Goal: Transaction & Acquisition: Obtain resource

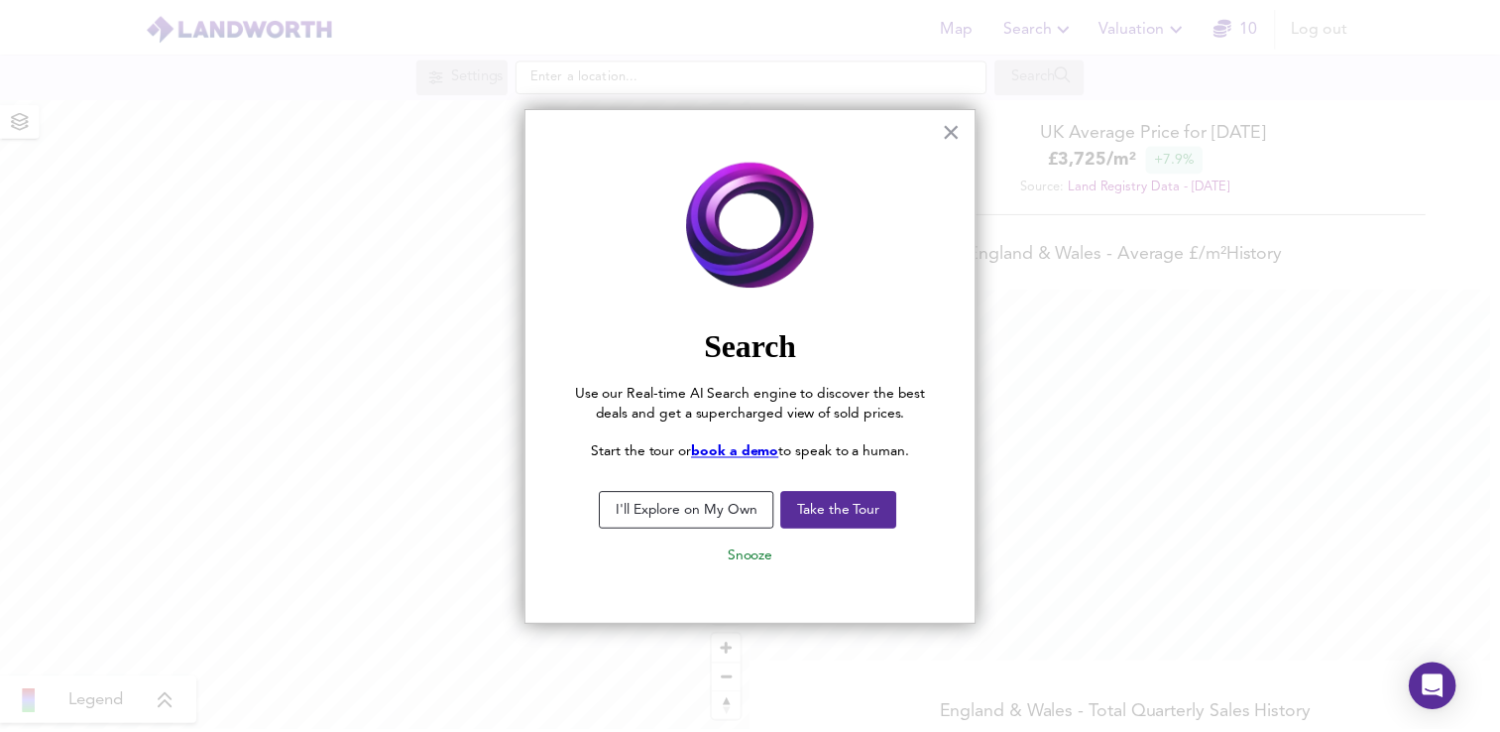
scroll to position [732, 1515]
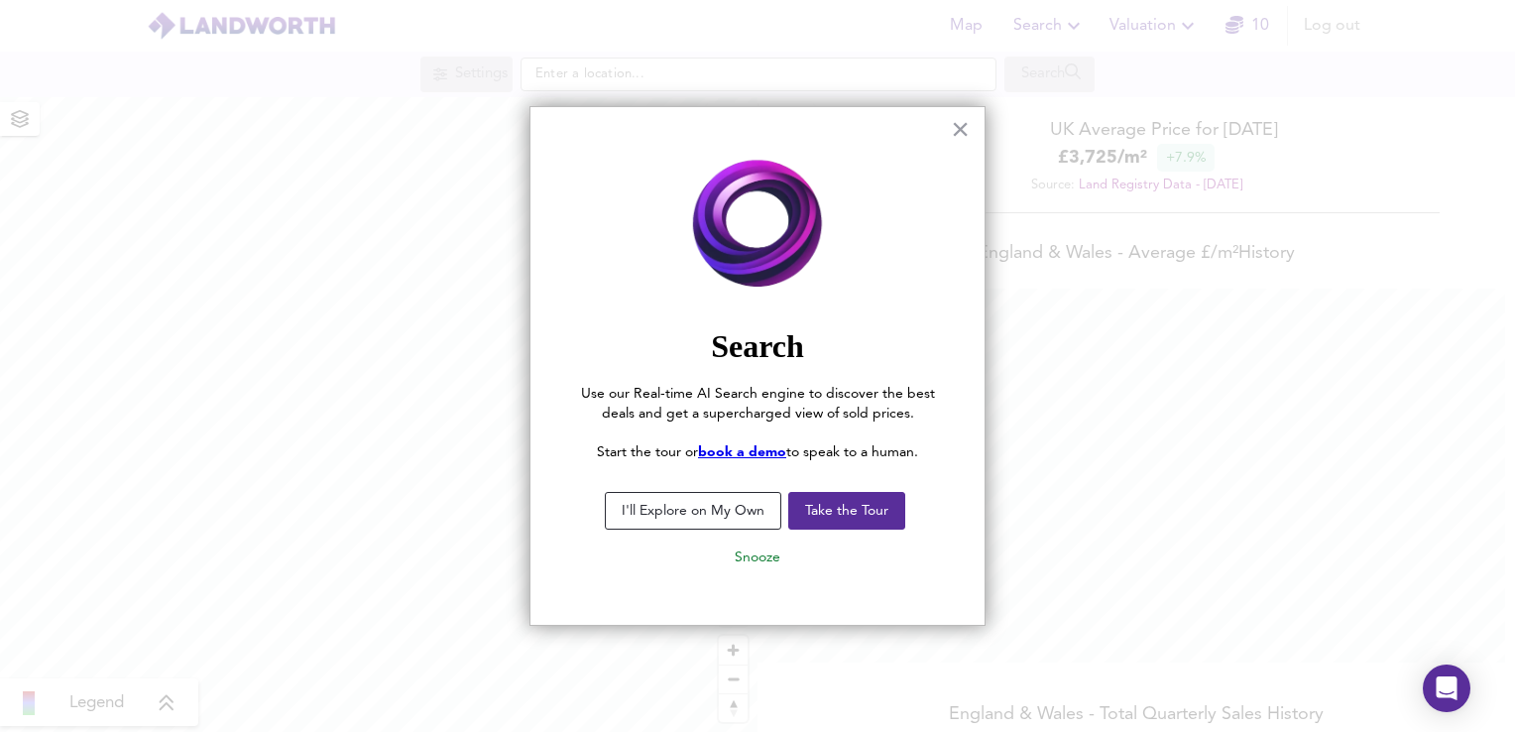
click at [675, 521] on button "I'll Explore on My Own" at bounding box center [693, 511] width 176 height 38
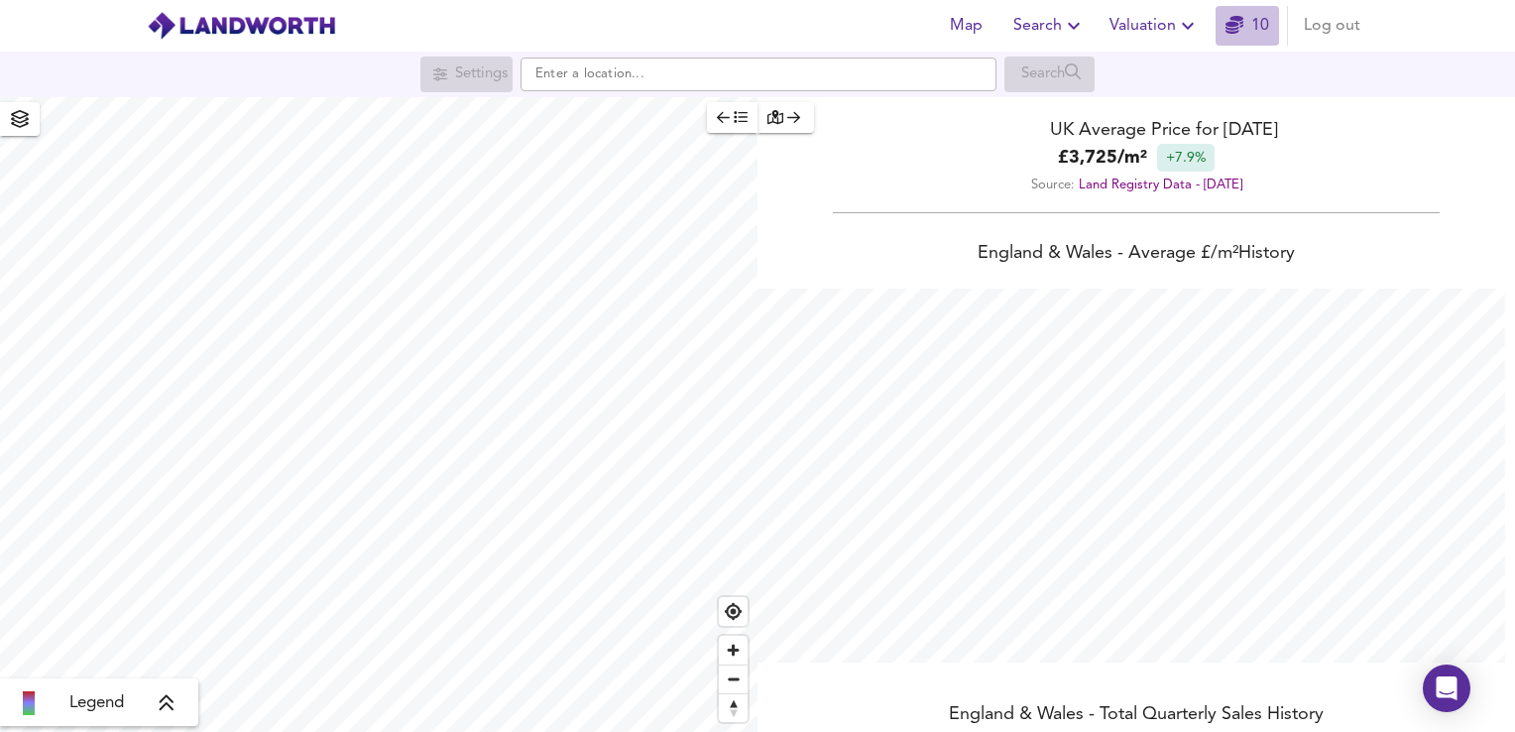
click at [1236, 30] on icon "button" at bounding box center [1234, 25] width 18 height 18
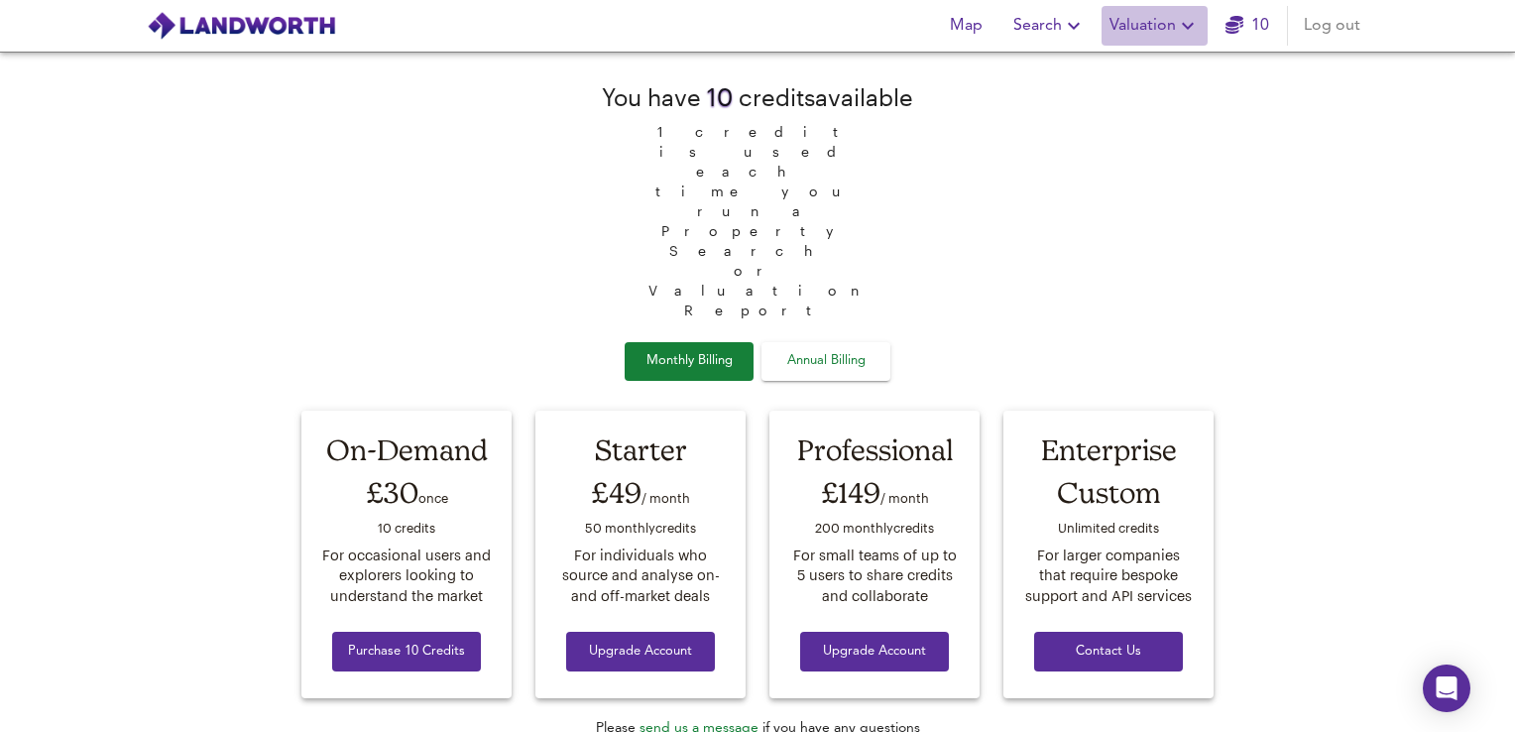
click at [1168, 39] on span "Valuation" at bounding box center [1154, 26] width 90 height 28
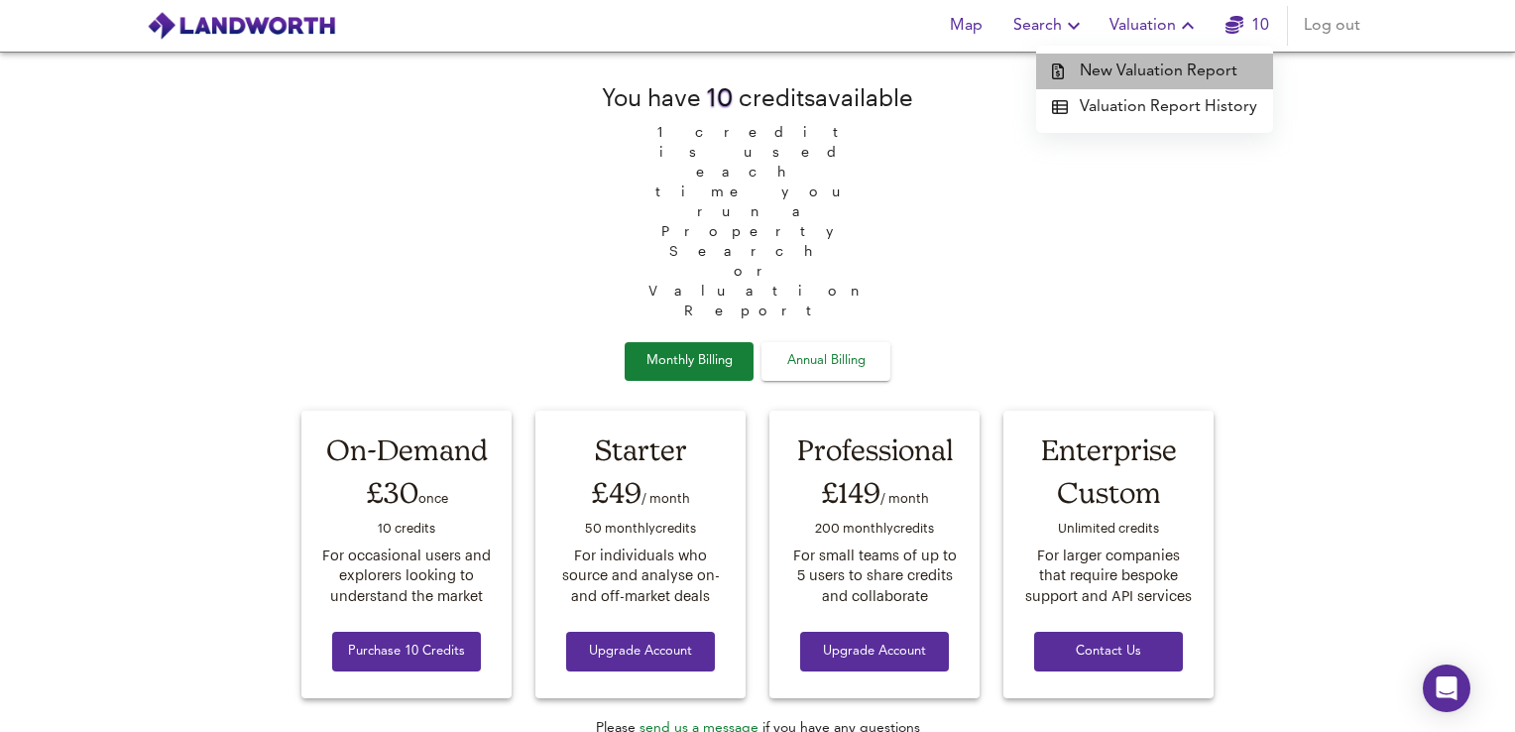
click at [1208, 73] on li "New Valuation Report" at bounding box center [1154, 72] width 237 height 36
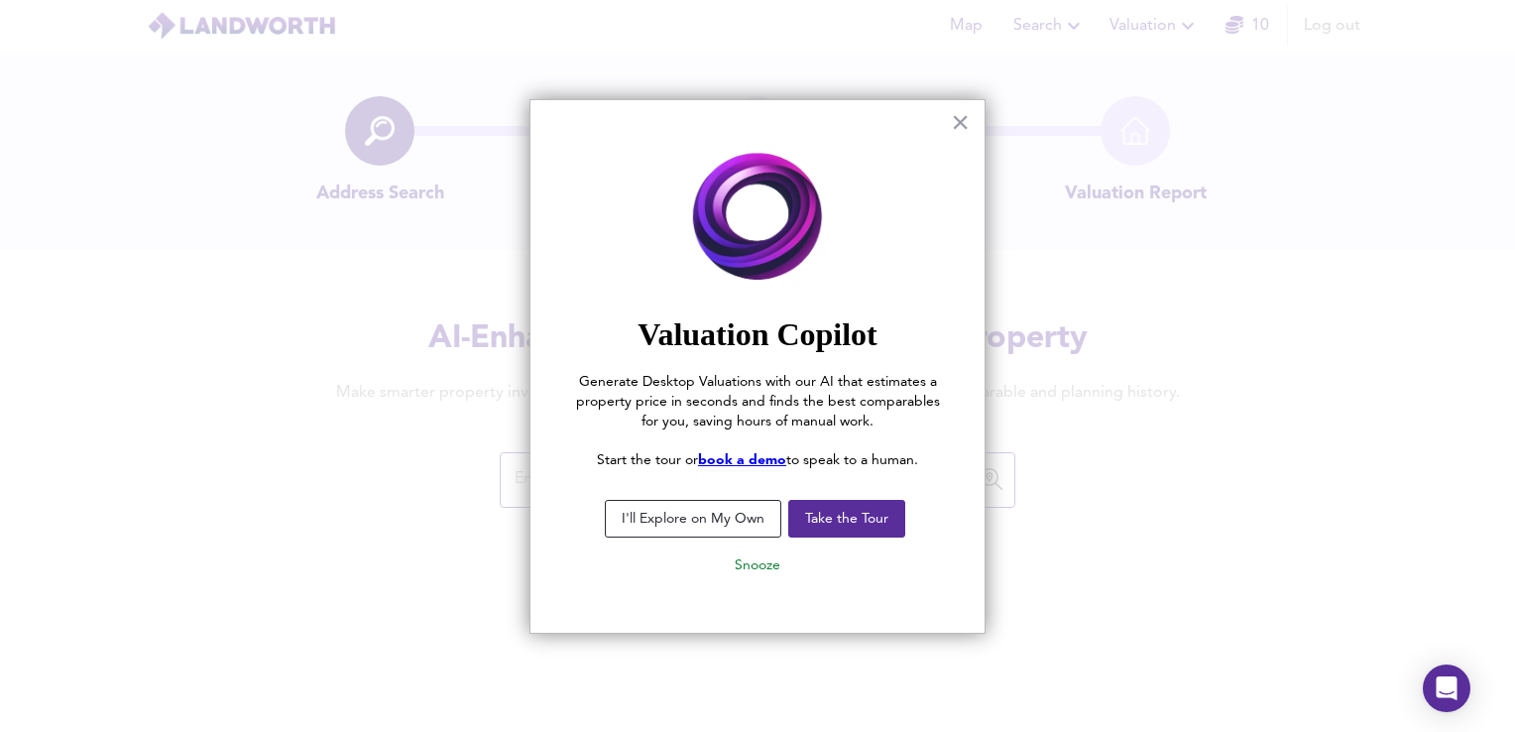
click at [676, 340] on h2 "Valuation Copilot" at bounding box center [757, 334] width 375 height 38
click at [731, 535] on button "I'll Explore on My Own" at bounding box center [693, 519] width 176 height 38
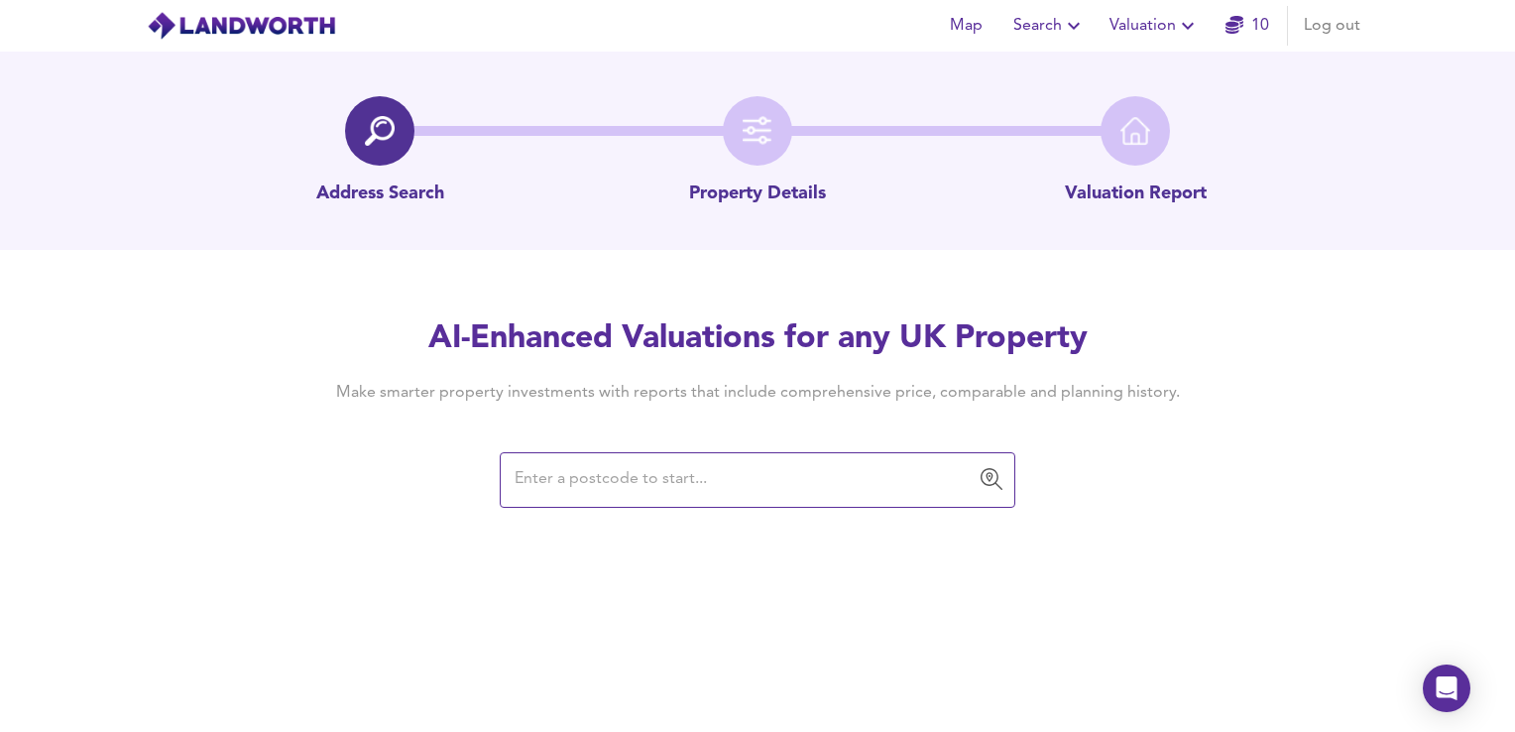
click at [773, 486] on input "text" at bounding box center [743, 480] width 468 height 38
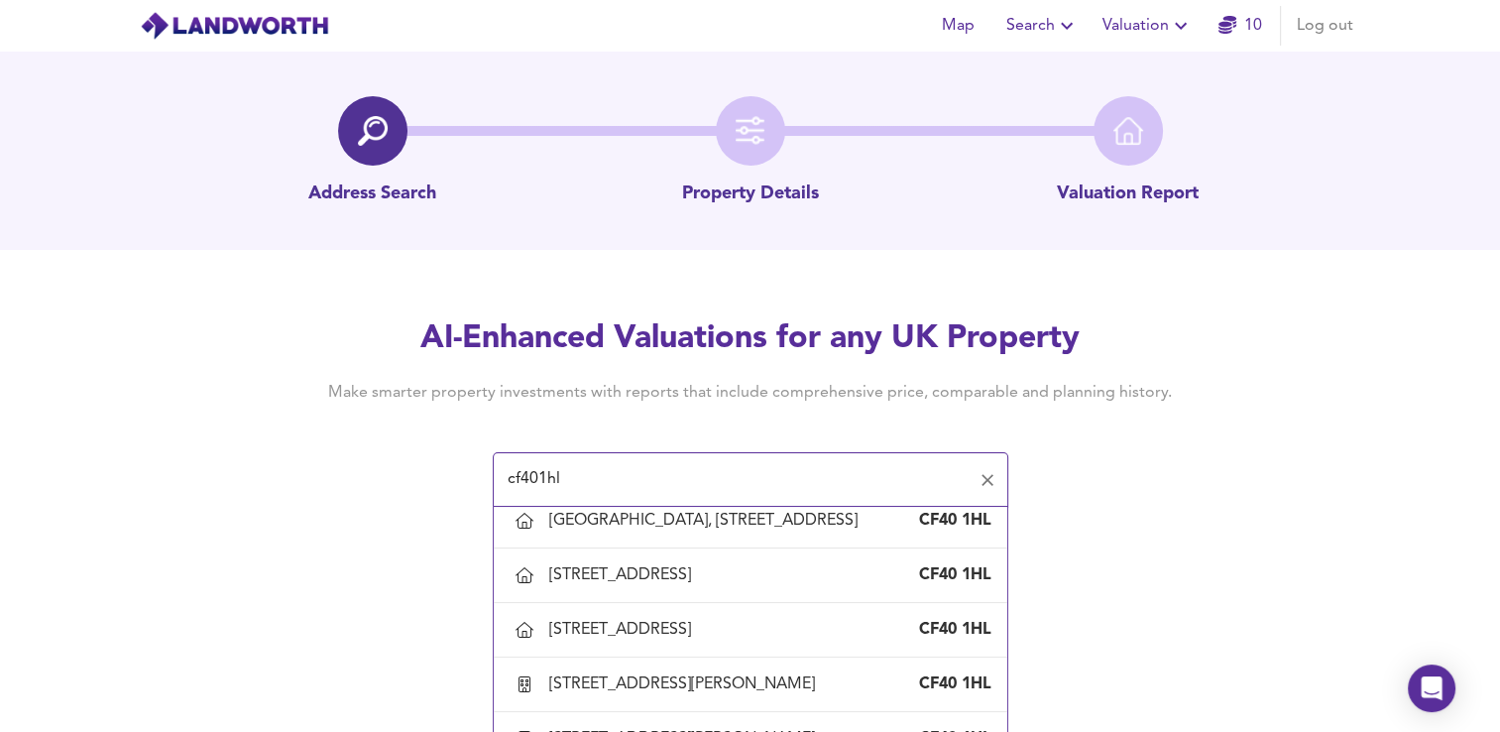
scroll to position [729, 0]
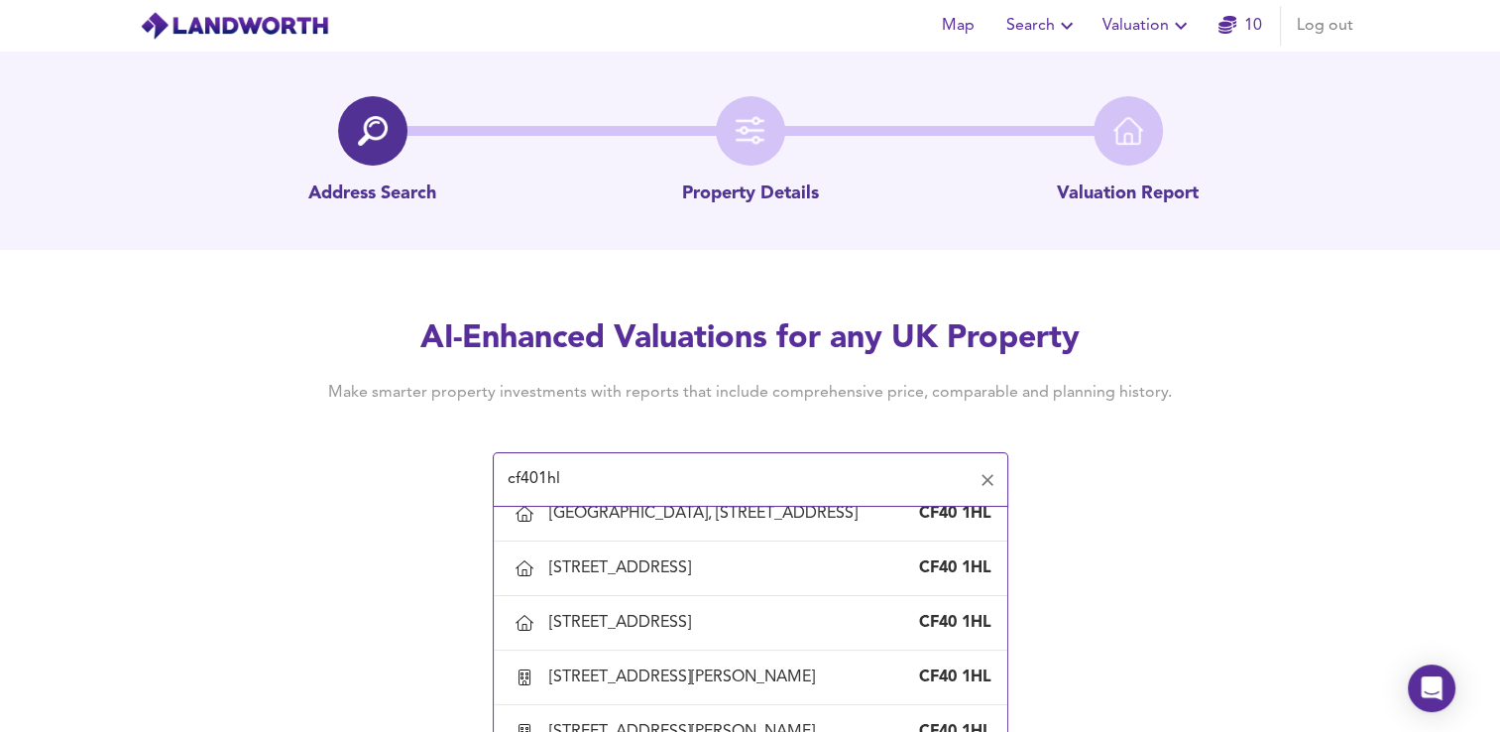
click at [645, 415] on div "14 Grovefield Terrace, Porth, Rhondda Cynon Taf" at bounding box center [624, 405] width 150 height 22
type input "14 Grovefield Terrace, Porth, Rhondda Cynon Taf"
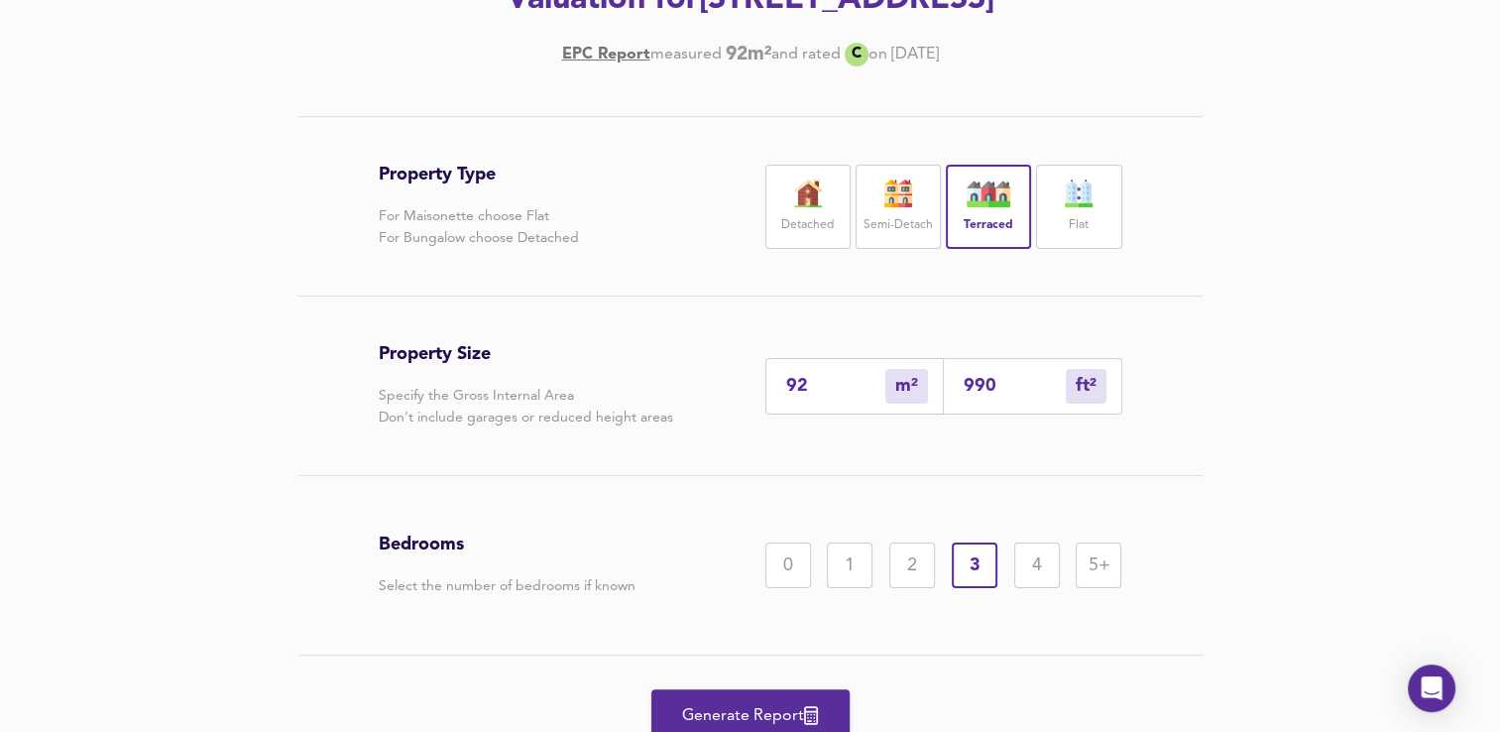
scroll to position [404, 0]
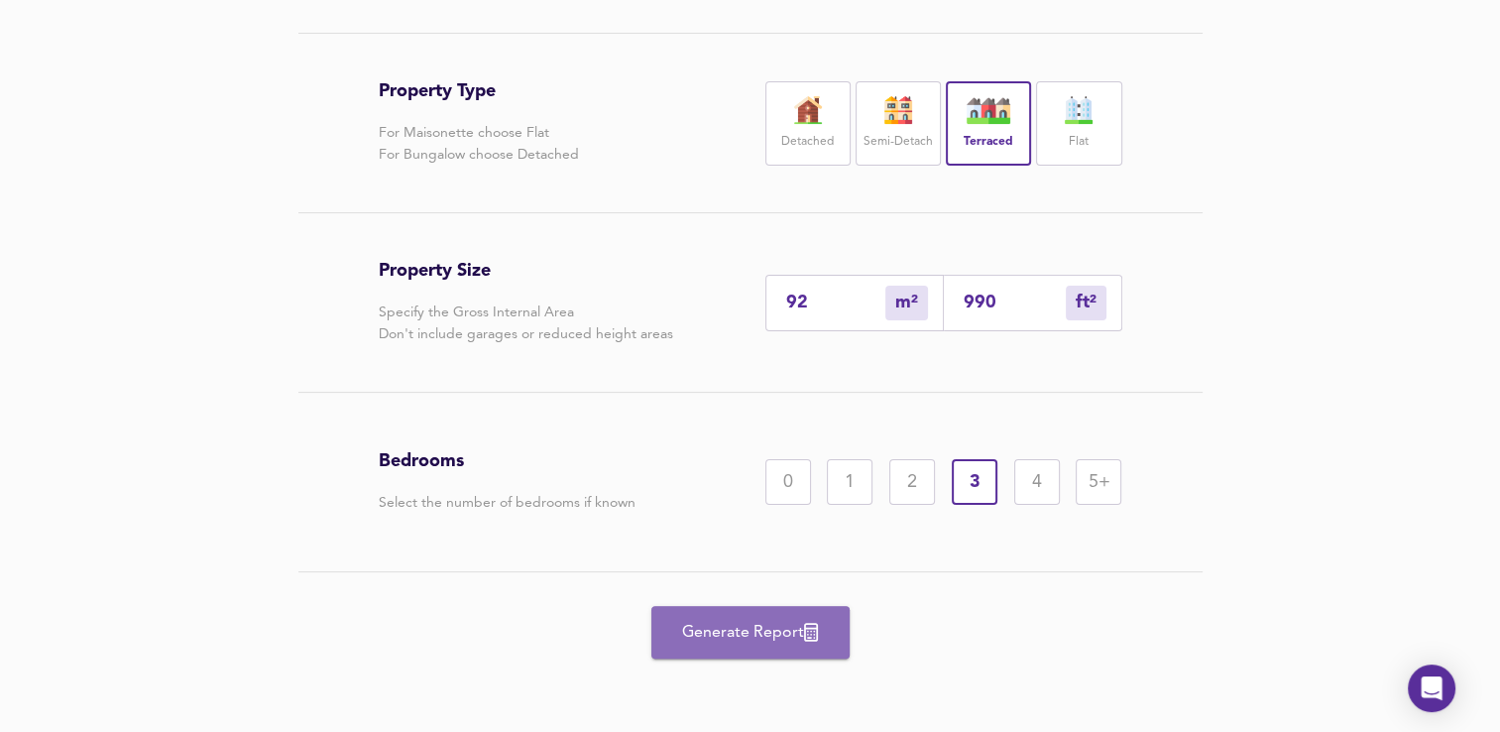
click at [816, 621] on span "Generate Report" at bounding box center [750, 633] width 159 height 28
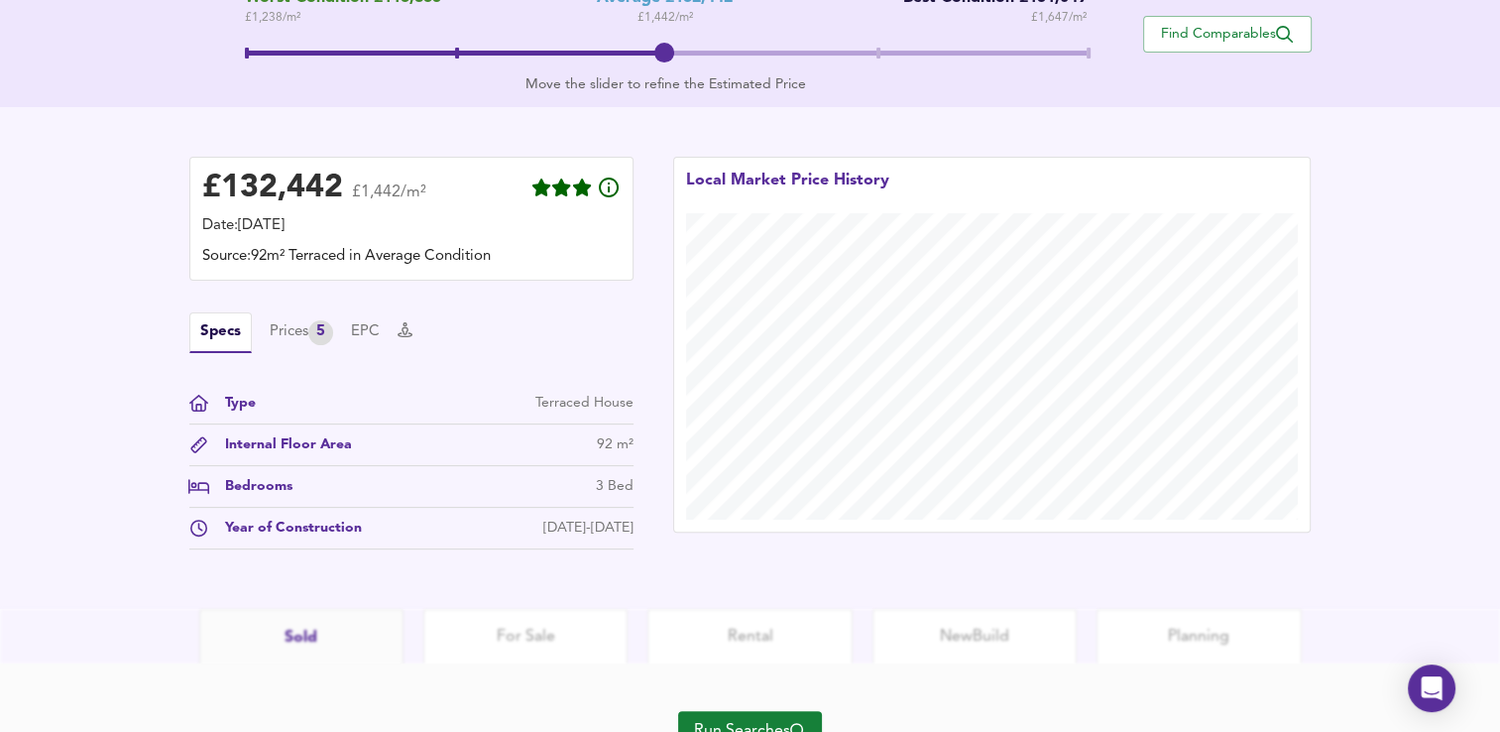
scroll to position [434, 0]
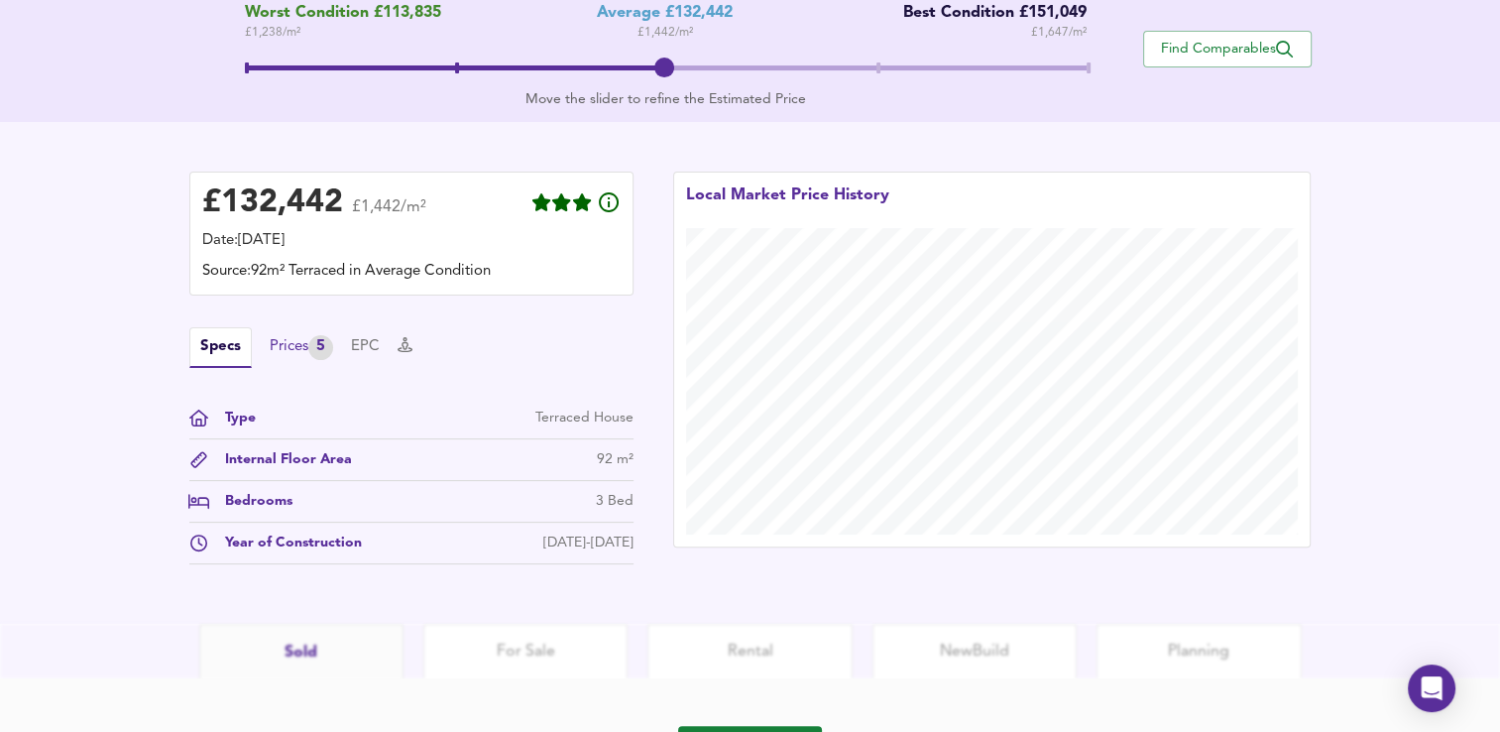
click at [305, 358] on div "Prices 5" at bounding box center [301, 347] width 63 height 25
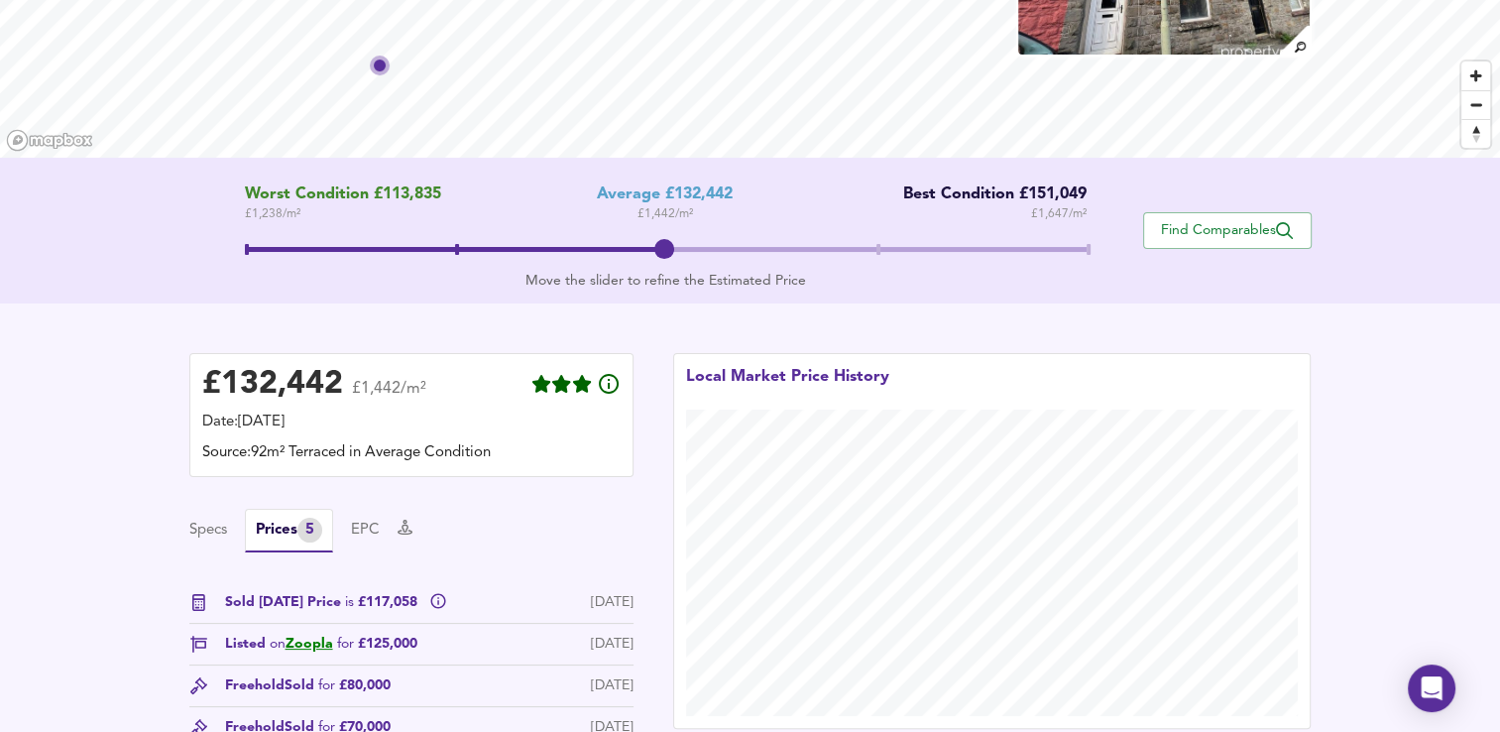
scroll to position [252, 0]
click at [1426, 686] on icon "Open Intercom Messenger" at bounding box center [1431, 688] width 23 height 26
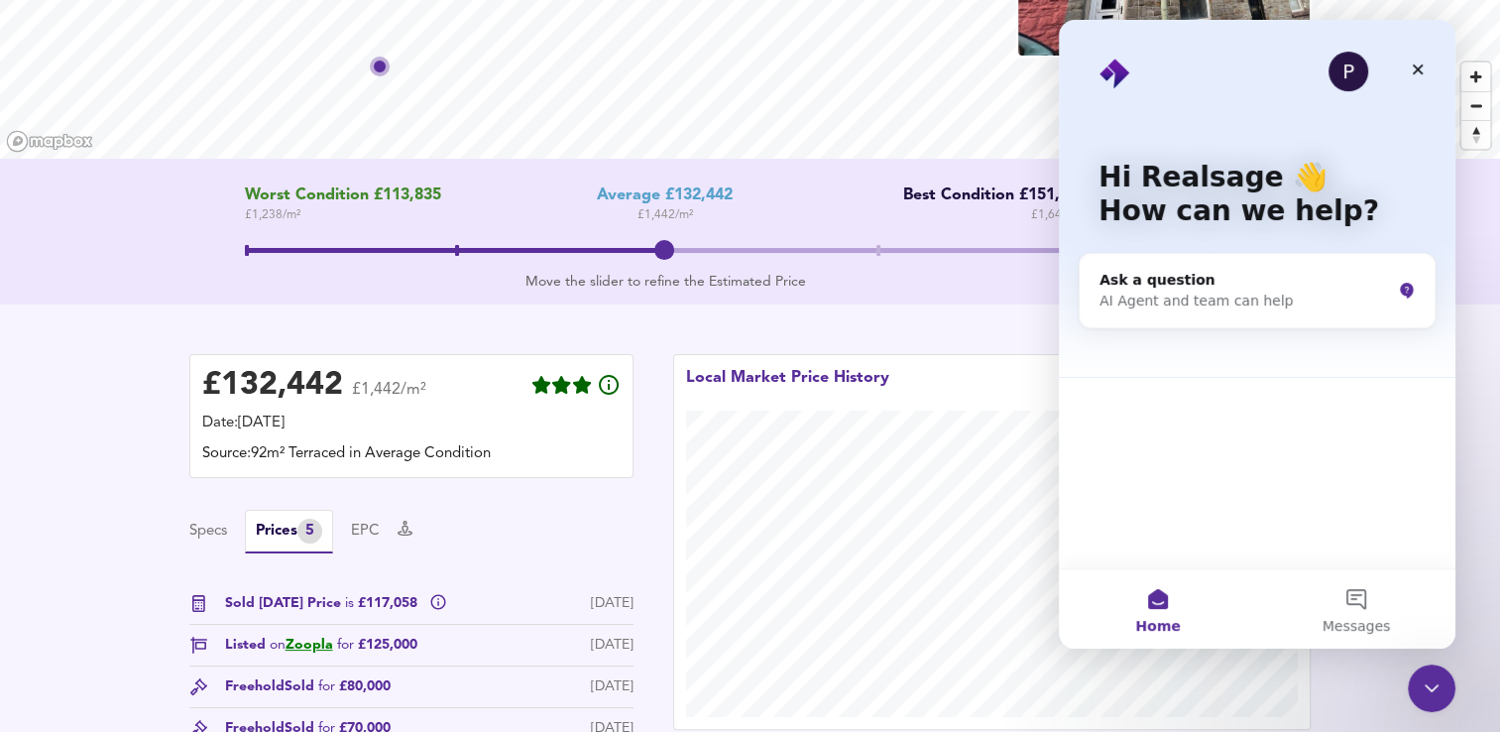
scroll to position [0, 0]
click at [1425, 685] on icon "Close Intercom Messenger" at bounding box center [1431, 688] width 14 height 8
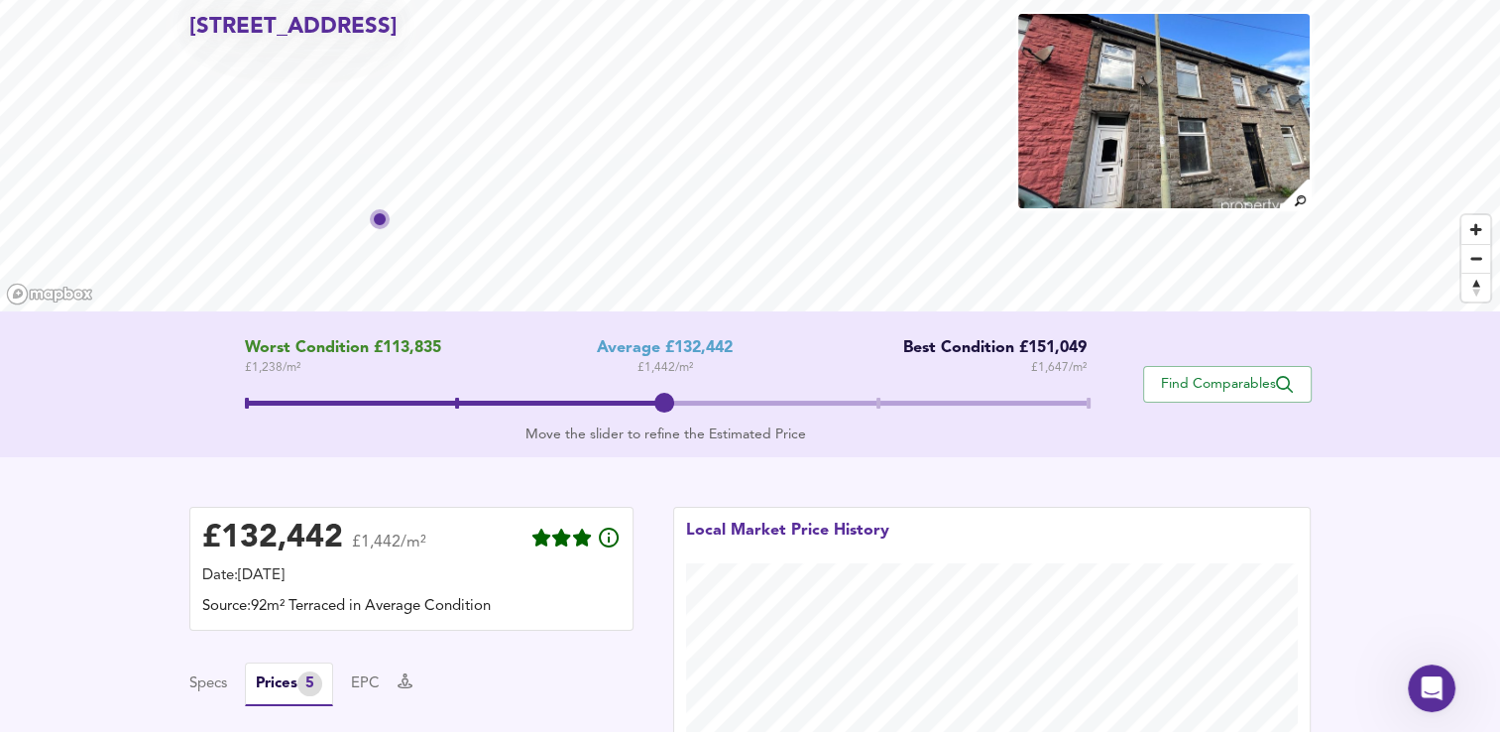
scroll to position [240, 0]
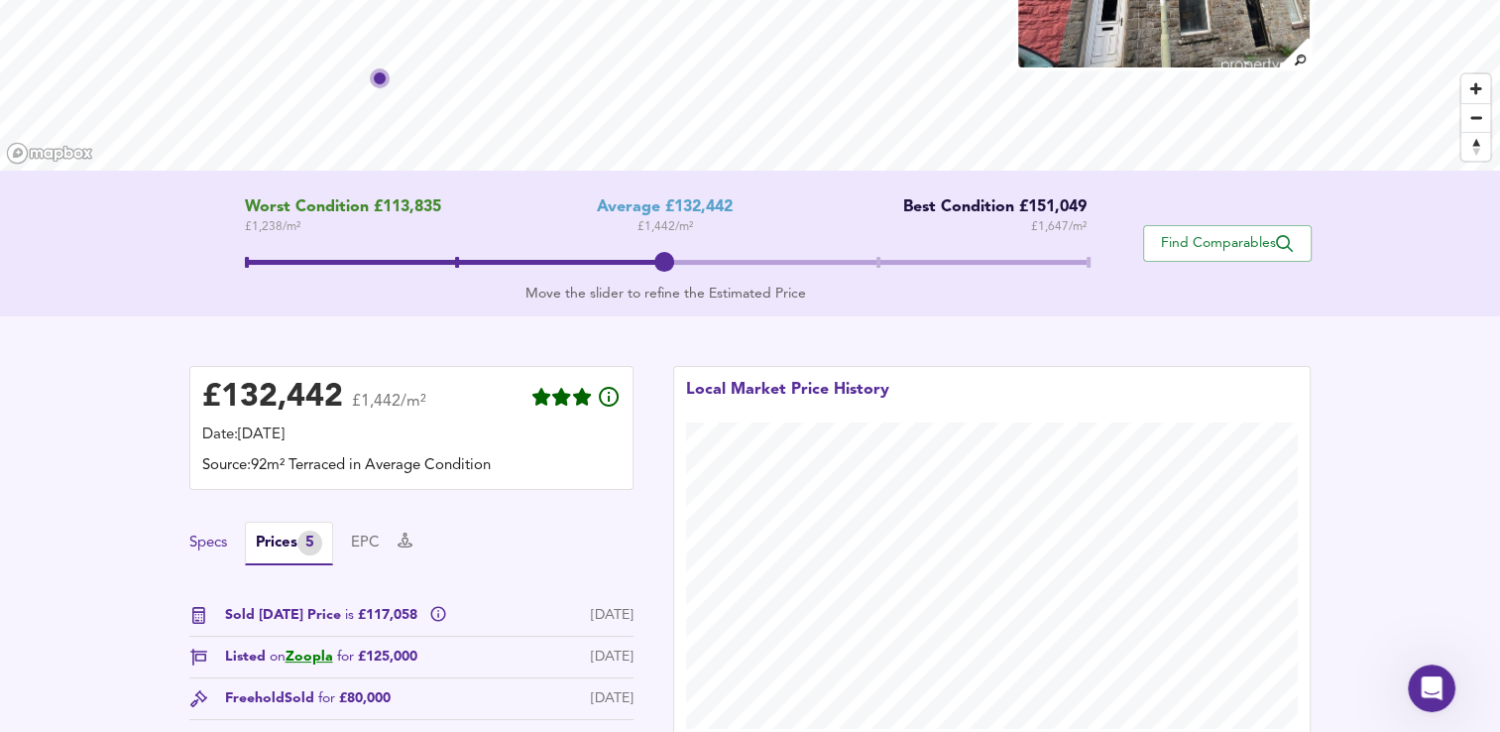
click at [202, 540] on button "Specs" at bounding box center [208, 543] width 38 height 22
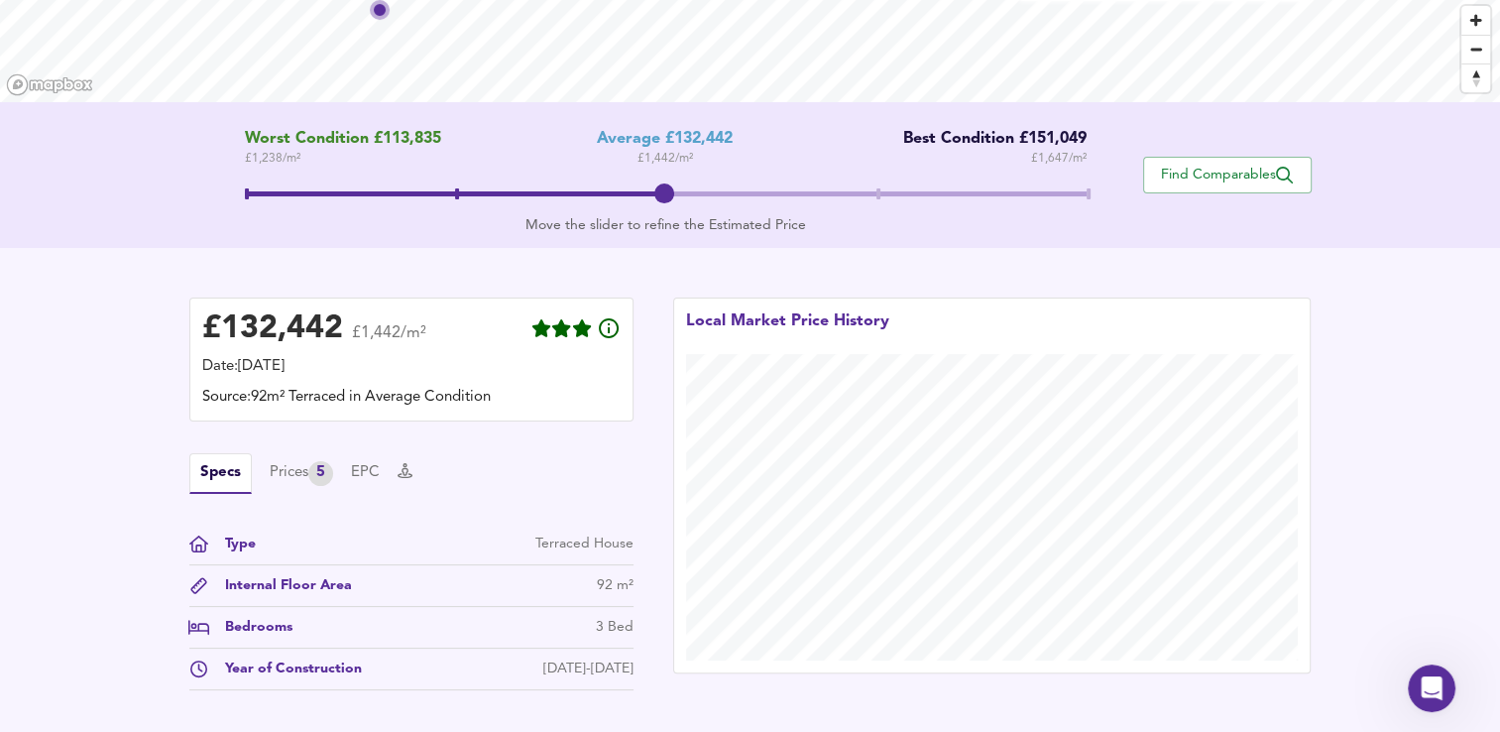
scroll to position [309, 0]
click at [379, 466] on button "EPC" at bounding box center [365, 472] width 29 height 22
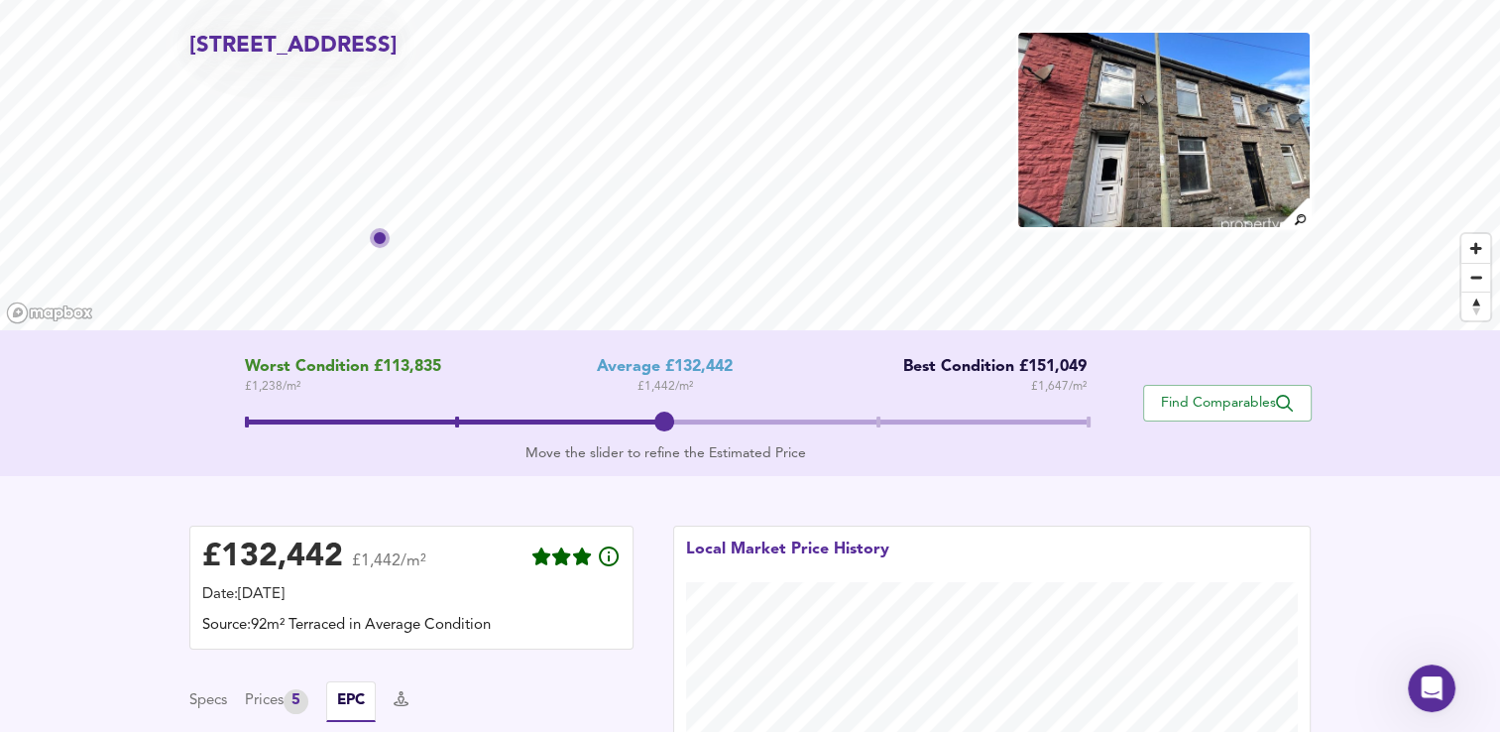
scroll to position [0, 0]
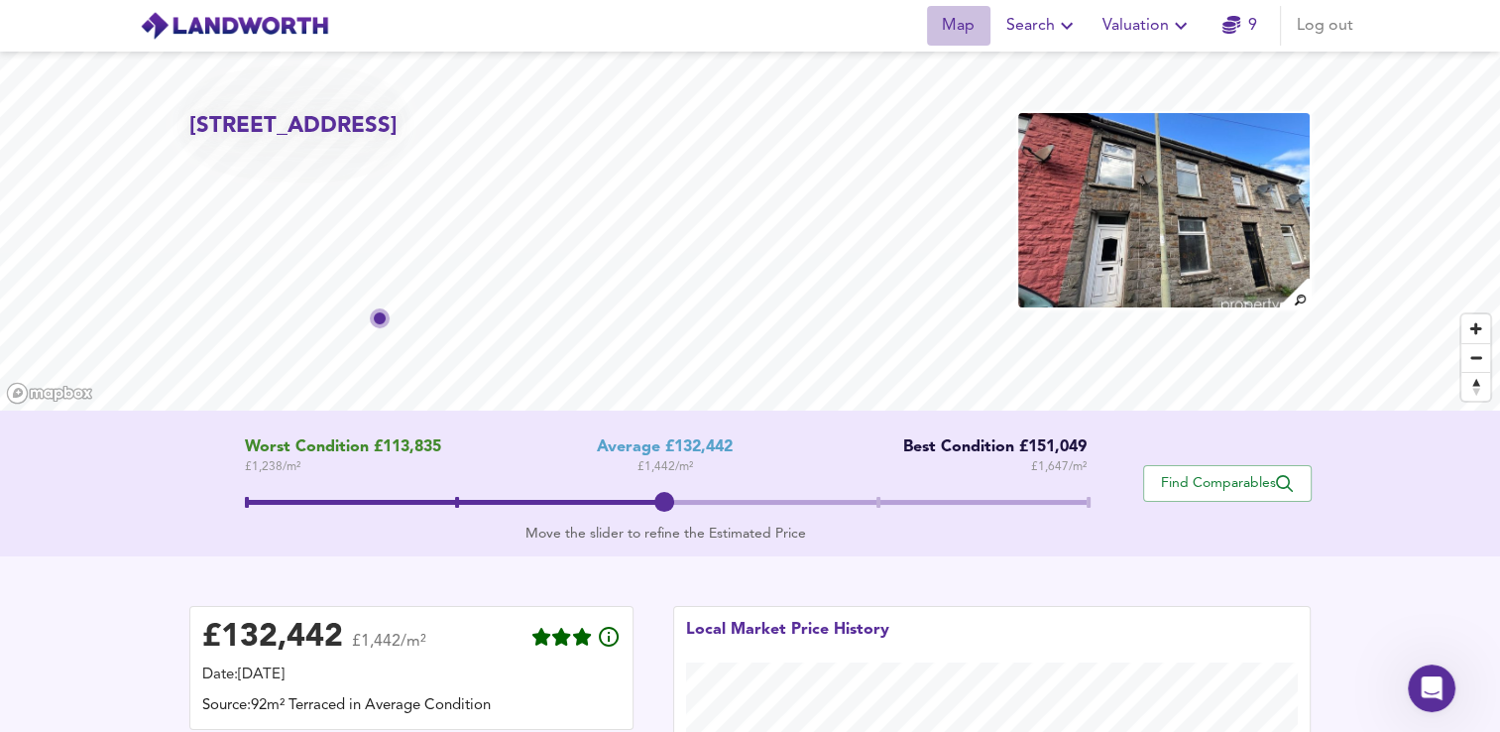
click at [956, 26] on span "Map" at bounding box center [959, 26] width 48 height 28
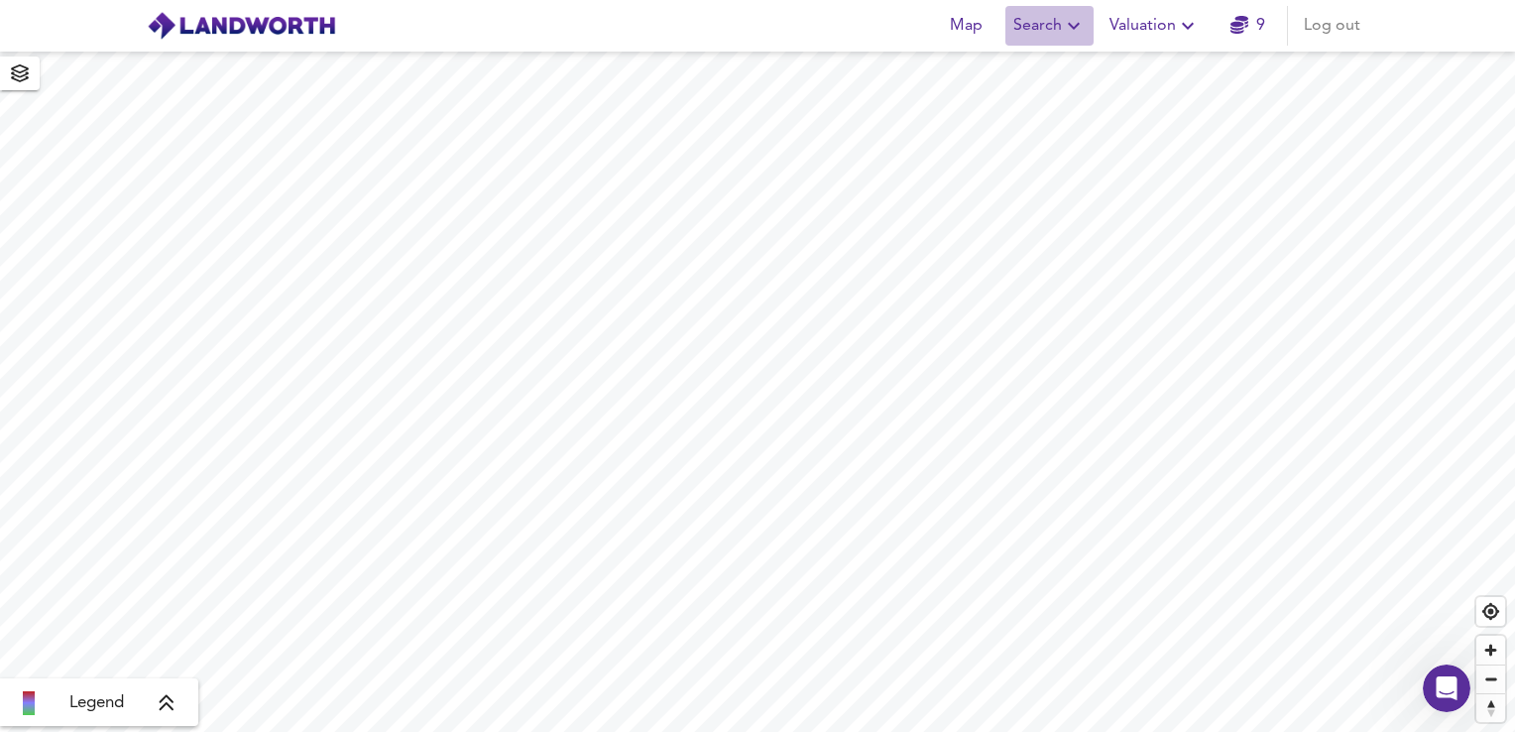
click at [1023, 26] on span "Search" at bounding box center [1049, 26] width 72 height 28
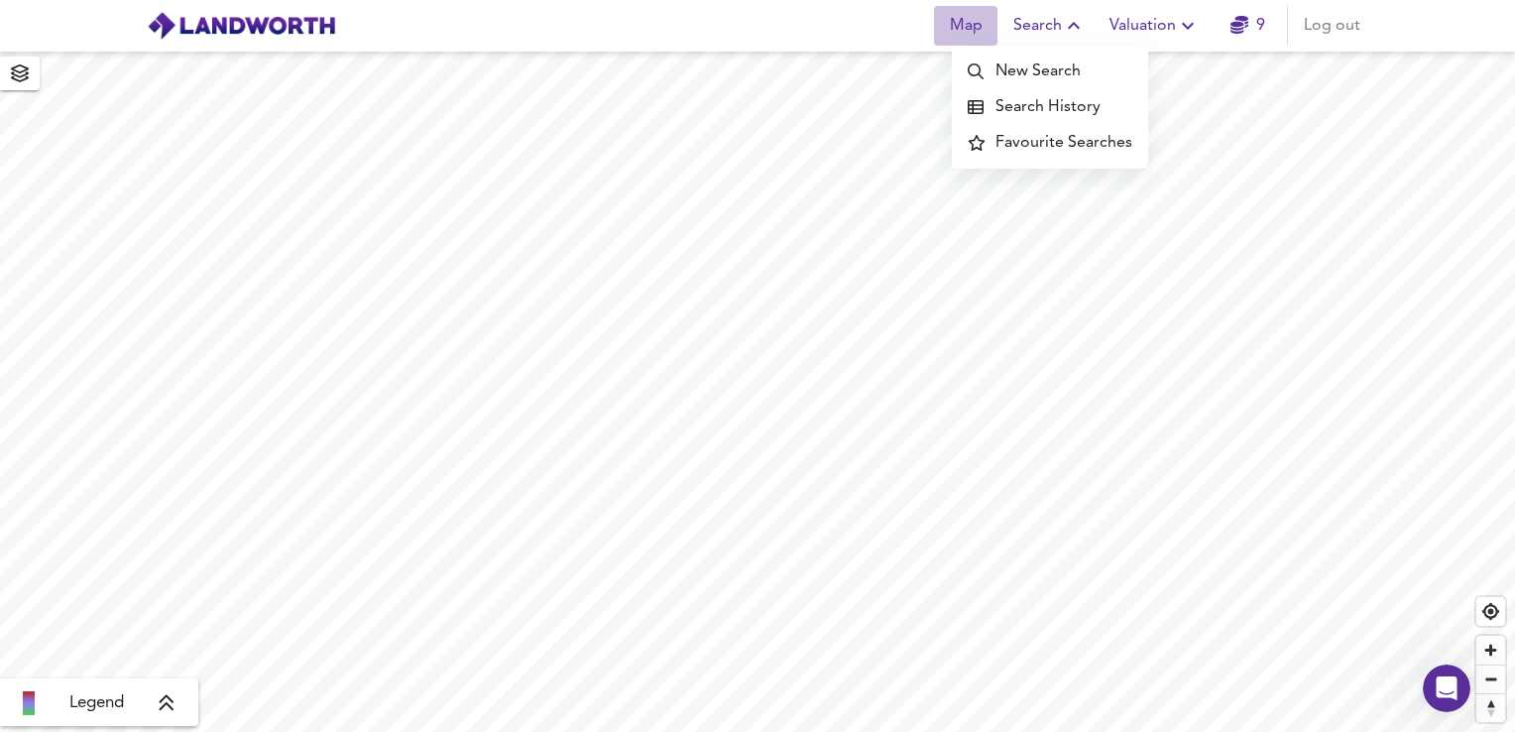
click at [975, 36] on span "Map" at bounding box center [966, 26] width 48 height 28
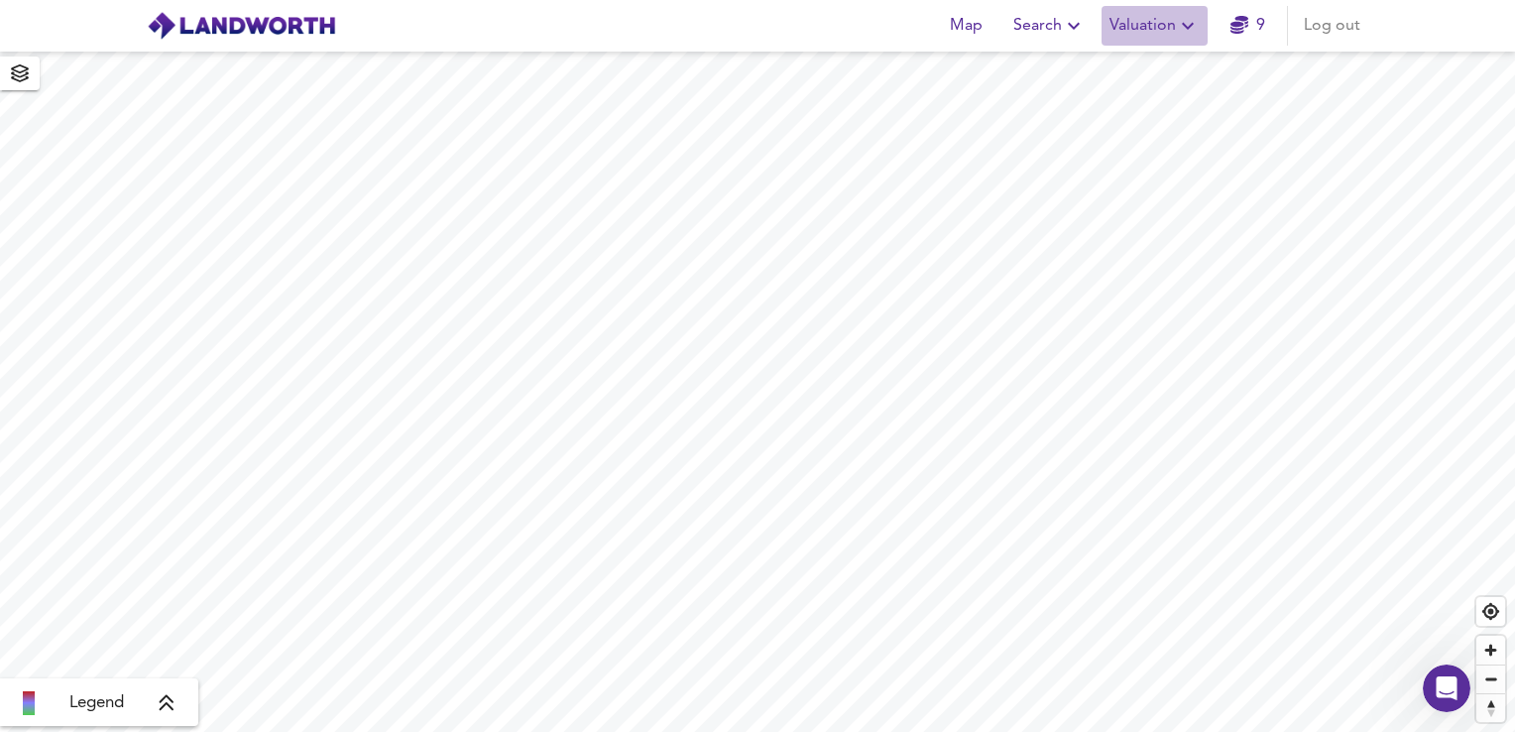
click at [1138, 35] on span "Valuation" at bounding box center [1154, 26] width 90 height 28
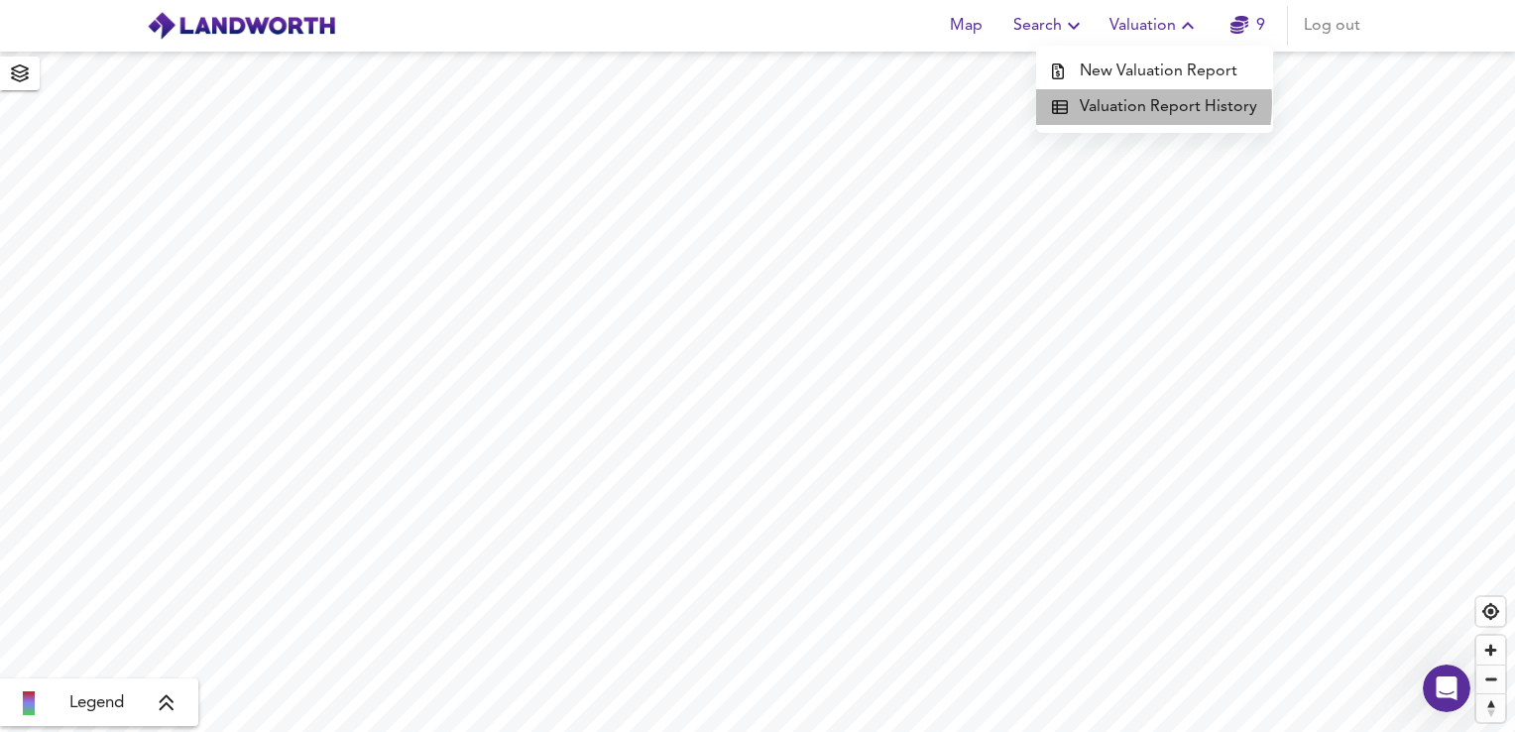
click at [1110, 102] on li "Valuation Report History" at bounding box center [1154, 107] width 237 height 36
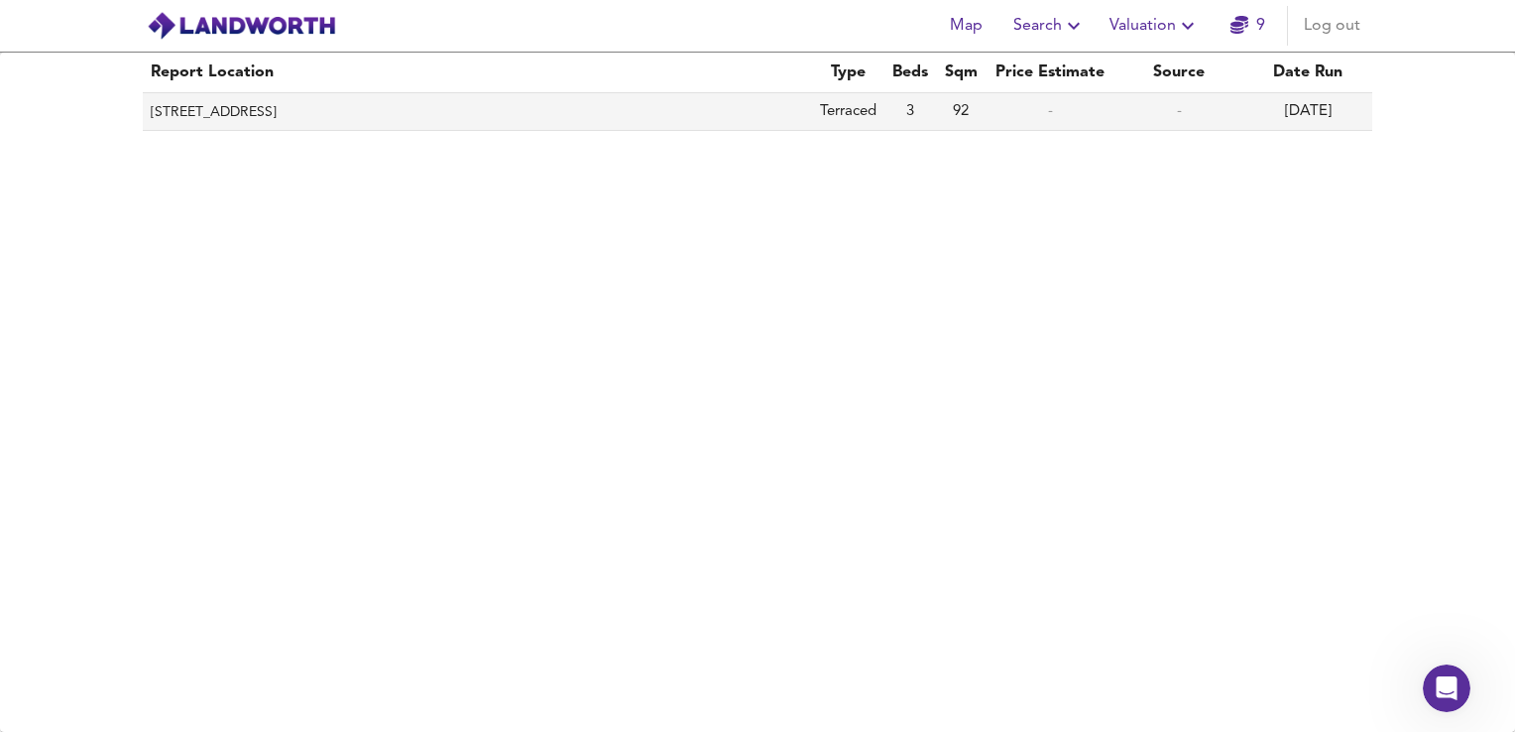
click at [694, 121] on th "14 Grovefield Terrace, Porth, Rhondda Cynon Taf, CF40 1HL" at bounding box center [477, 112] width 669 height 38
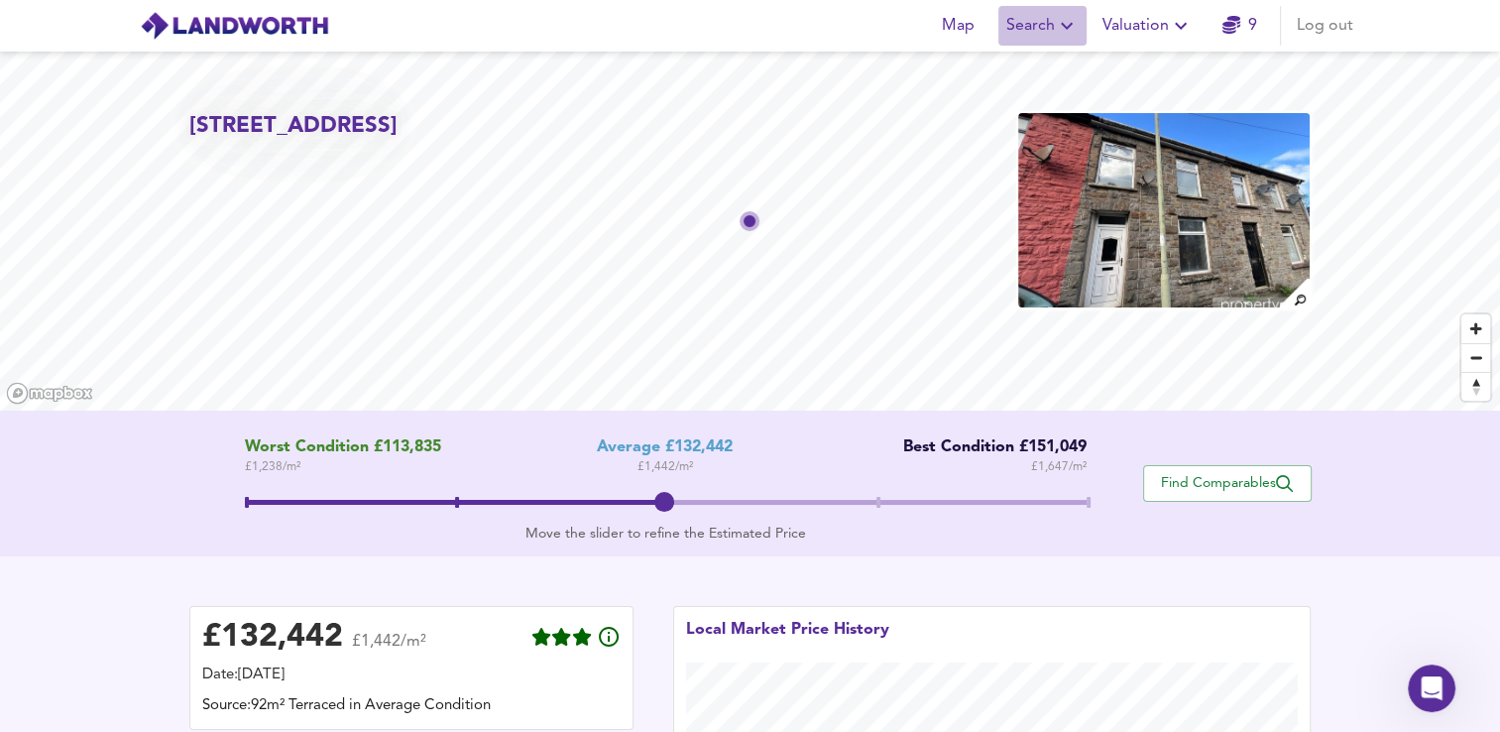
click at [1031, 43] on button "Search" at bounding box center [1042, 26] width 88 height 40
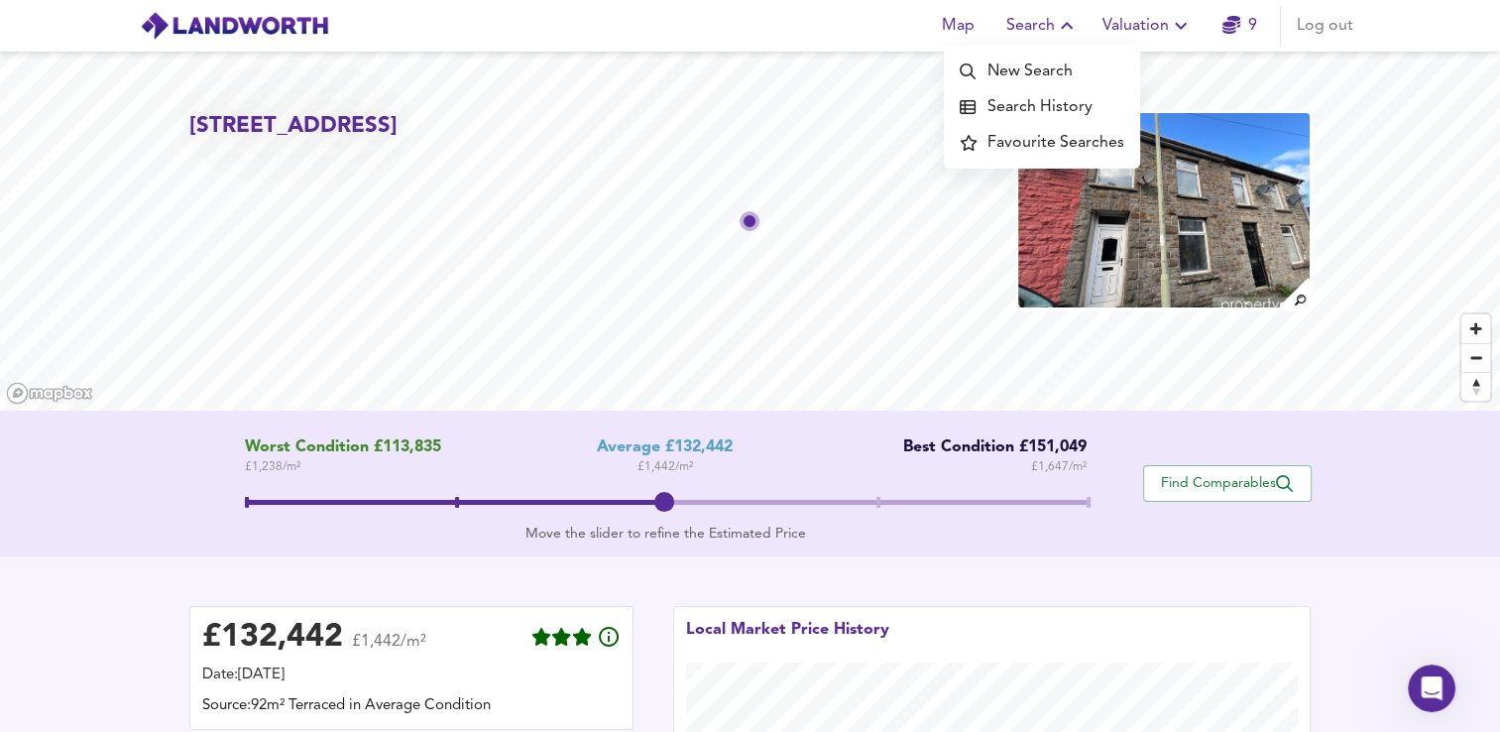
click at [1035, 104] on li "Search History" at bounding box center [1042, 107] width 196 height 36
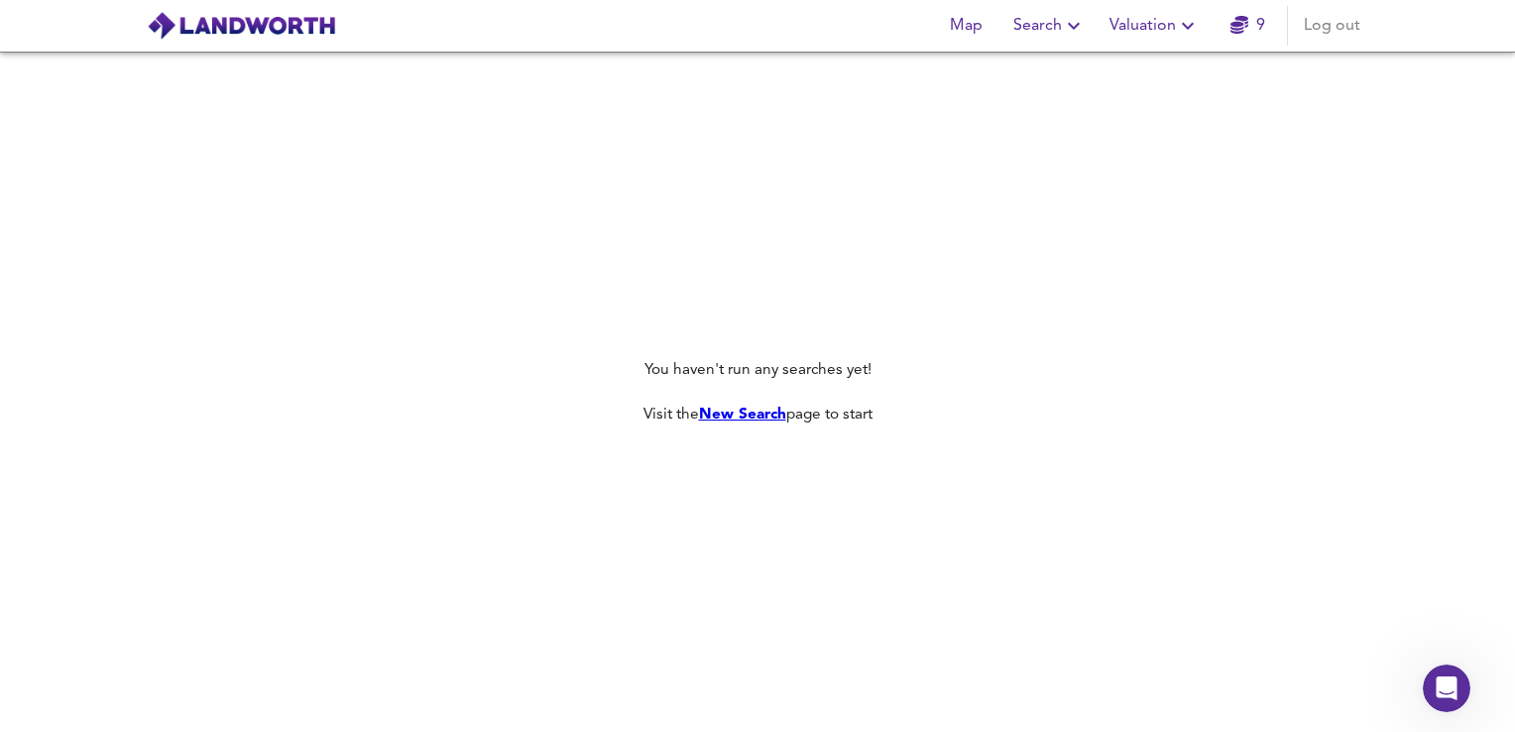
click at [731, 420] on link "New Search" at bounding box center [742, 414] width 87 height 16
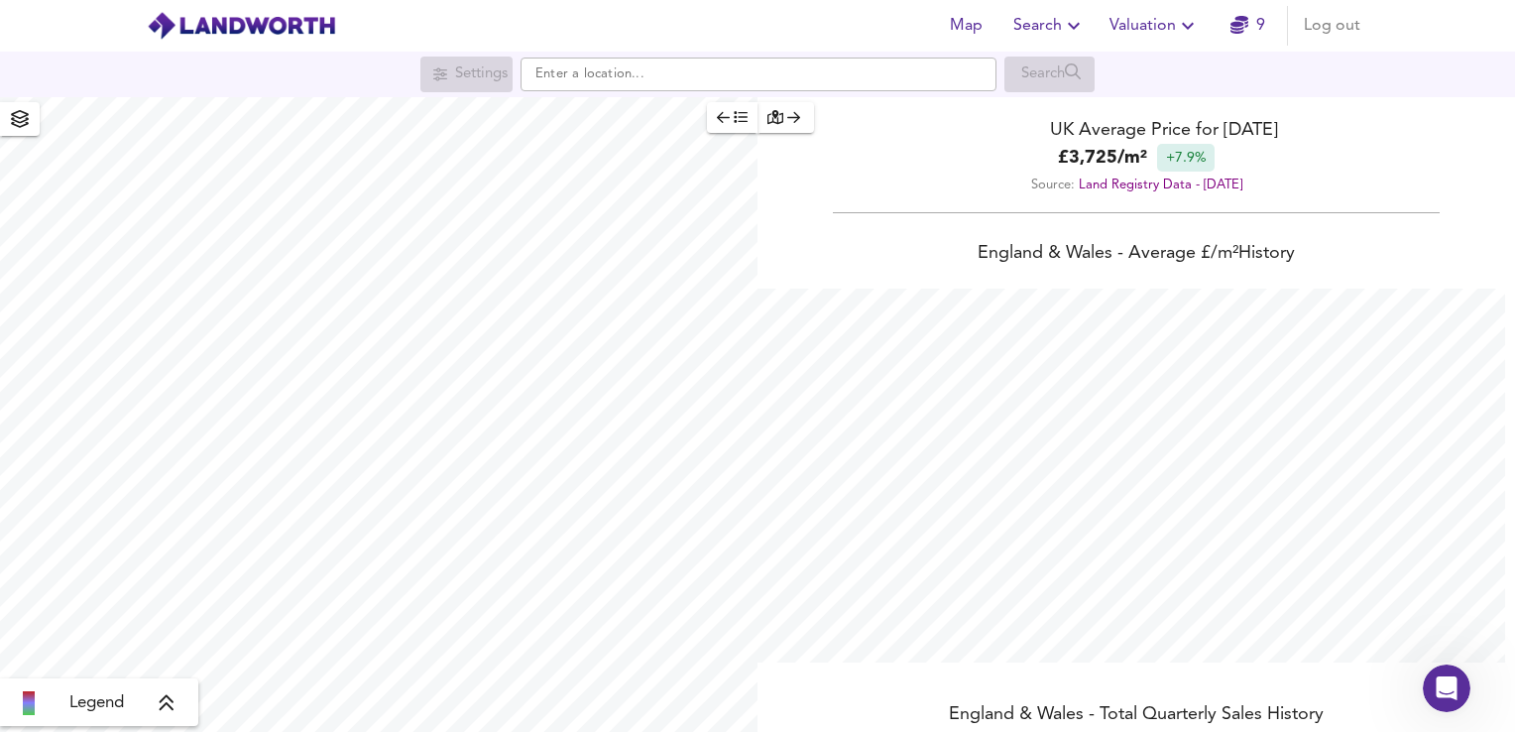
scroll to position [732, 1515]
click at [154, 716] on div "Legend" at bounding box center [99, 702] width 198 height 48
click at [163, 708] on icon at bounding box center [167, 703] width 14 height 16
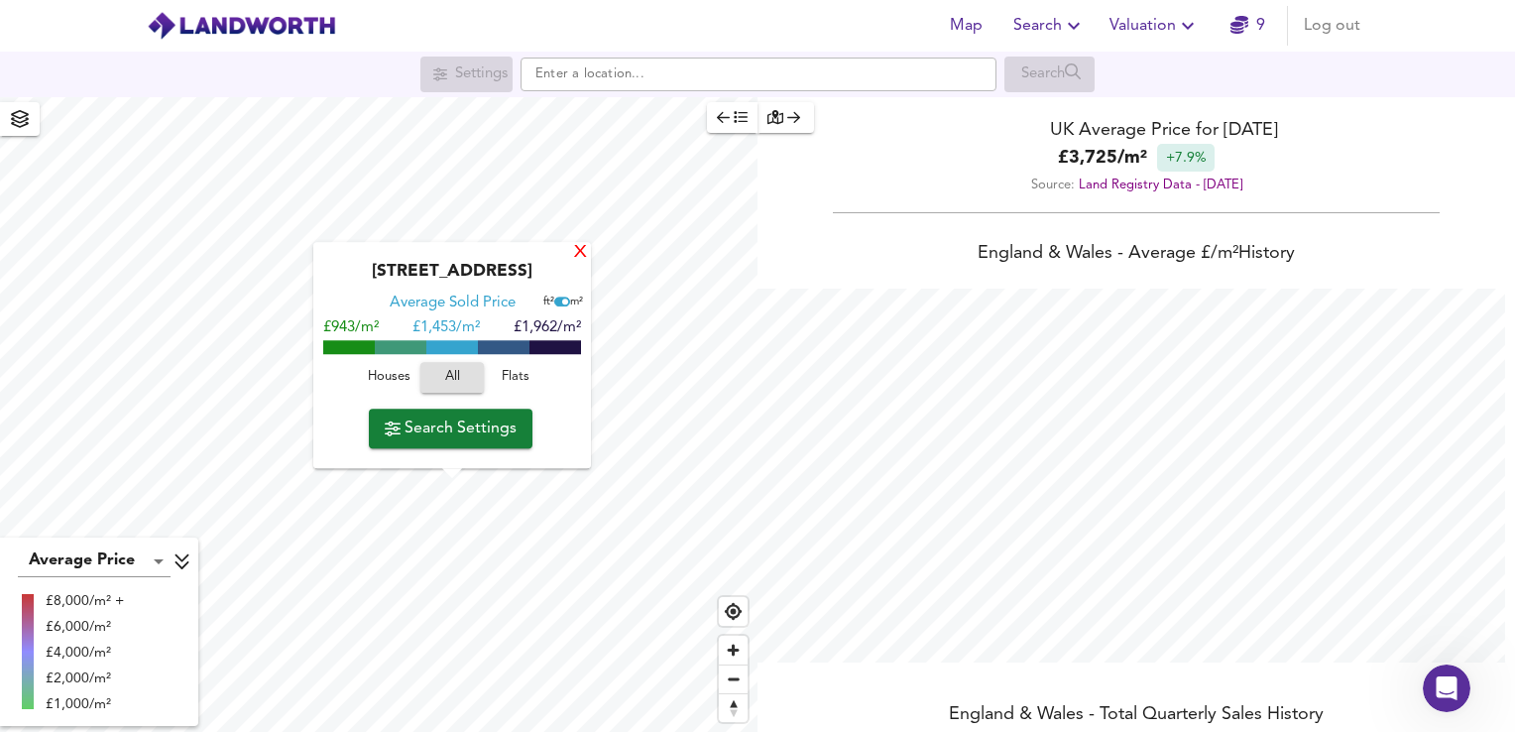
click at [583, 257] on div "X" at bounding box center [580, 253] width 17 height 19
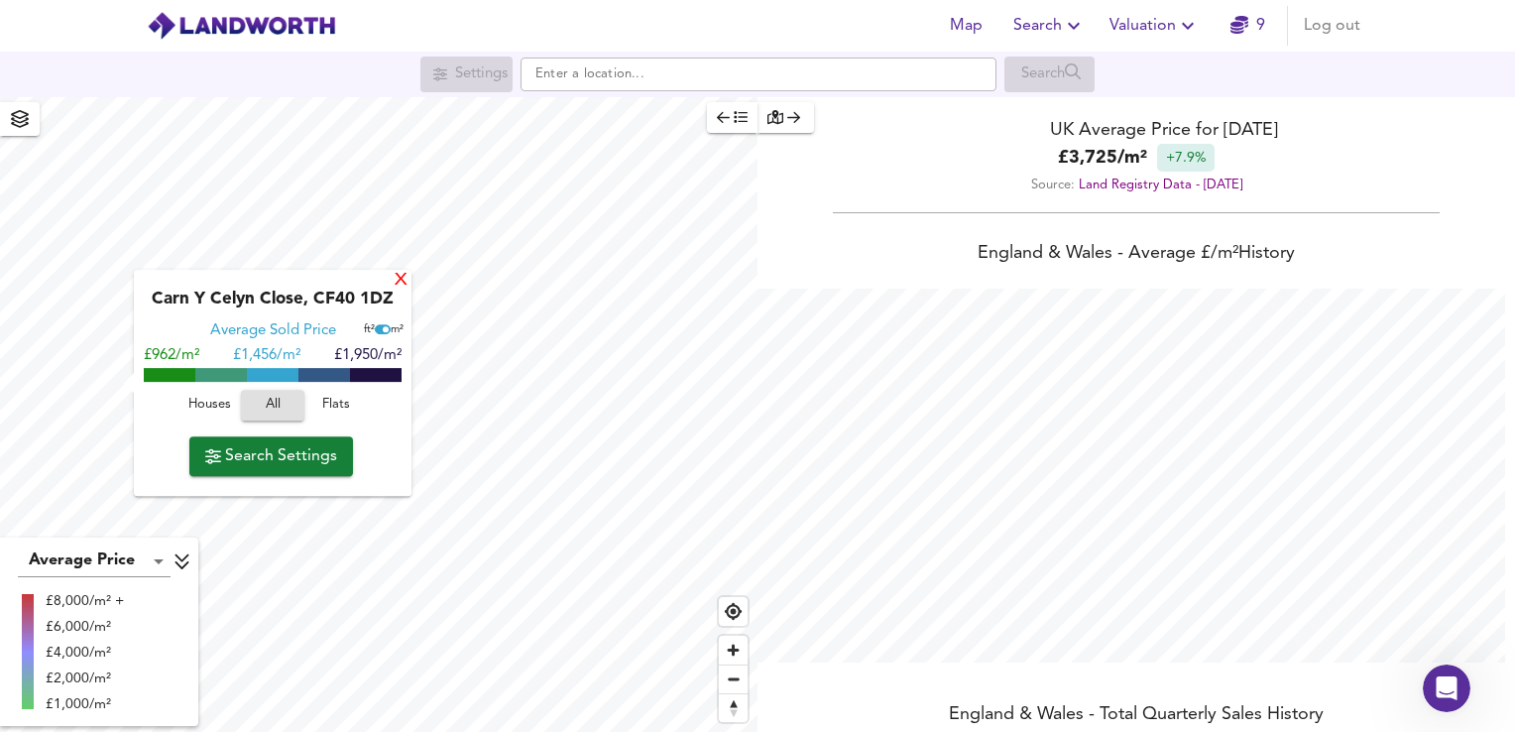
click at [393, 282] on div "X" at bounding box center [401, 281] width 17 height 19
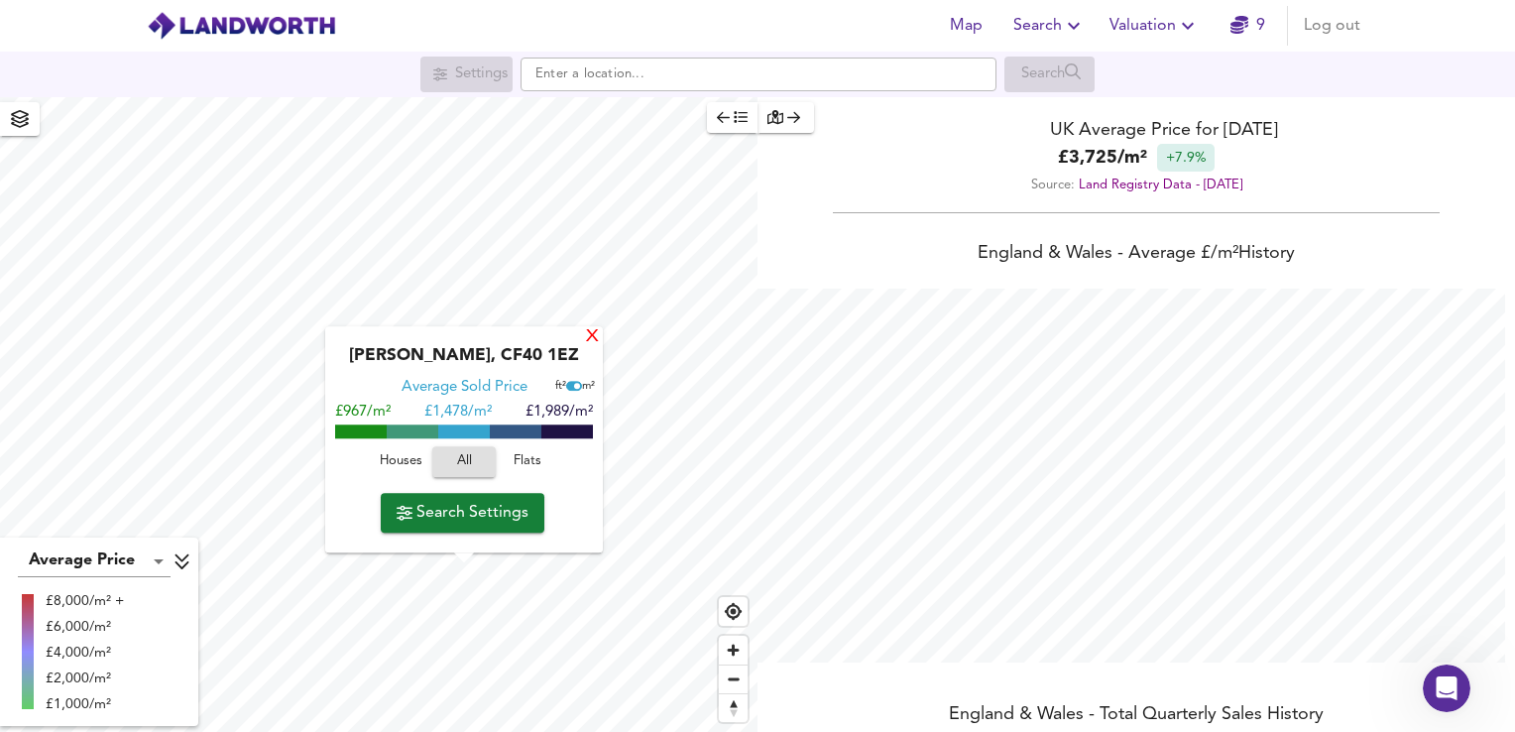
click at [591, 344] on div "X" at bounding box center [592, 337] width 17 height 19
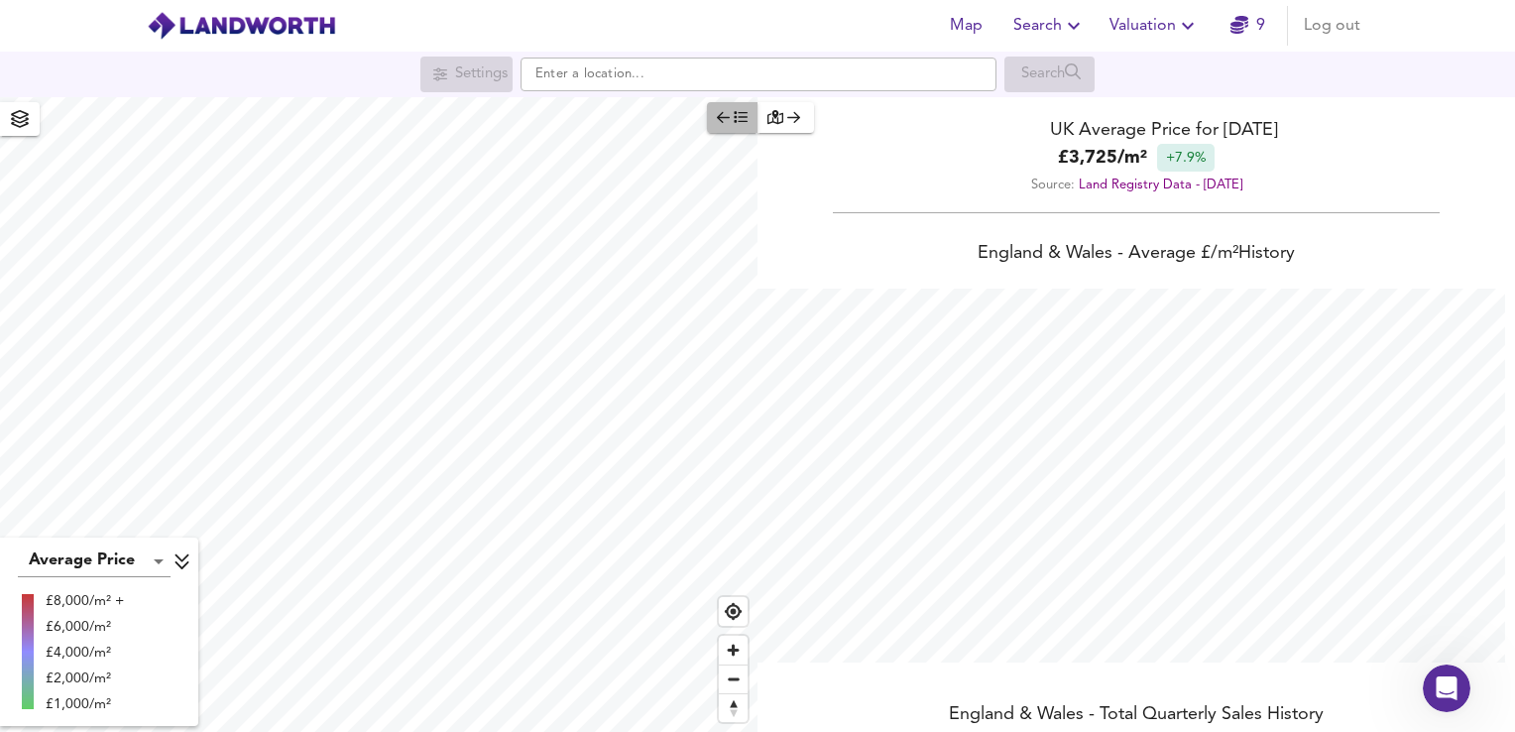
click at [748, 130] on button "button" at bounding box center [732, 117] width 51 height 31
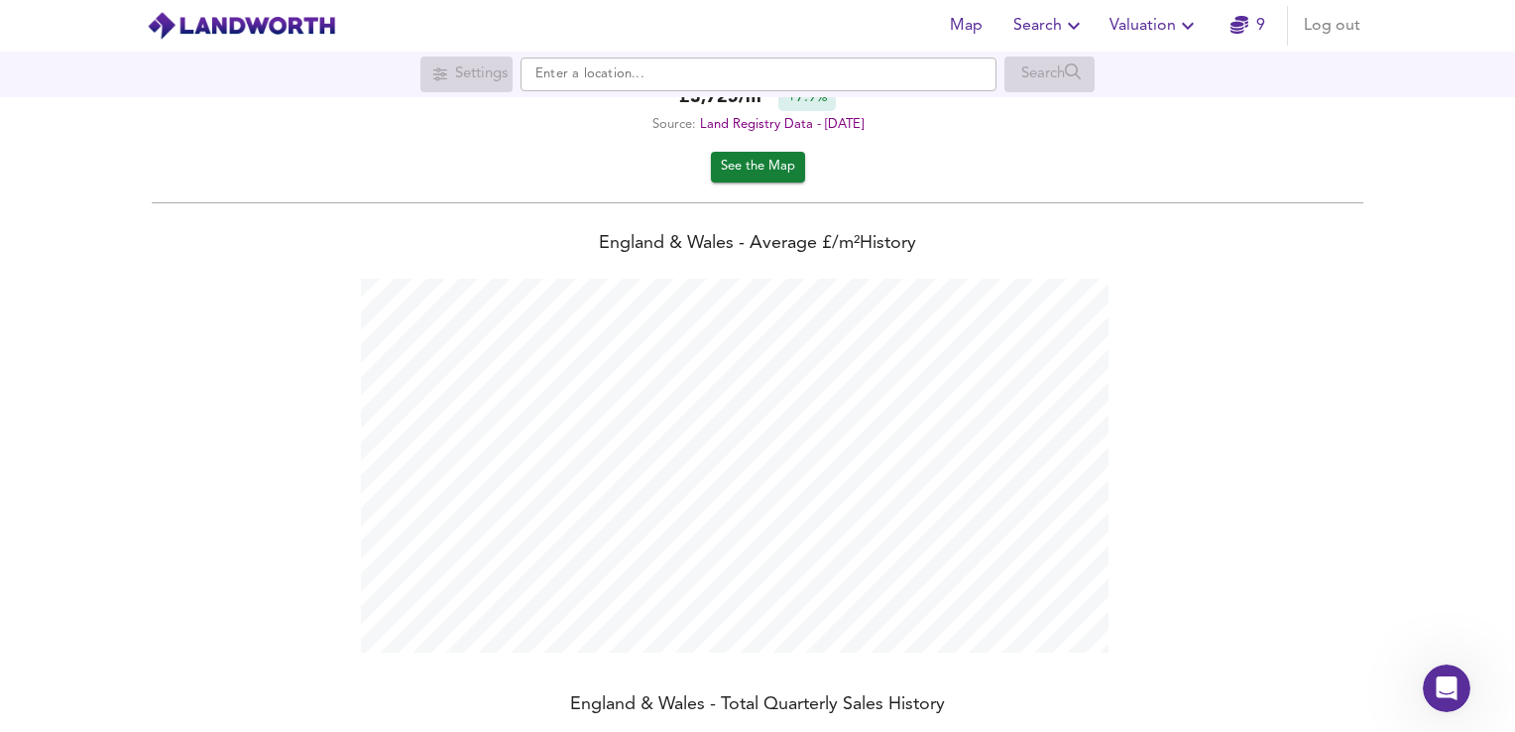
scroll to position [0, 0]
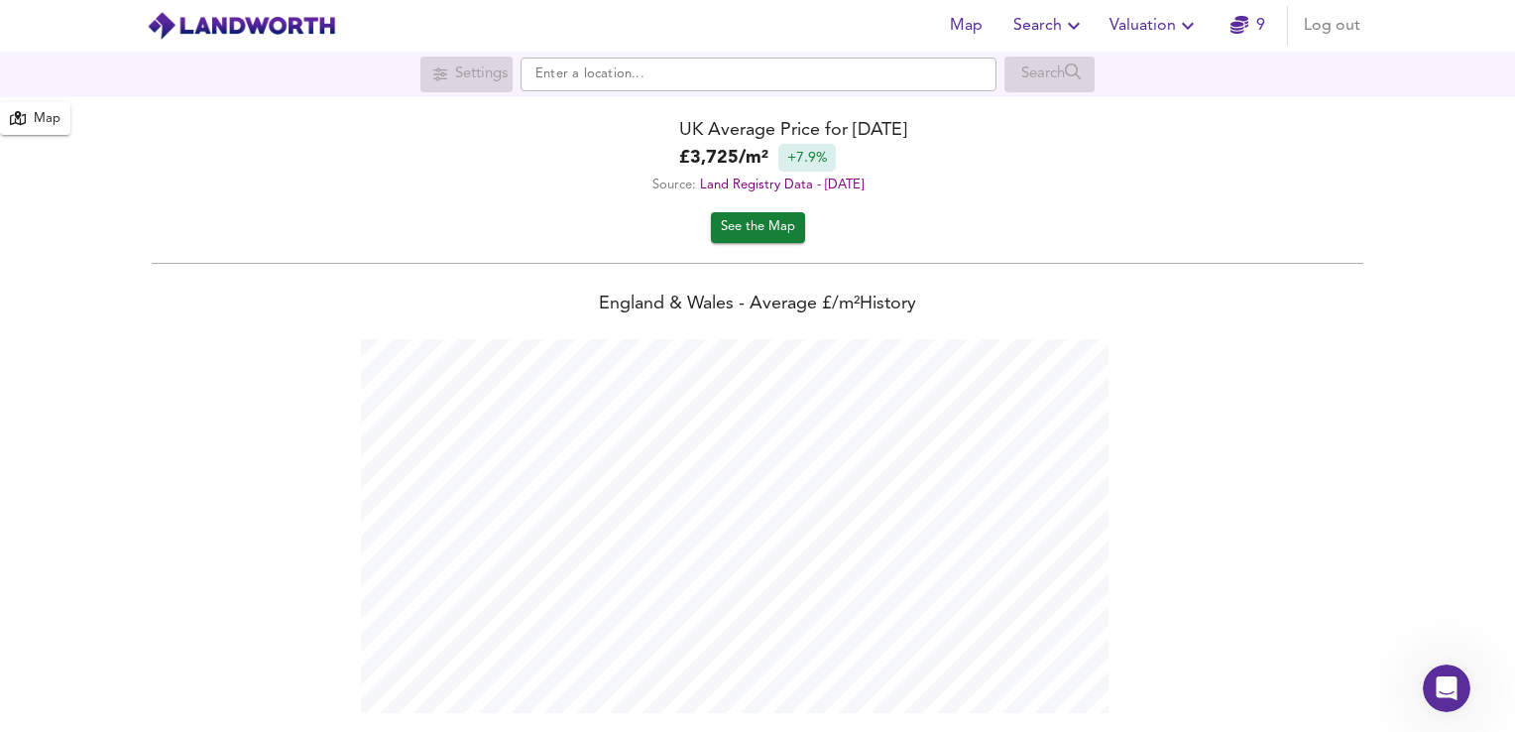
click at [769, 230] on span "See the Map" at bounding box center [758, 227] width 74 height 23
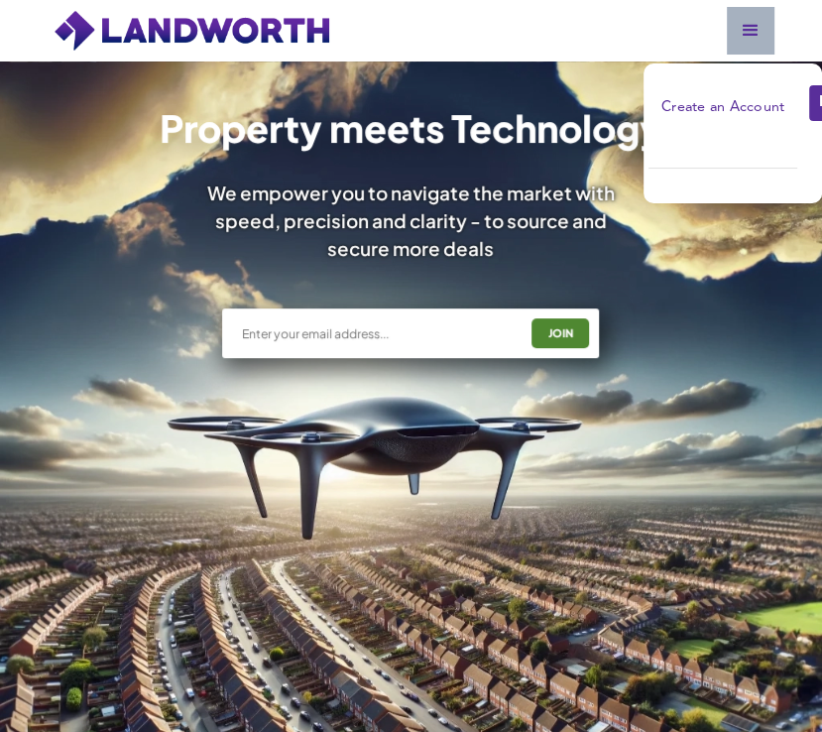
click at [737, 102] on link "Login" at bounding box center [838, 103] width 62 height 40
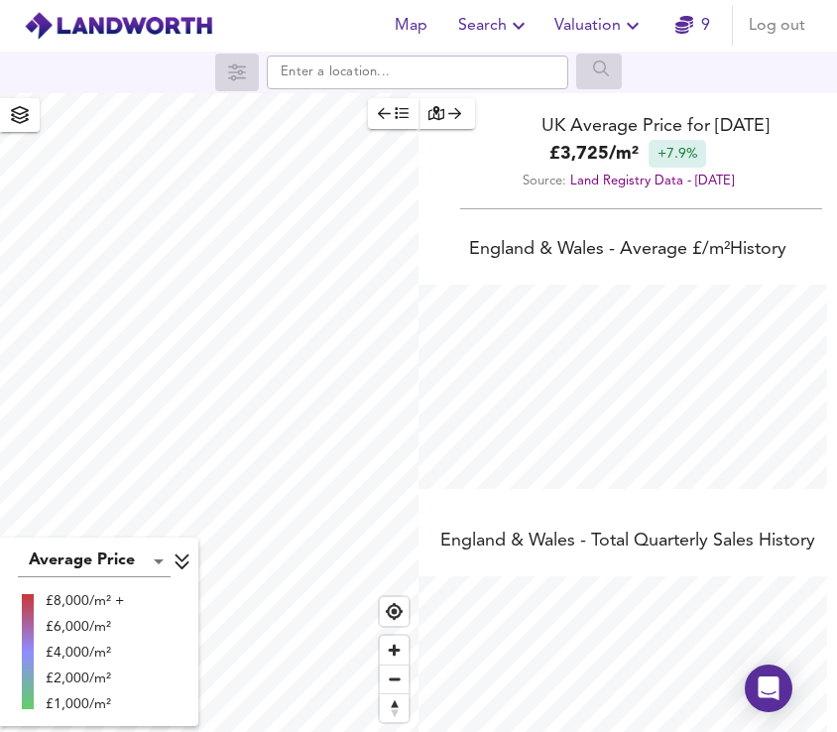
scroll to position [732, 837]
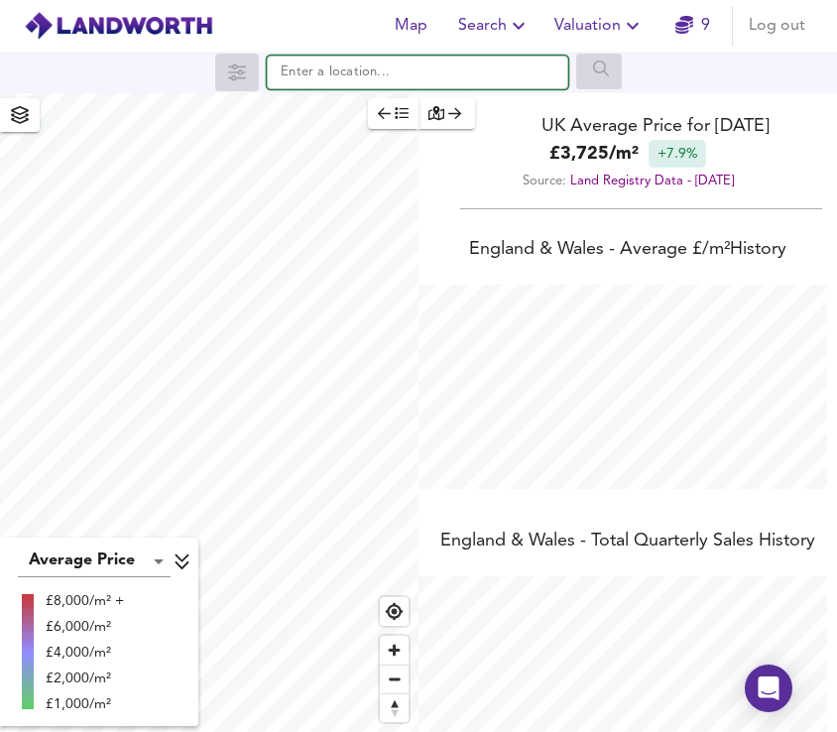
click at [351, 80] on input "text" at bounding box center [417, 73] width 301 height 34
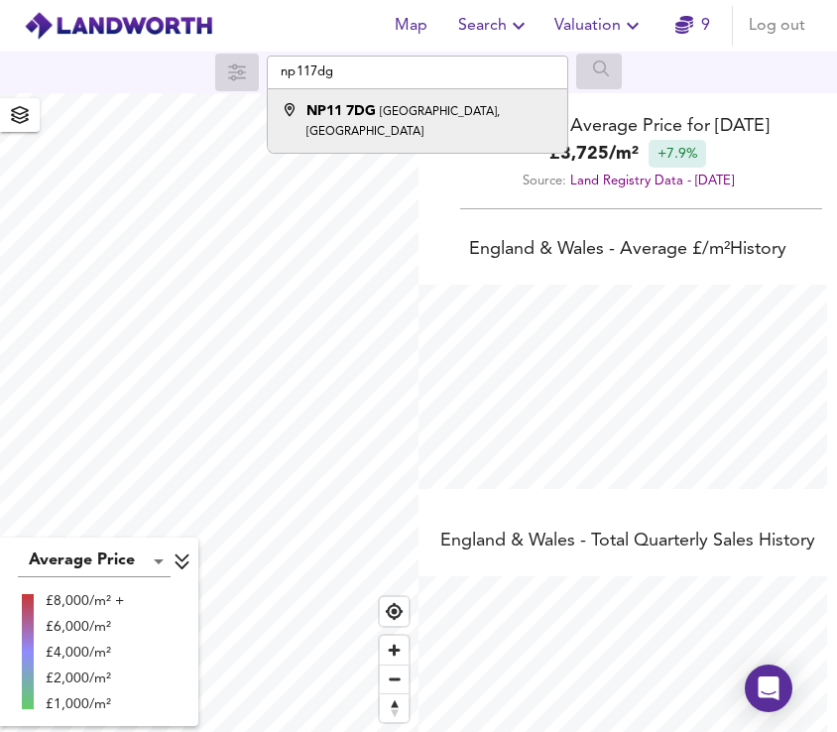
click at [359, 101] on div "[STREET_ADDRESS]" at bounding box center [429, 121] width 246 height 40
type input "[STREET_ADDRESS]"
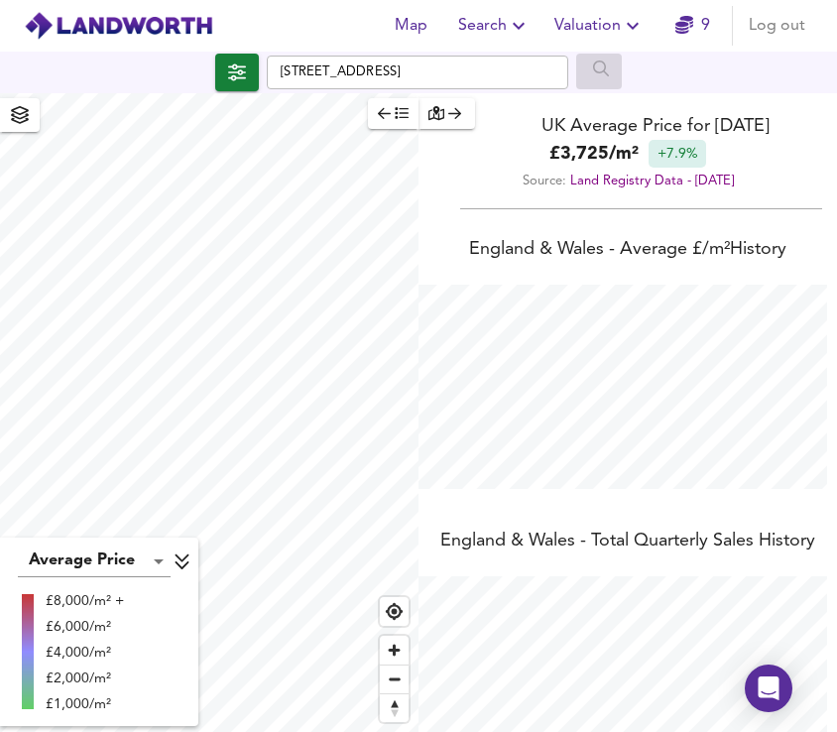
checkbox input "false"
checkbox input "true"
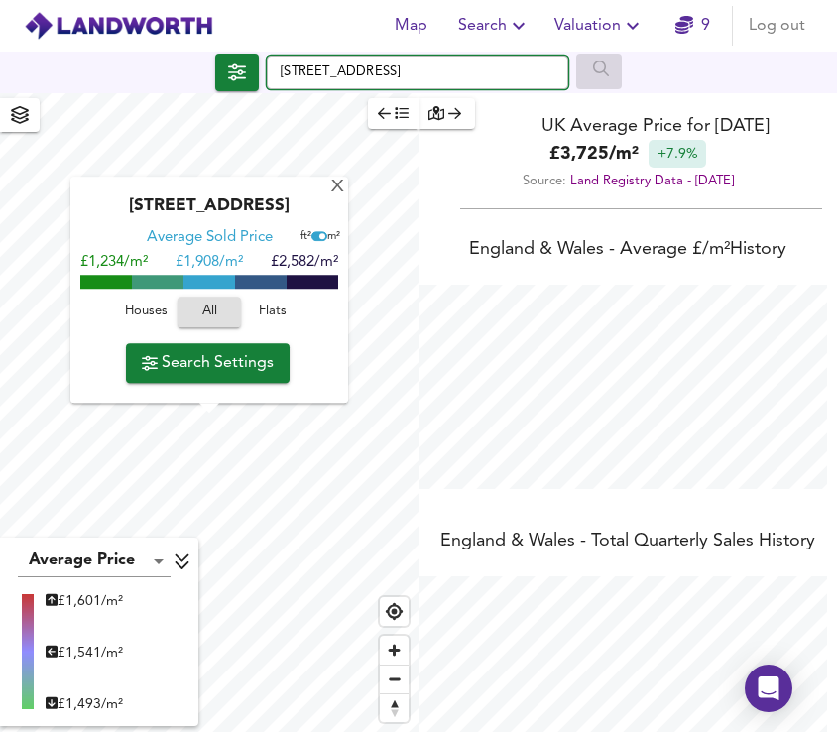
click at [282, 70] on input "[STREET_ADDRESS]" at bounding box center [417, 73] width 301 height 34
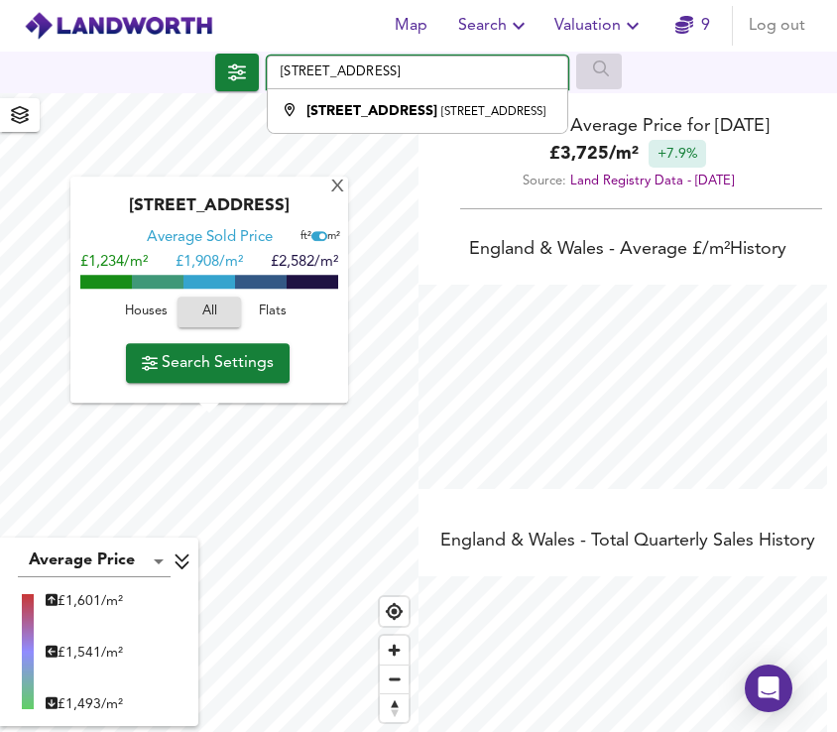
type input "[STREET_ADDRESS]"
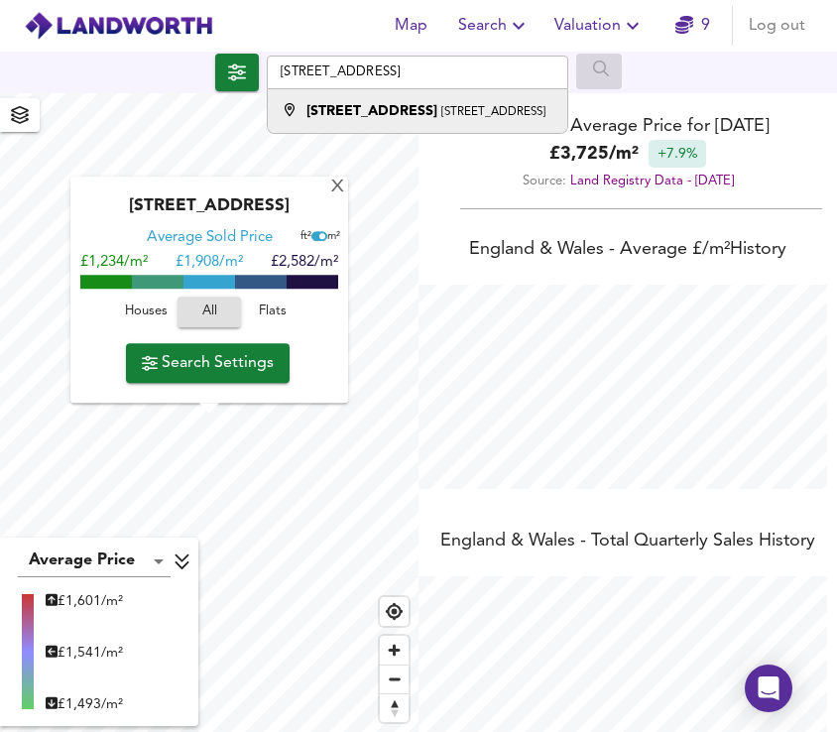
click at [373, 105] on strong "[STREET_ADDRESS]" at bounding box center [371, 111] width 131 height 14
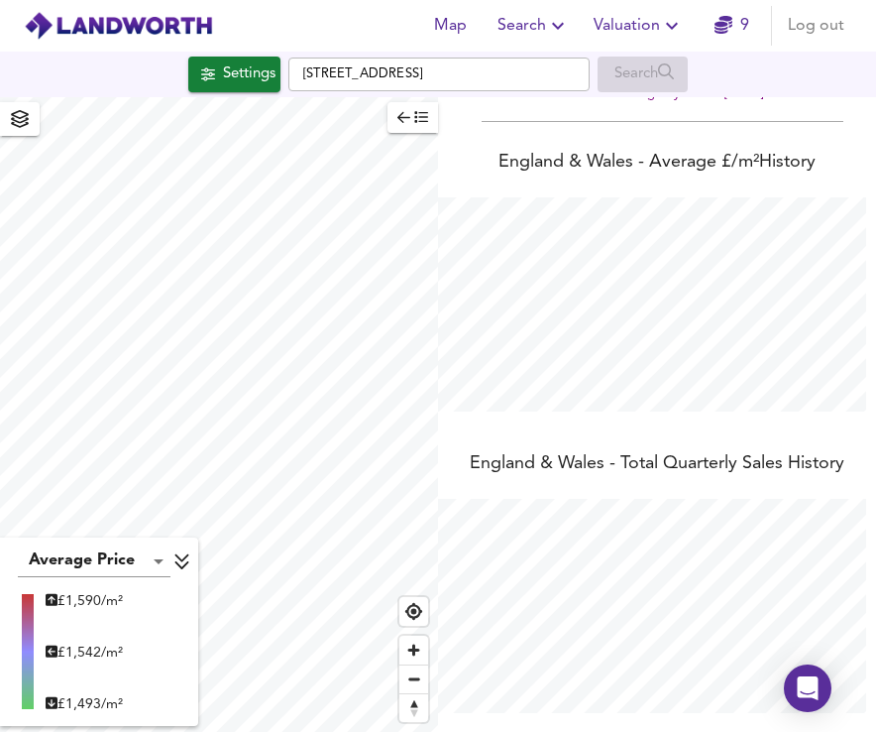
scroll to position [0, 0]
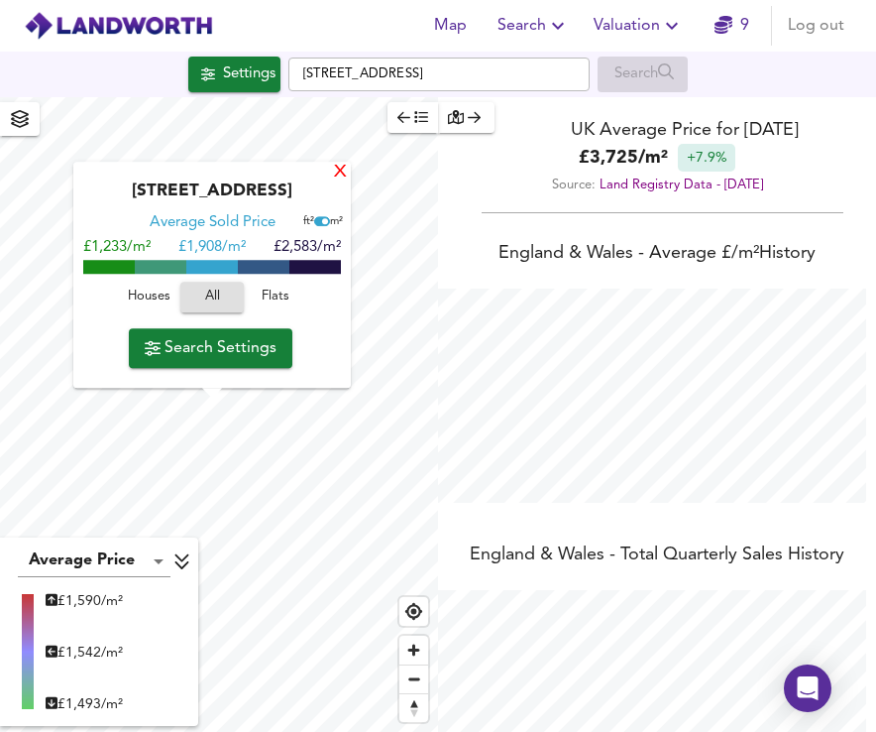
click at [342, 176] on div "X" at bounding box center [340, 173] width 17 height 19
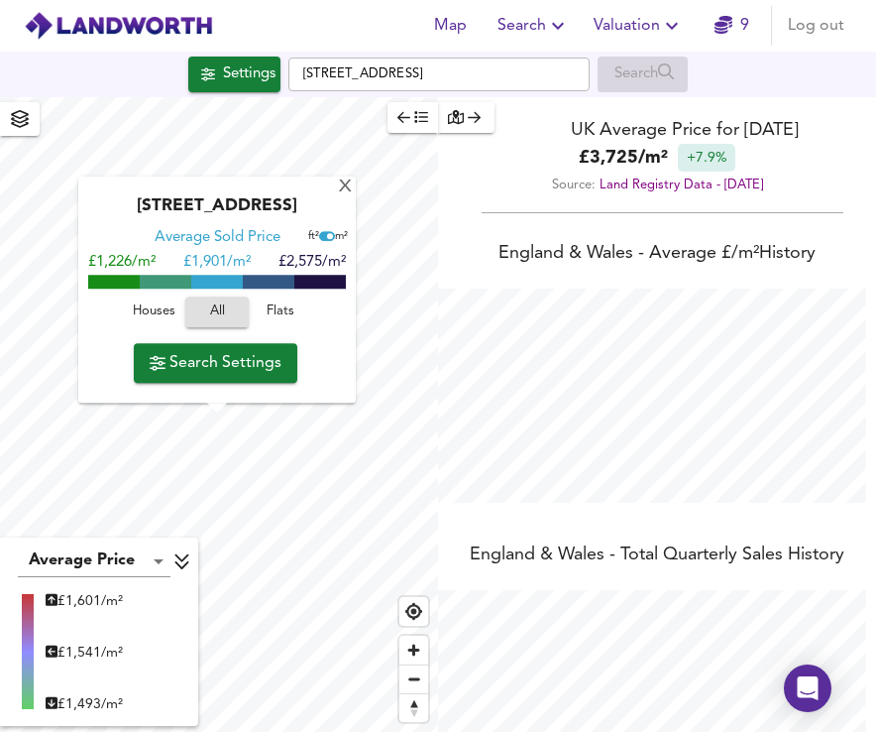
click at [205, 369] on span "Search Settings" at bounding box center [216, 363] width 132 height 28
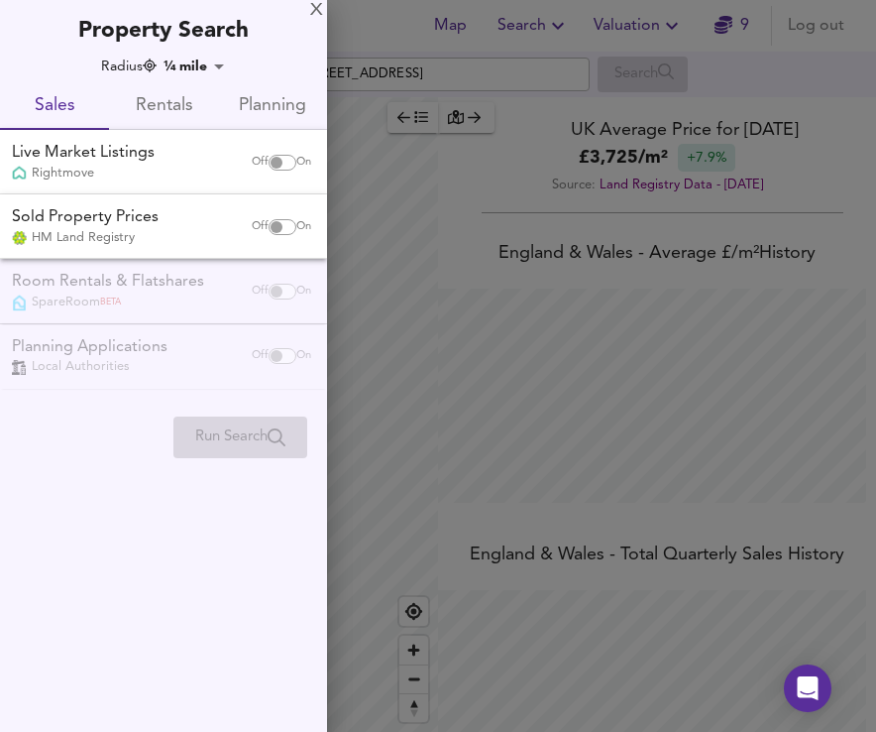
click at [278, 161] on input "checkbox" at bounding box center [277, 163] width 48 height 16
checkbox input "true"
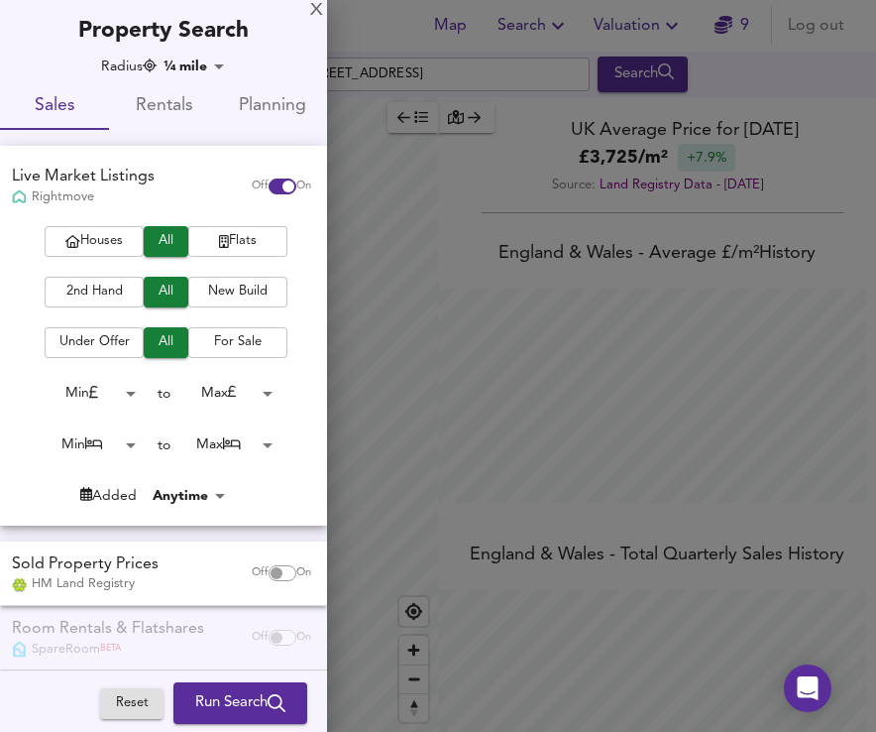
click at [262, 567] on input "checkbox" at bounding box center [277, 573] width 48 height 16
checkbox input "true"
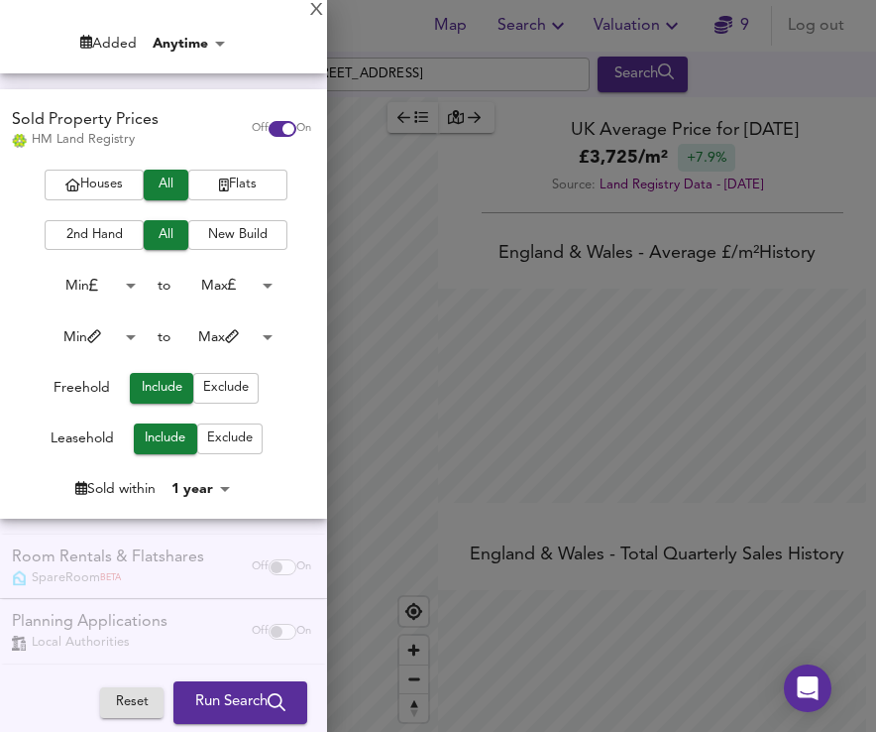
scroll to position [460, 0]
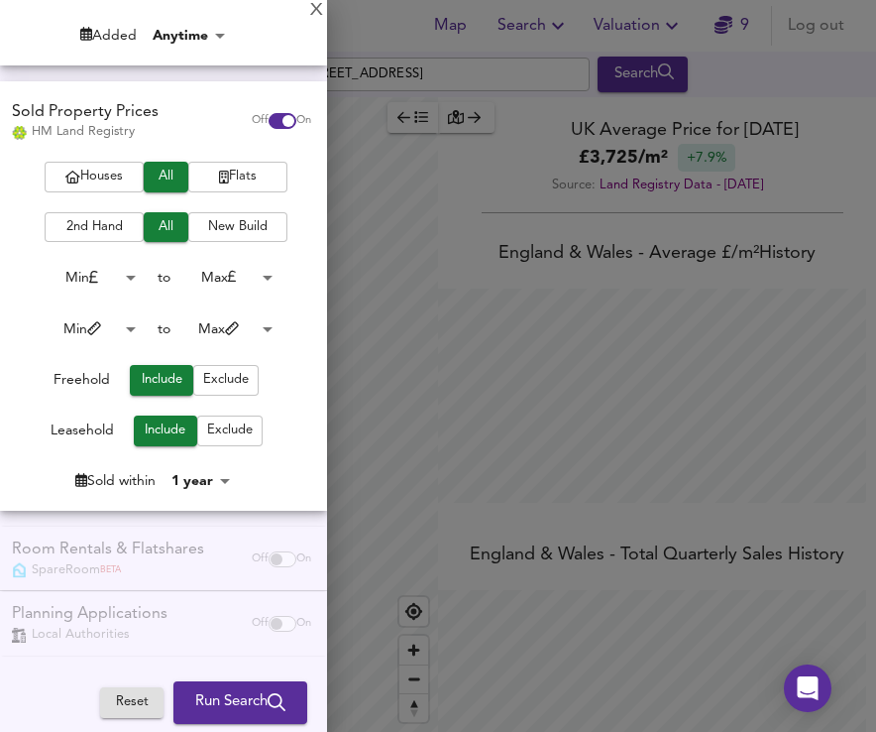
click at [230, 701] on span "Run Search" at bounding box center [240, 703] width 90 height 26
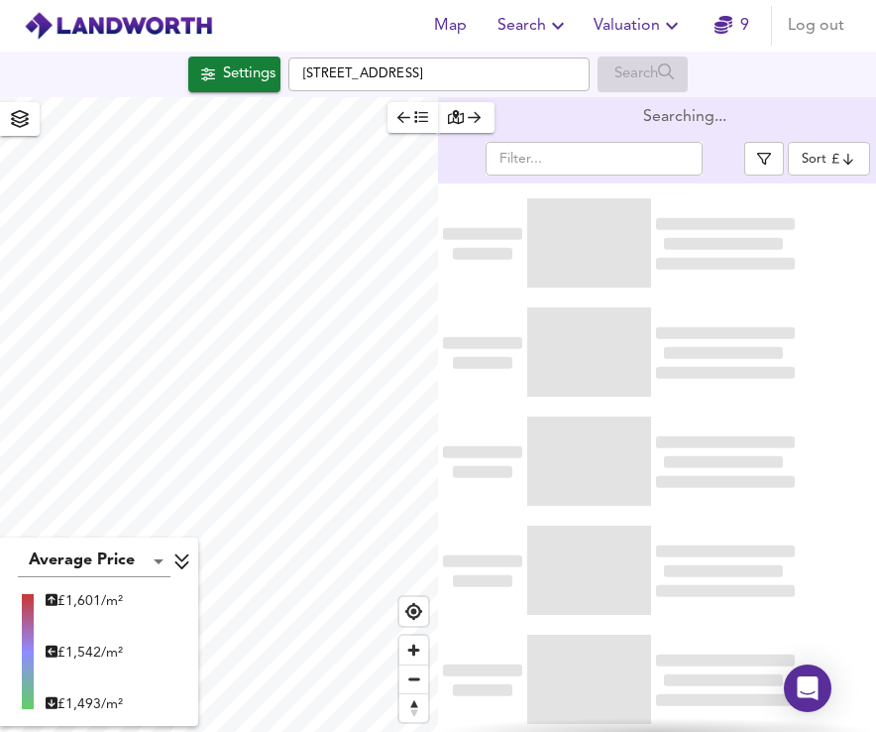
type input "bestdeal"
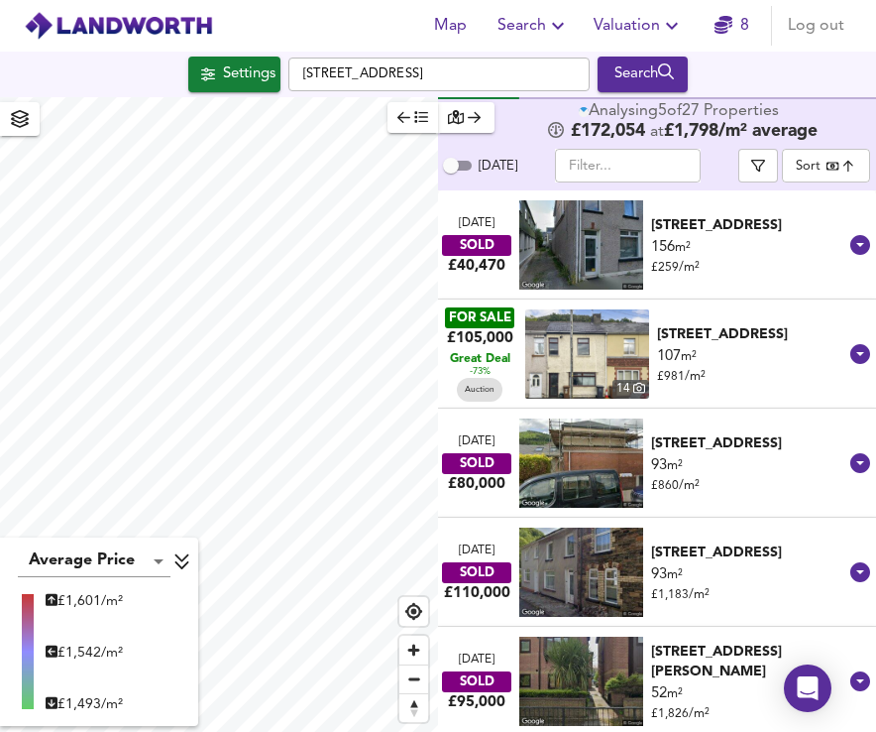
scroll to position [99, 0]
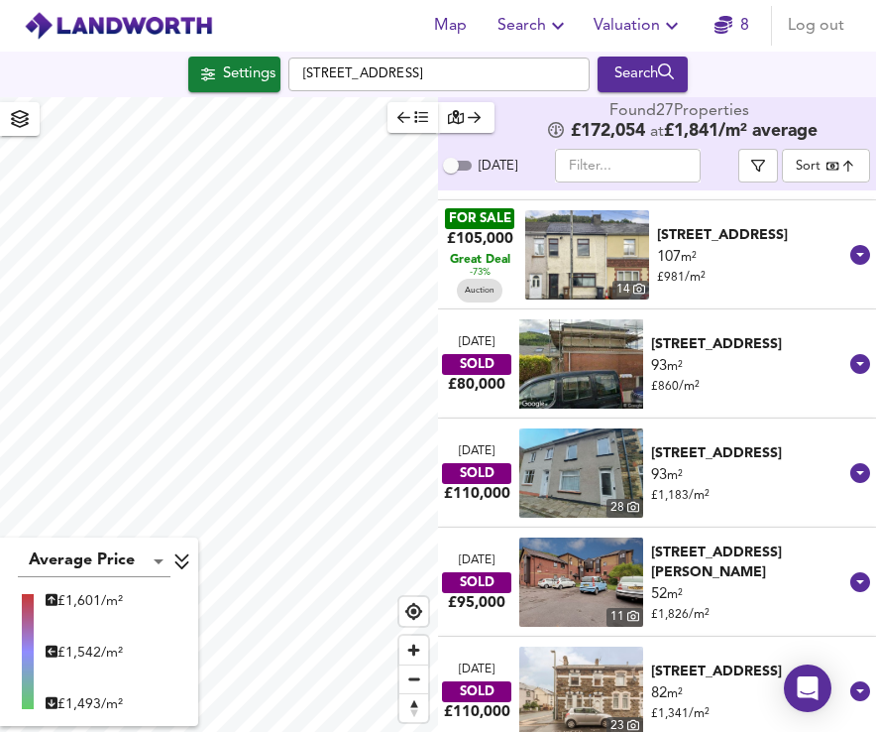
click at [581, 241] on img at bounding box center [587, 254] width 124 height 89
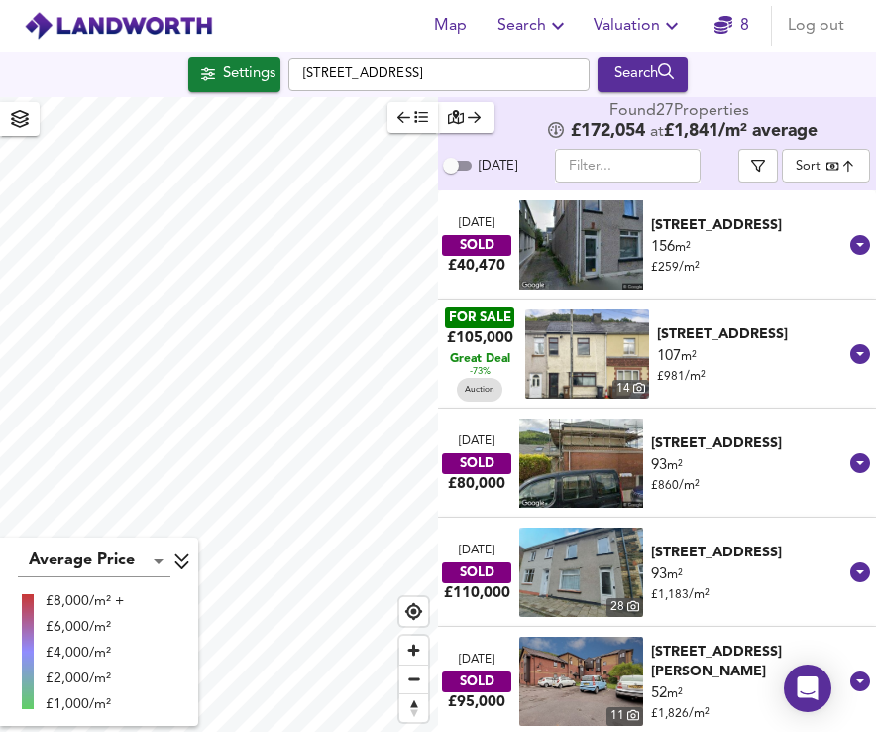
checkbox input "false"
checkbox input "true"
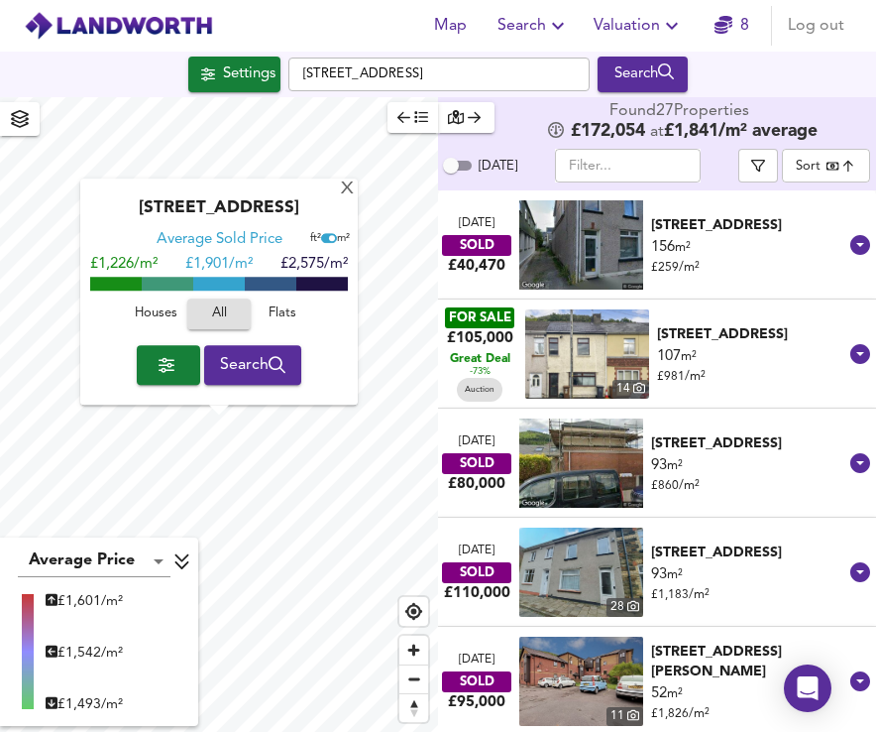
click at [633, 23] on span "Valuation" at bounding box center [639, 26] width 90 height 28
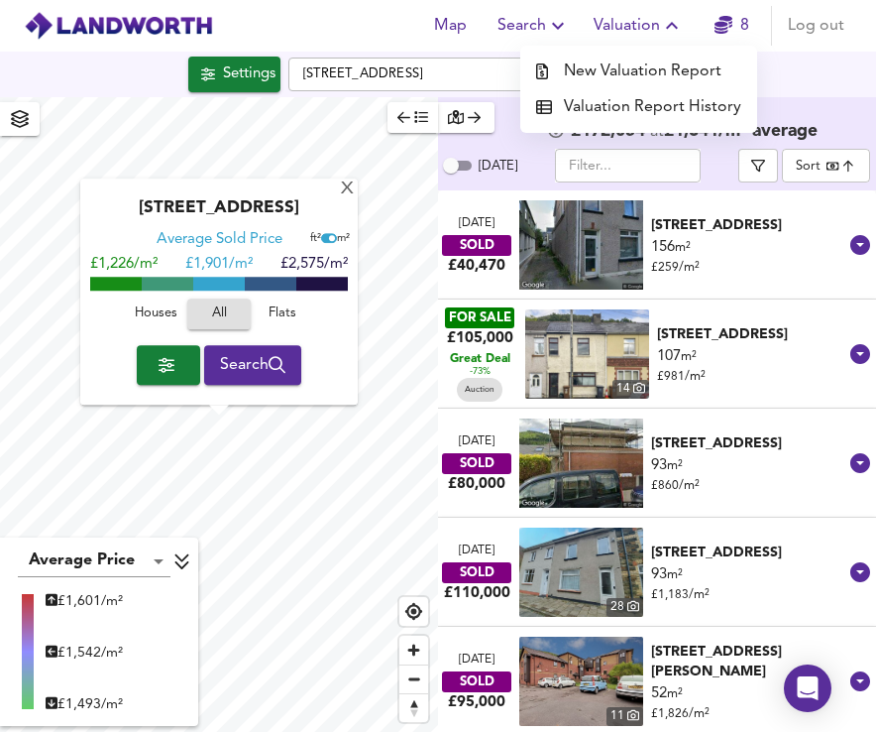
click at [727, 32] on icon "button" at bounding box center [724, 25] width 18 height 18
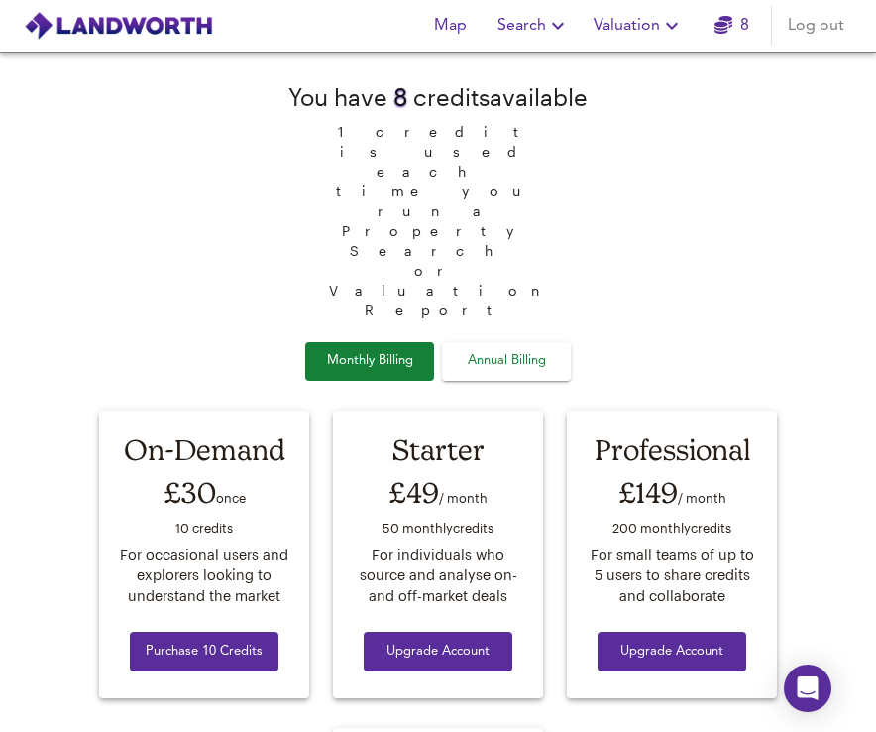
click at [677, 30] on icon "button" at bounding box center [672, 26] width 24 height 24
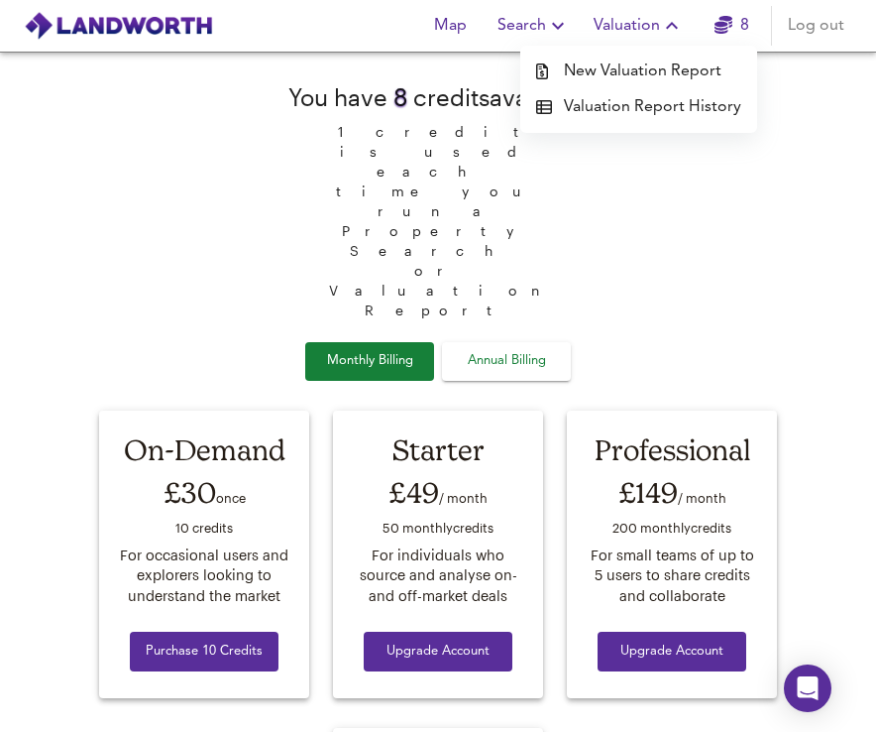
click at [601, 105] on li "Valuation Report History" at bounding box center [638, 107] width 237 height 36
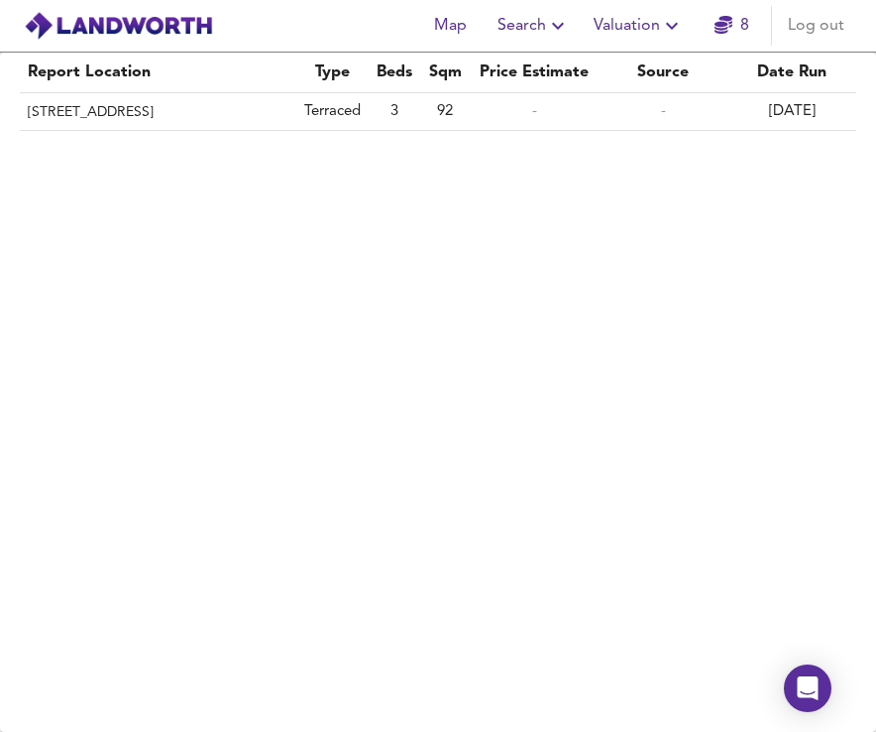
click at [559, 31] on icon "button" at bounding box center [558, 26] width 24 height 24
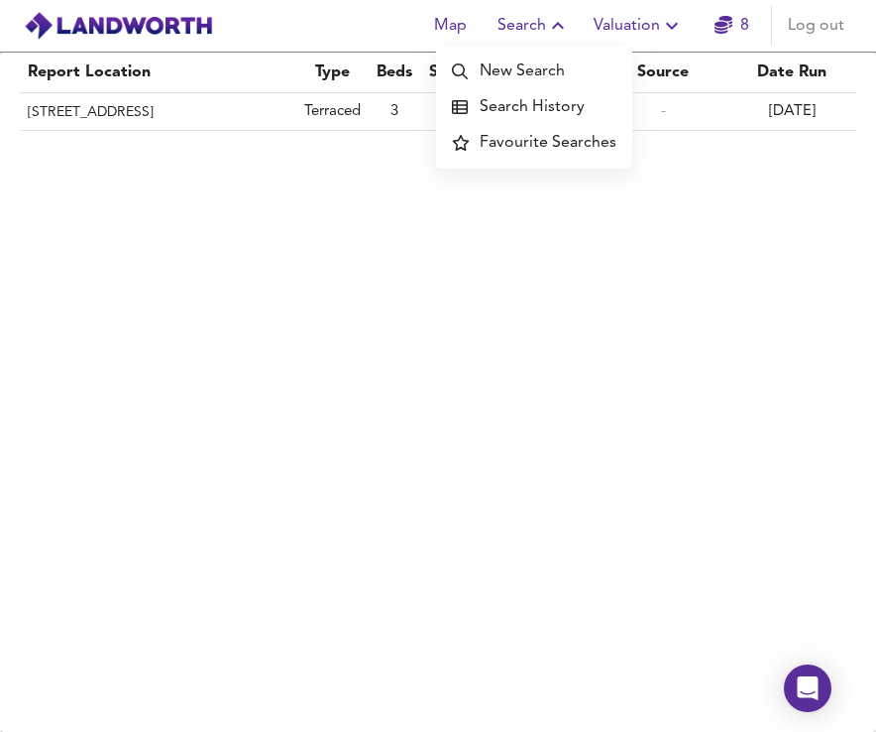
click at [527, 111] on li "Search History" at bounding box center [534, 107] width 196 height 36
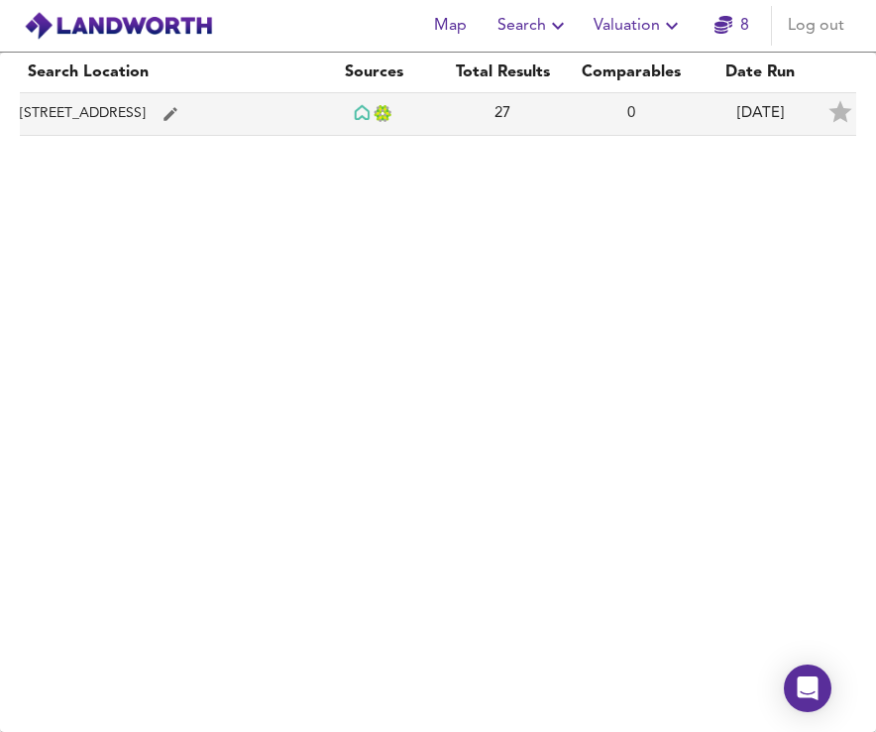
click at [112, 131] on td "Risca Road, NP11 7DG" at bounding box center [164, 114] width 289 height 43
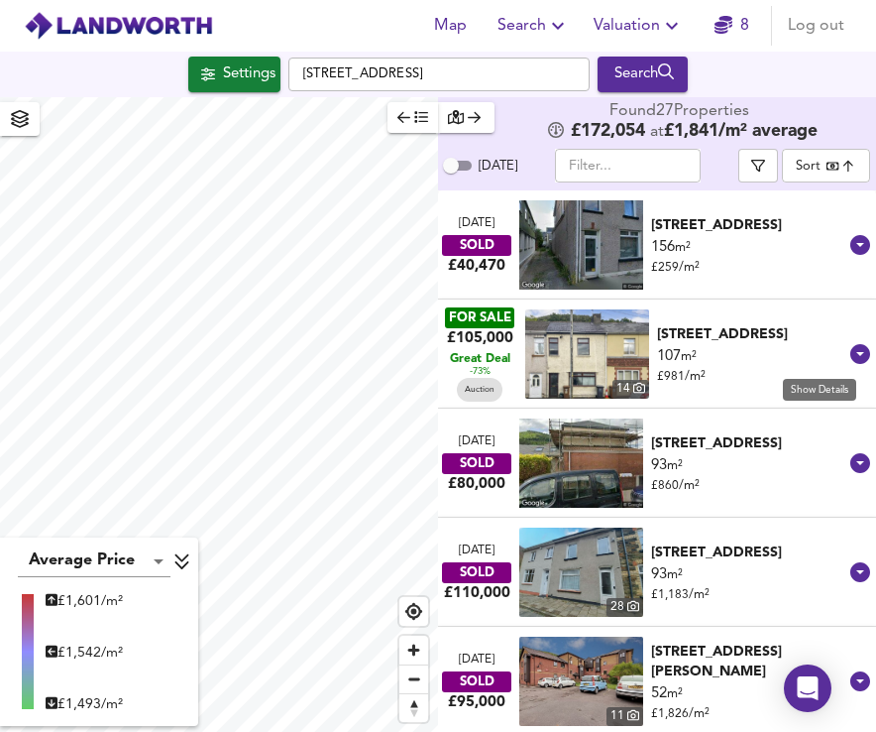
click at [851, 358] on icon at bounding box center [861, 354] width 20 height 20
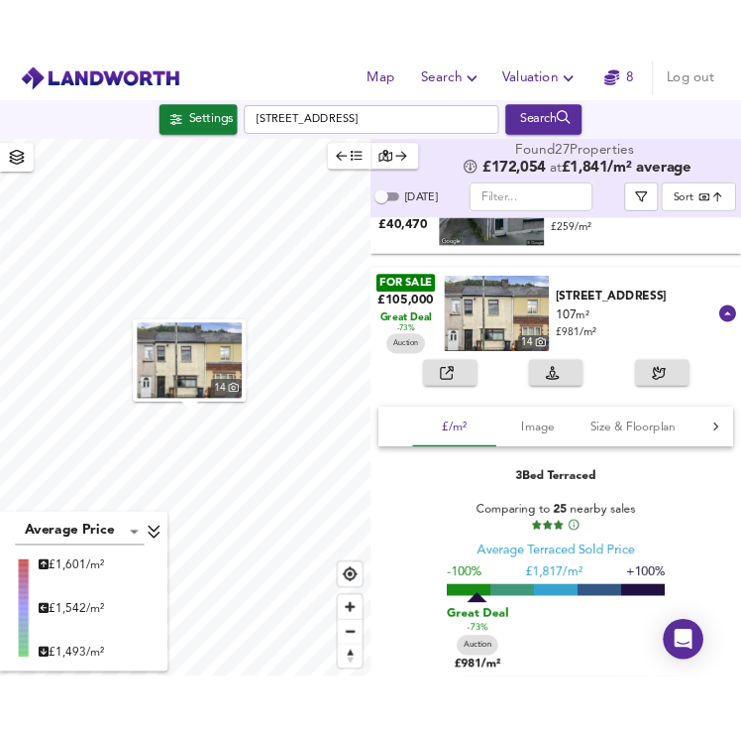
scroll to position [99, 0]
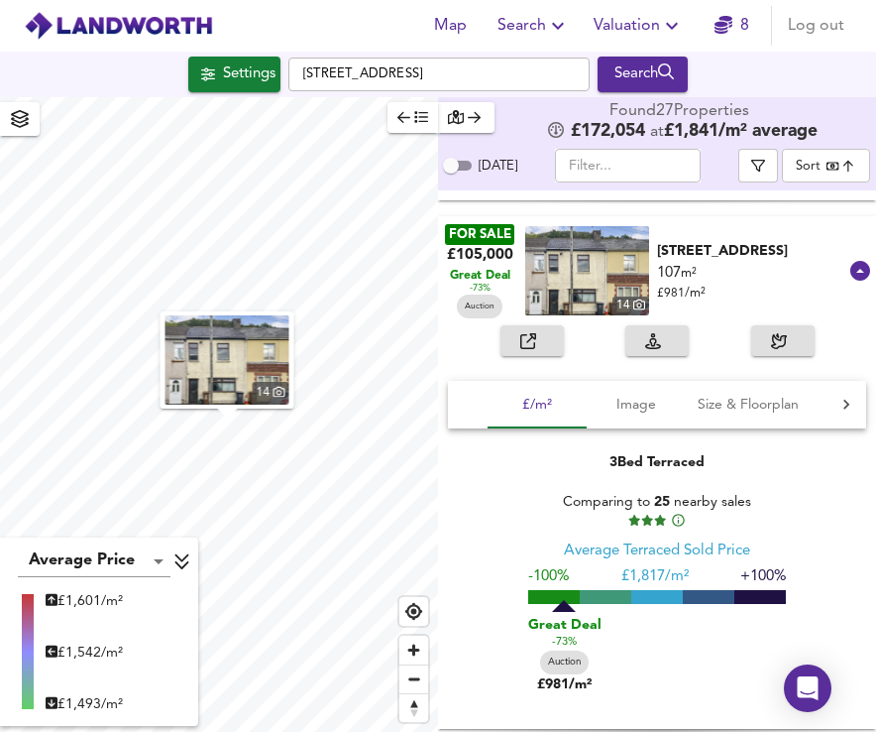
checkbox input "false"
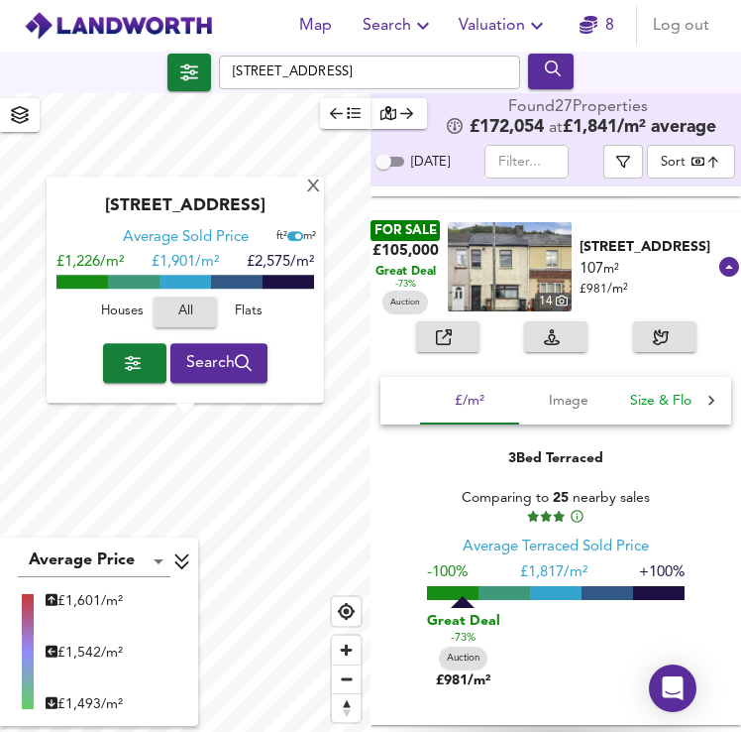
click at [654, 395] on span "Size & Floorplan" at bounding box center [680, 401] width 101 height 25
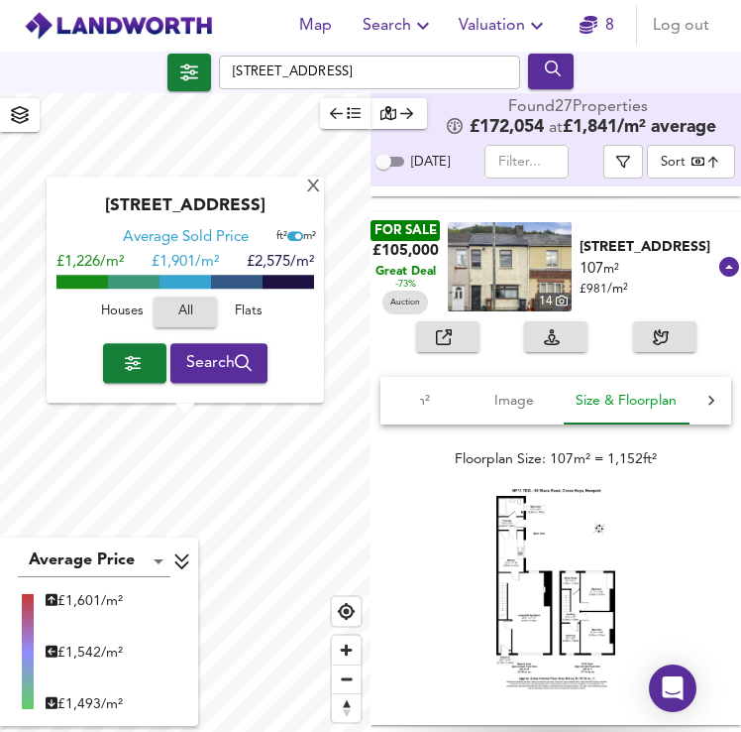
scroll to position [0, 61]
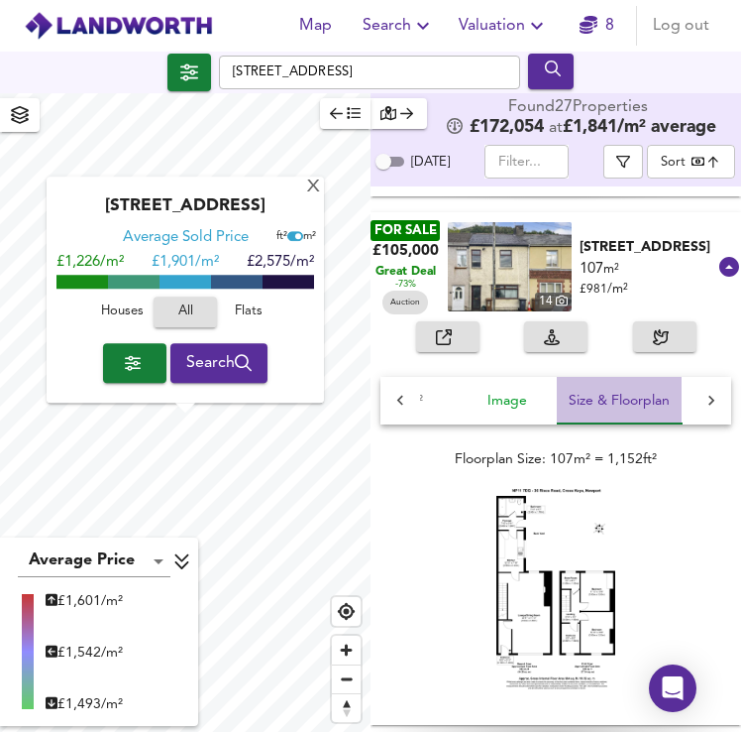
drag, startPoint x: 648, startPoint y: 397, endPoint x: 532, endPoint y: 404, distance: 116.3
click at [532, 404] on div "£/m² Image Size & Floorplan Tags History Rental Agent" at bounding box center [495, 401] width 272 height 48
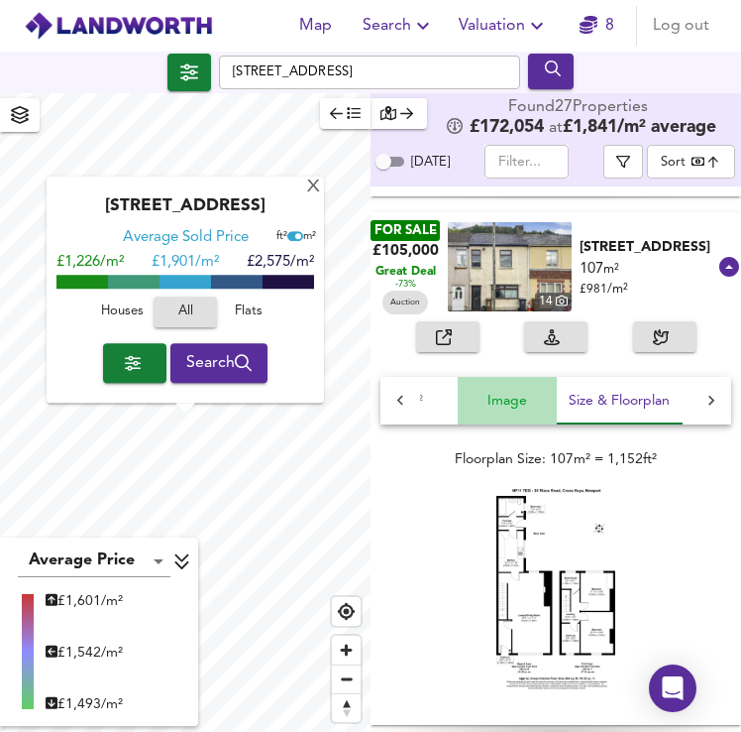
click at [532, 404] on span "Image" at bounding box center [507, 401] width 75 height 25
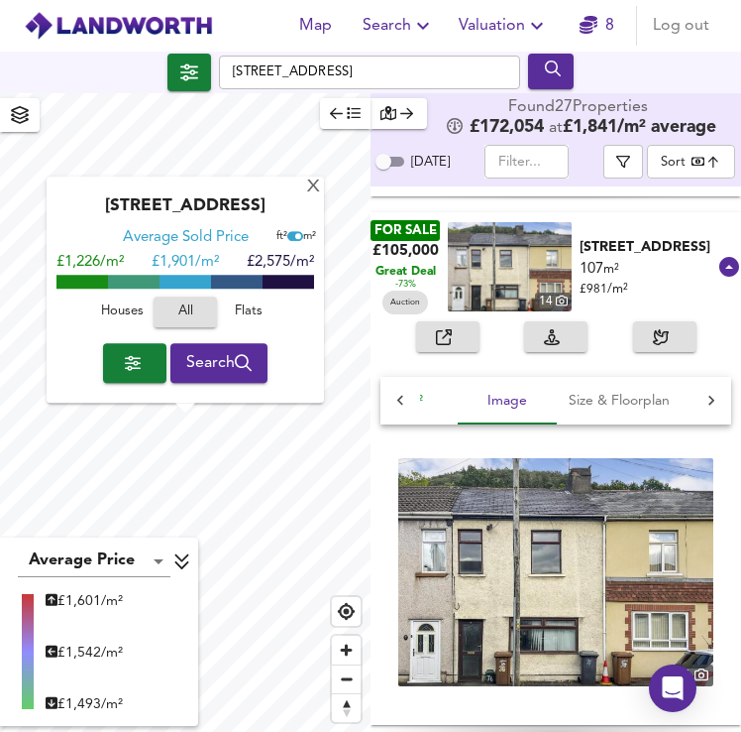
click at [444, 407] on span "£/m²" at bounding box center [408, 401] width 75 height 25
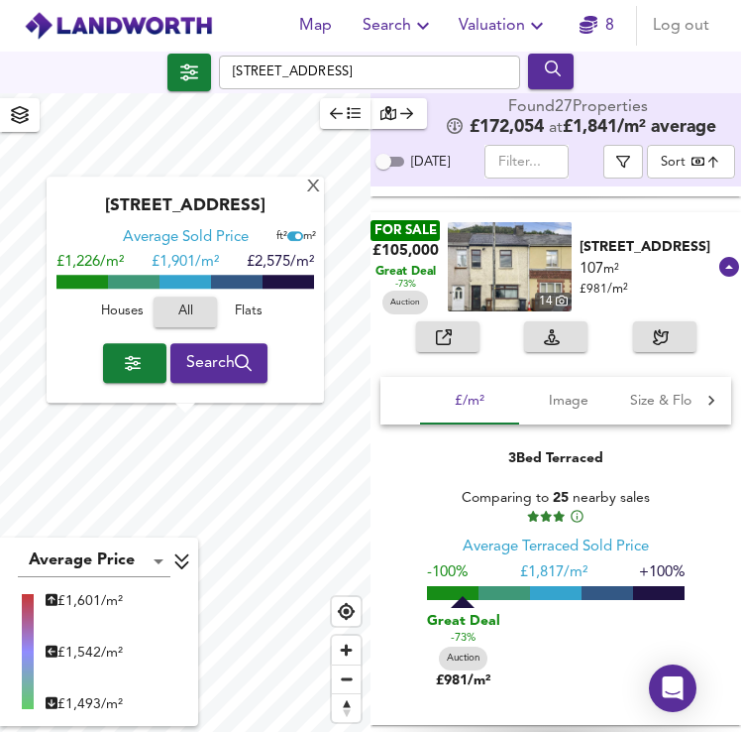
scroll to position [0, 0]
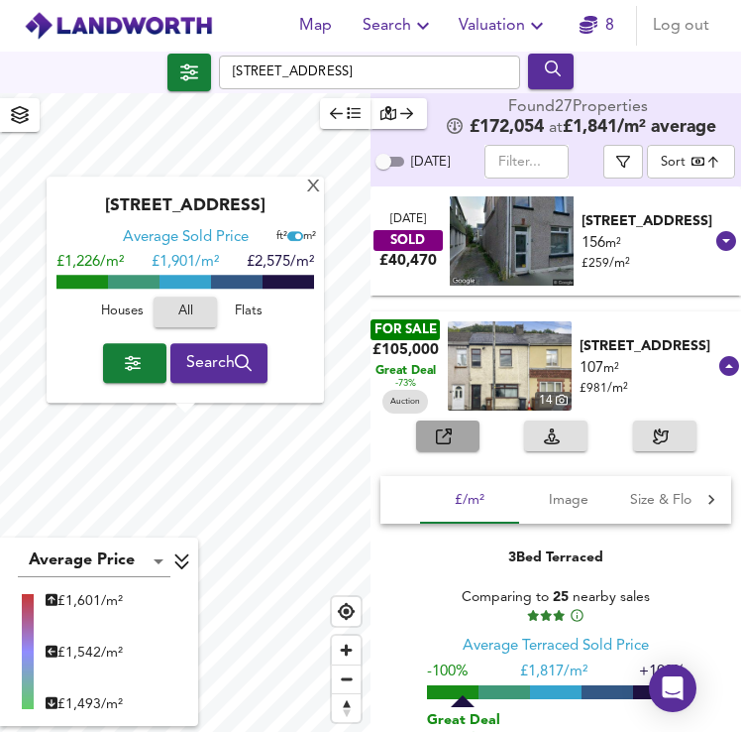
click at [448, 434] on icon "button" at bounding box center [444, 436] width 16 height 16
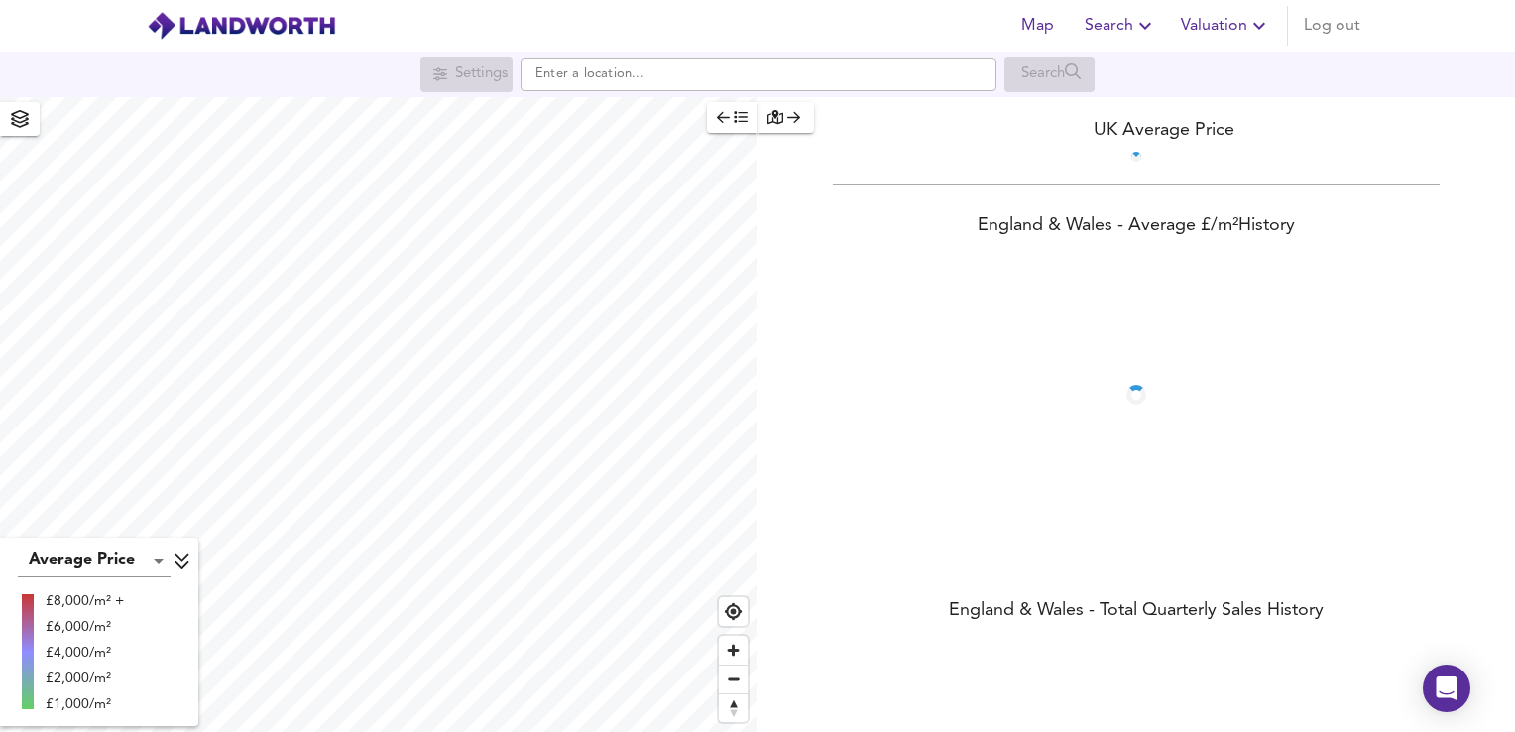
click at [1352, 30] on span "Log out" at bounding box center [1332, 26] width 57 height 28
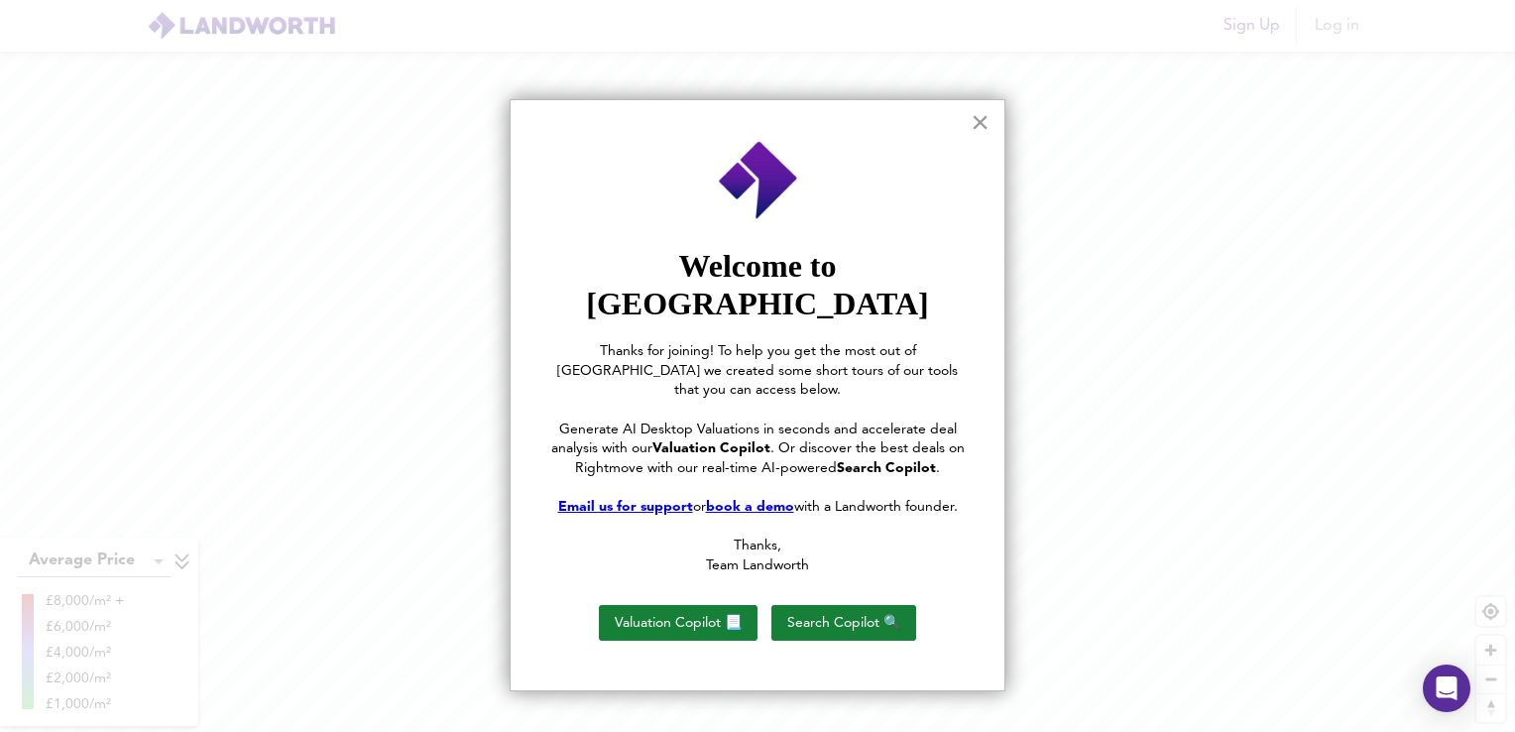
click at [982, 129] on button "×" at bounding box center [979, 122] width 19 height 32
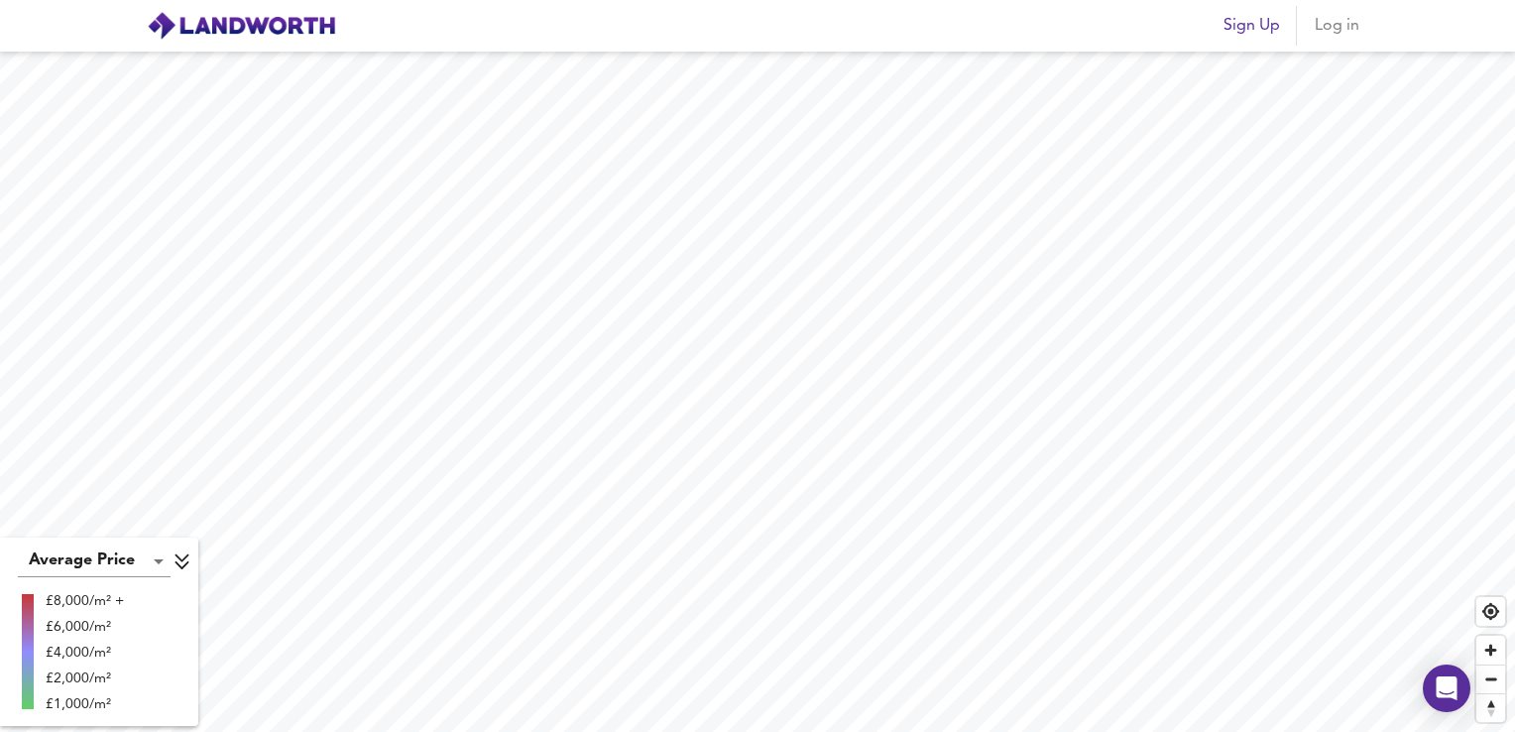
click at [1334, 25] on span "Log in" at bounding box center [1336, 26] width 48 height 28
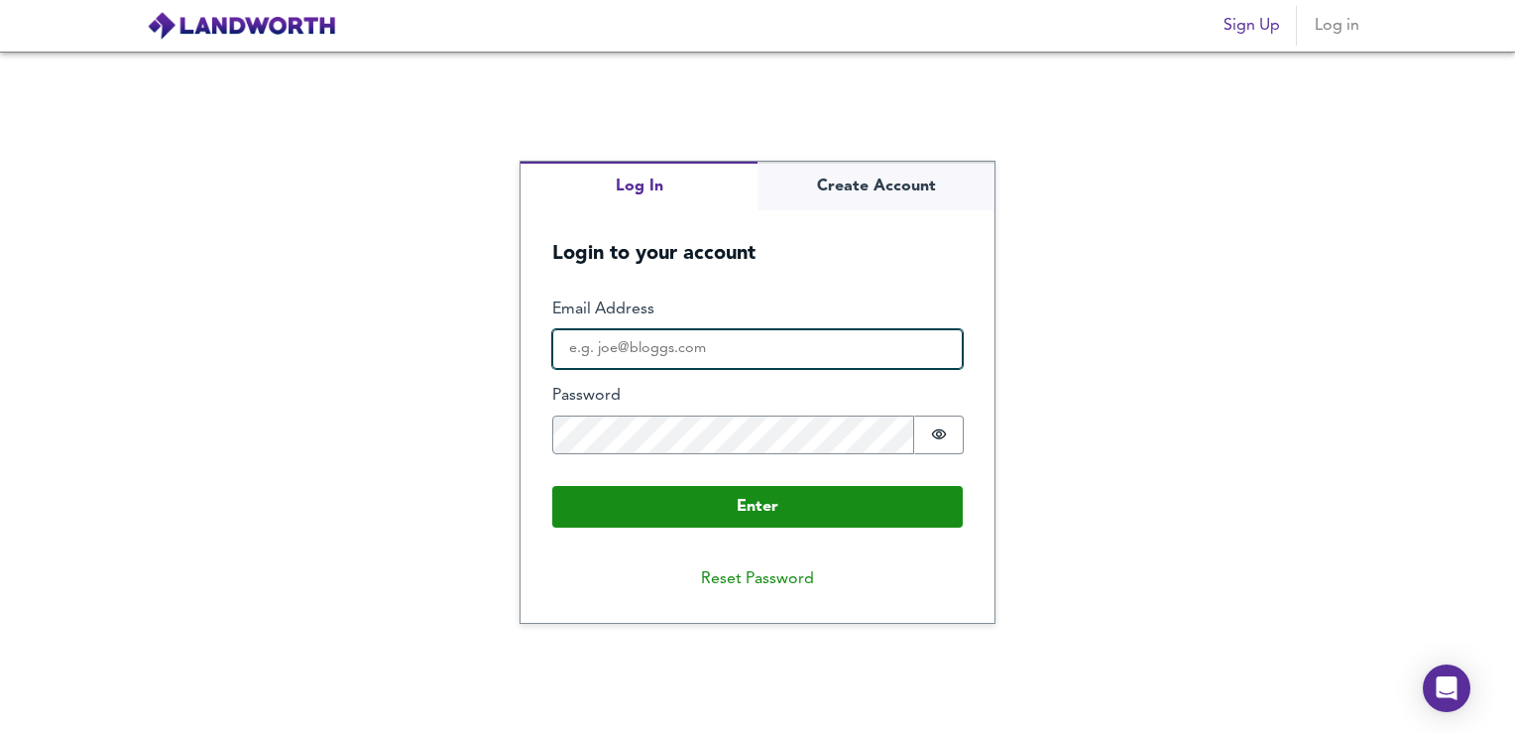
type input "[EMAIL_ADDRESS][DOMAIN_NAME]"
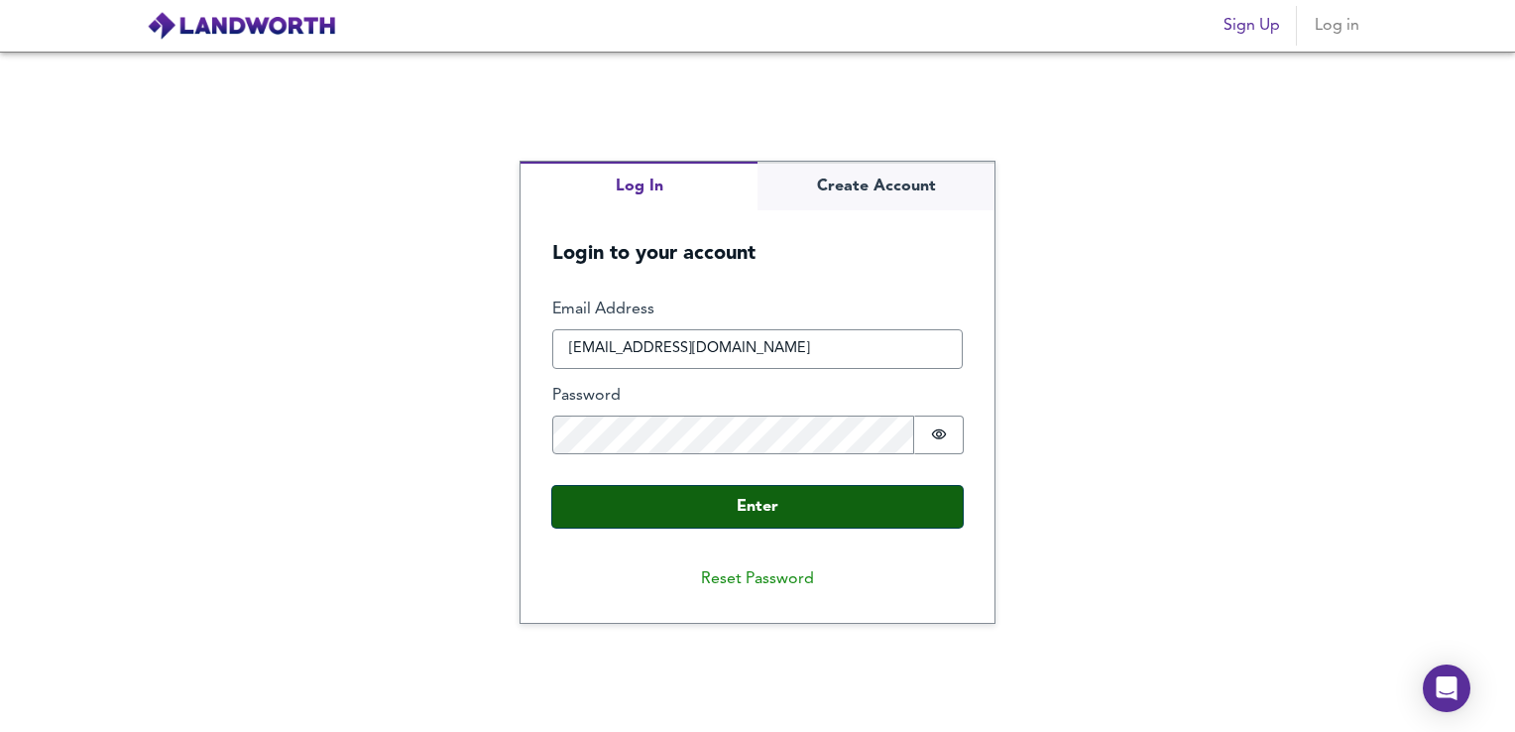
click at [705, 492] on button "Enter" at bounding box center [757, 507] width 410 height 42
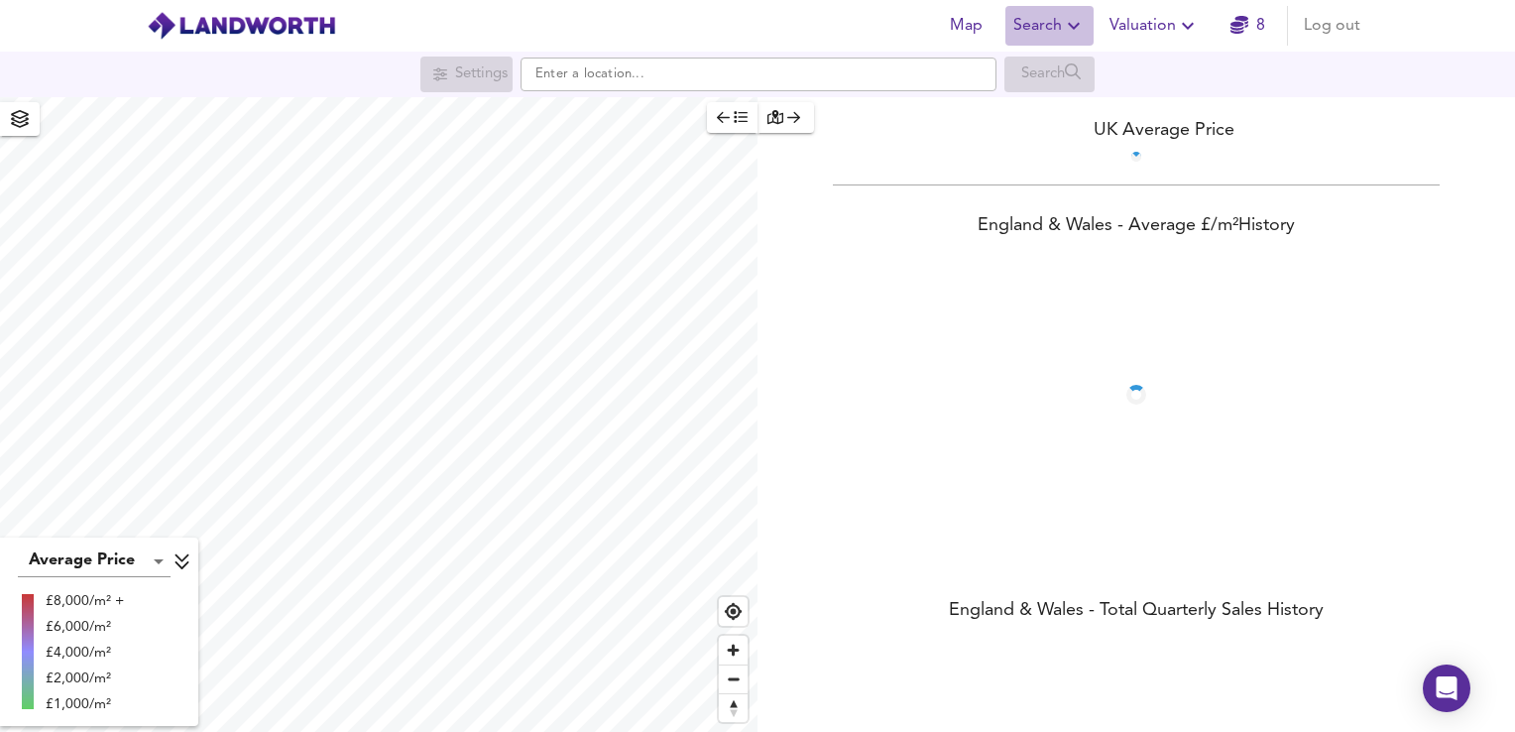
click at [1055, 30] on span "Search" at bounding box center [1049, 26] width 72 height 28
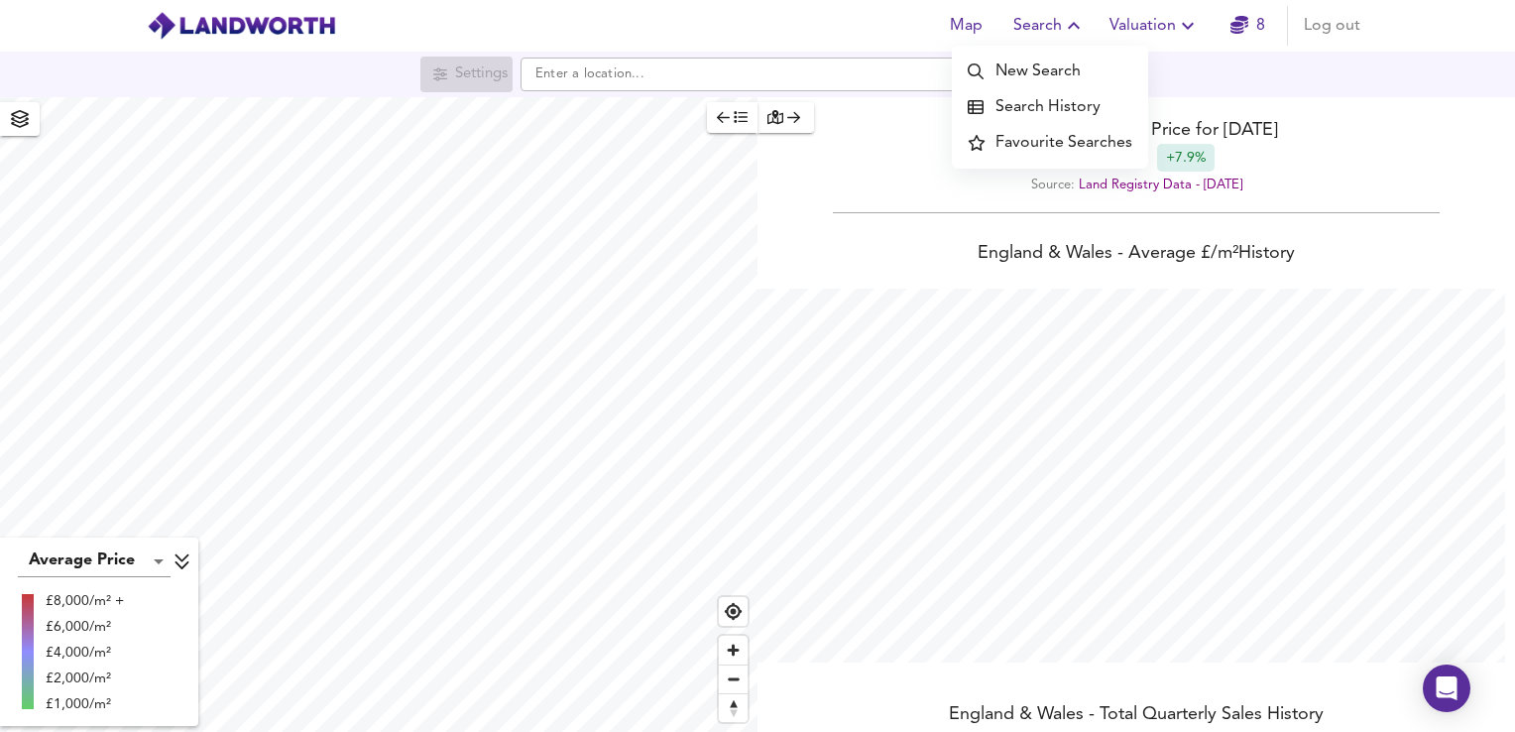
scroll to position [732, 1515]
click at [1055, 101] on li "Search History" at bounding box center [1050, 107] width 196 height 36
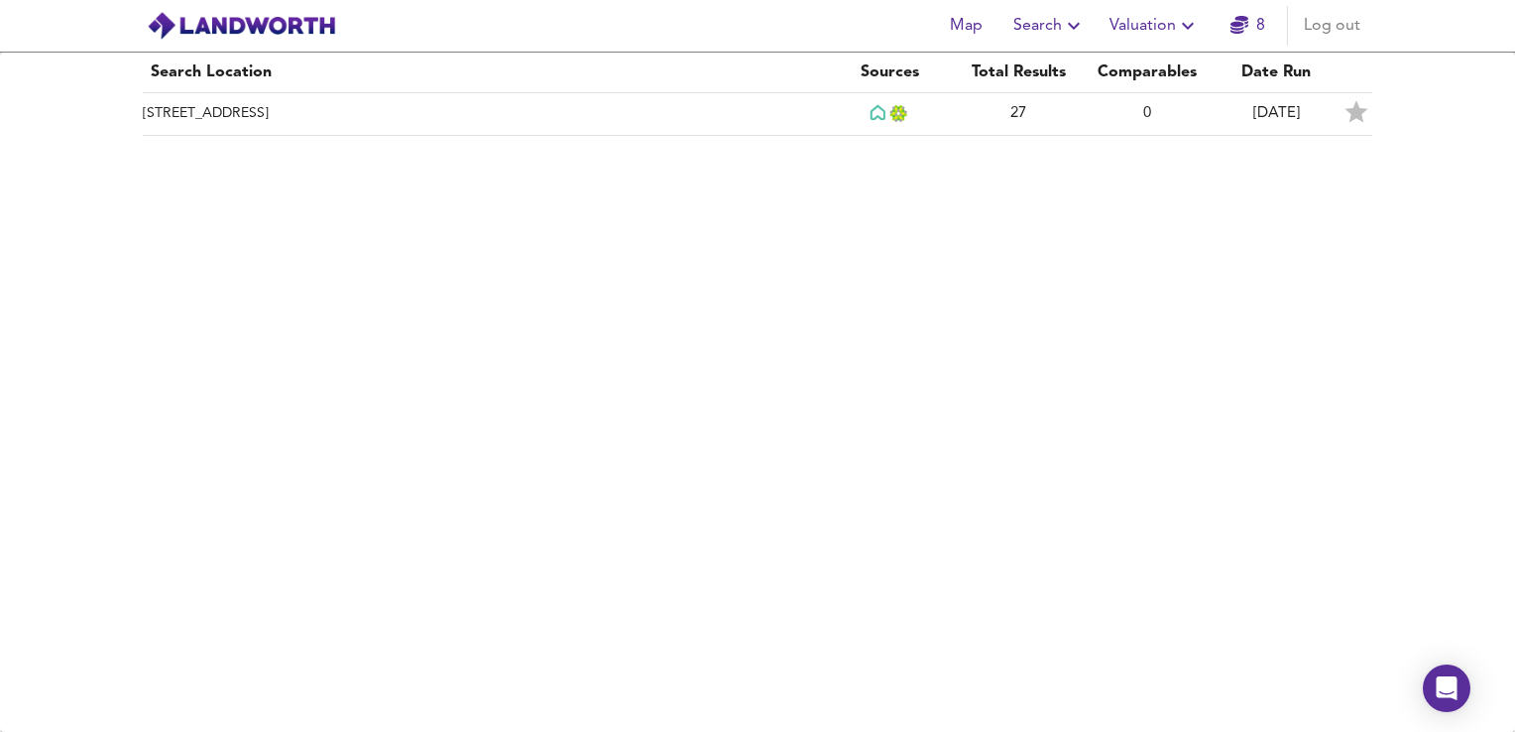
click at [543, 142] on div "Search Location Sources Total Results Comparables Date [GEOGRAPHIC_DATA] 27 0 […" at bounding box center [757, 392] width 1515 height 679
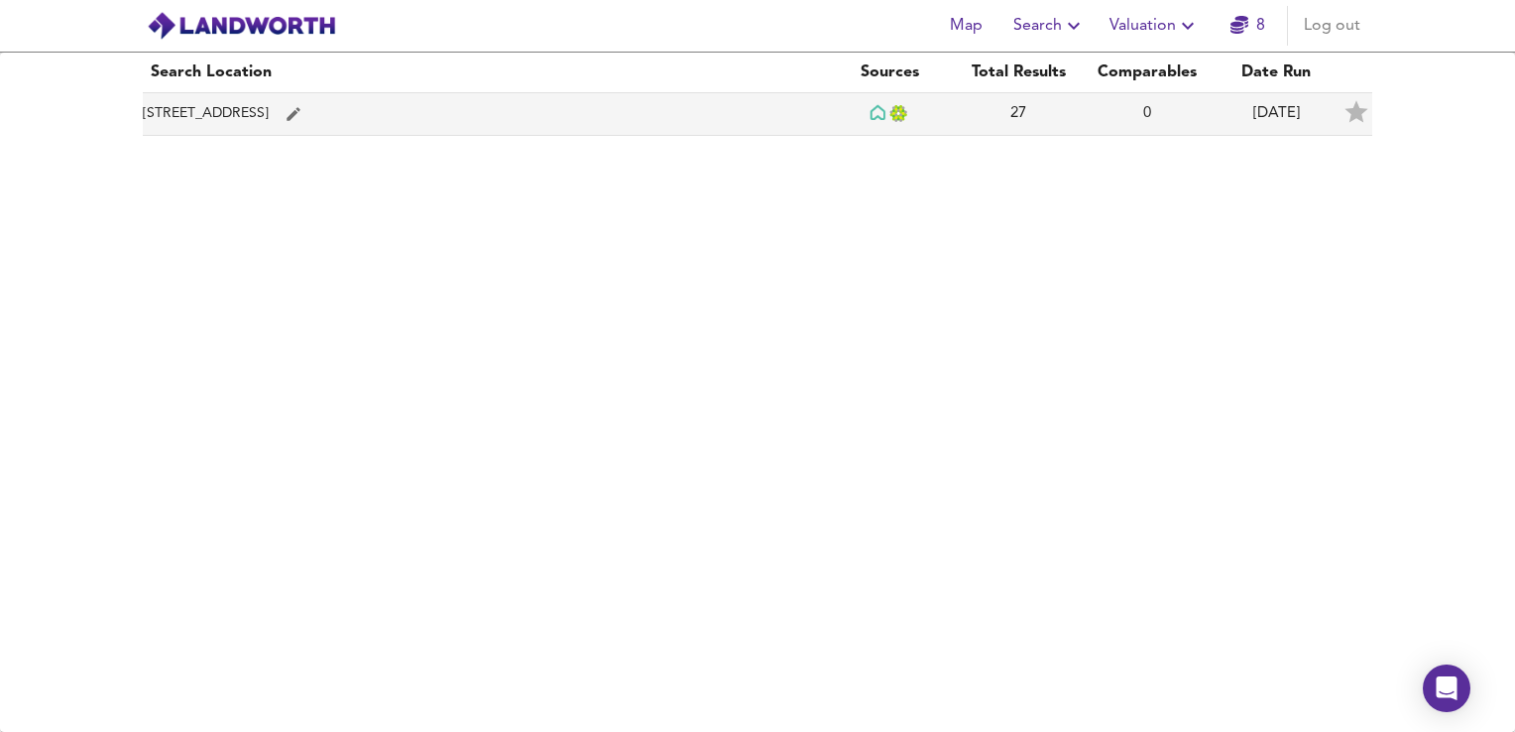
click at [566, 121] on td "[STREET_ADDRESS]" at bounding box center [484, 114] width 682 height 43
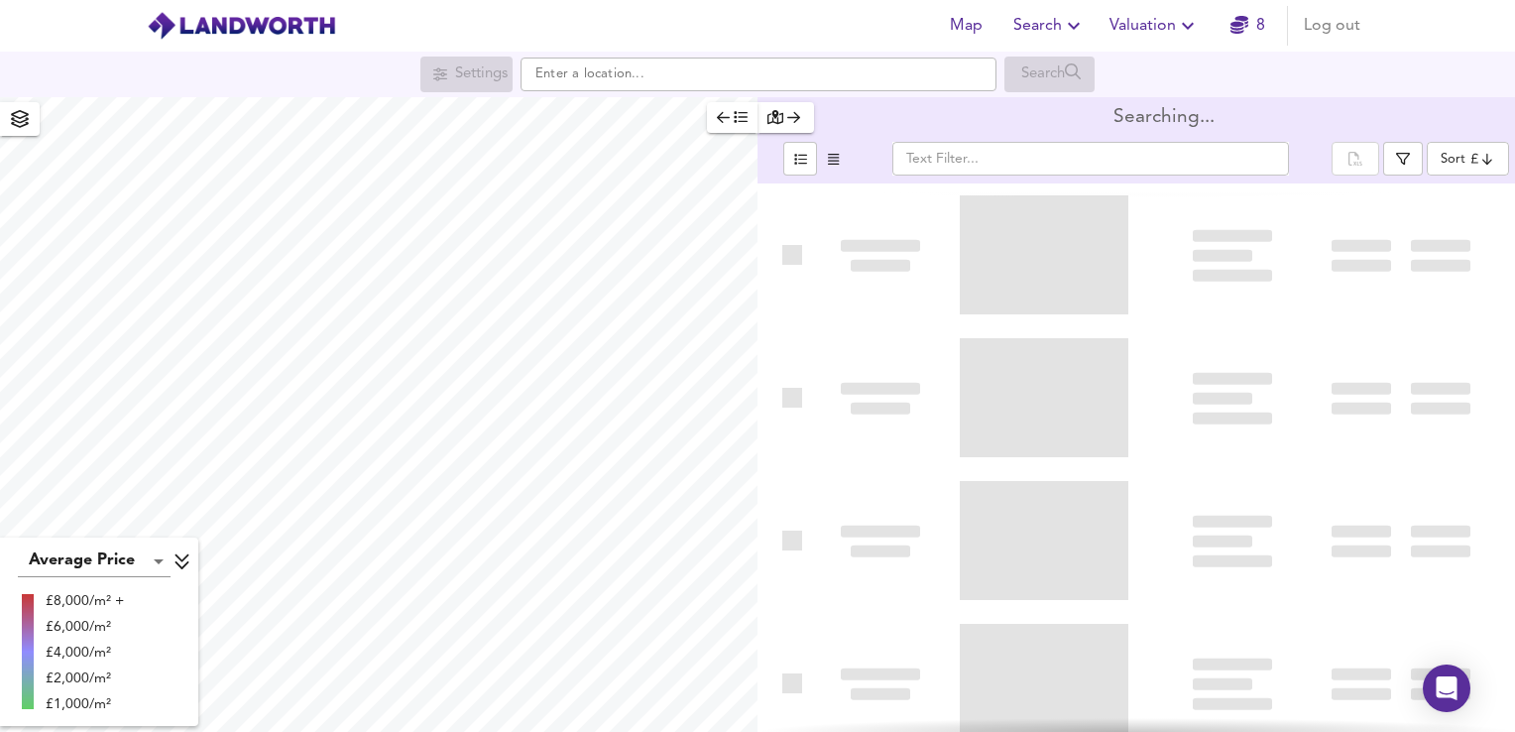
type input "bestdeal"
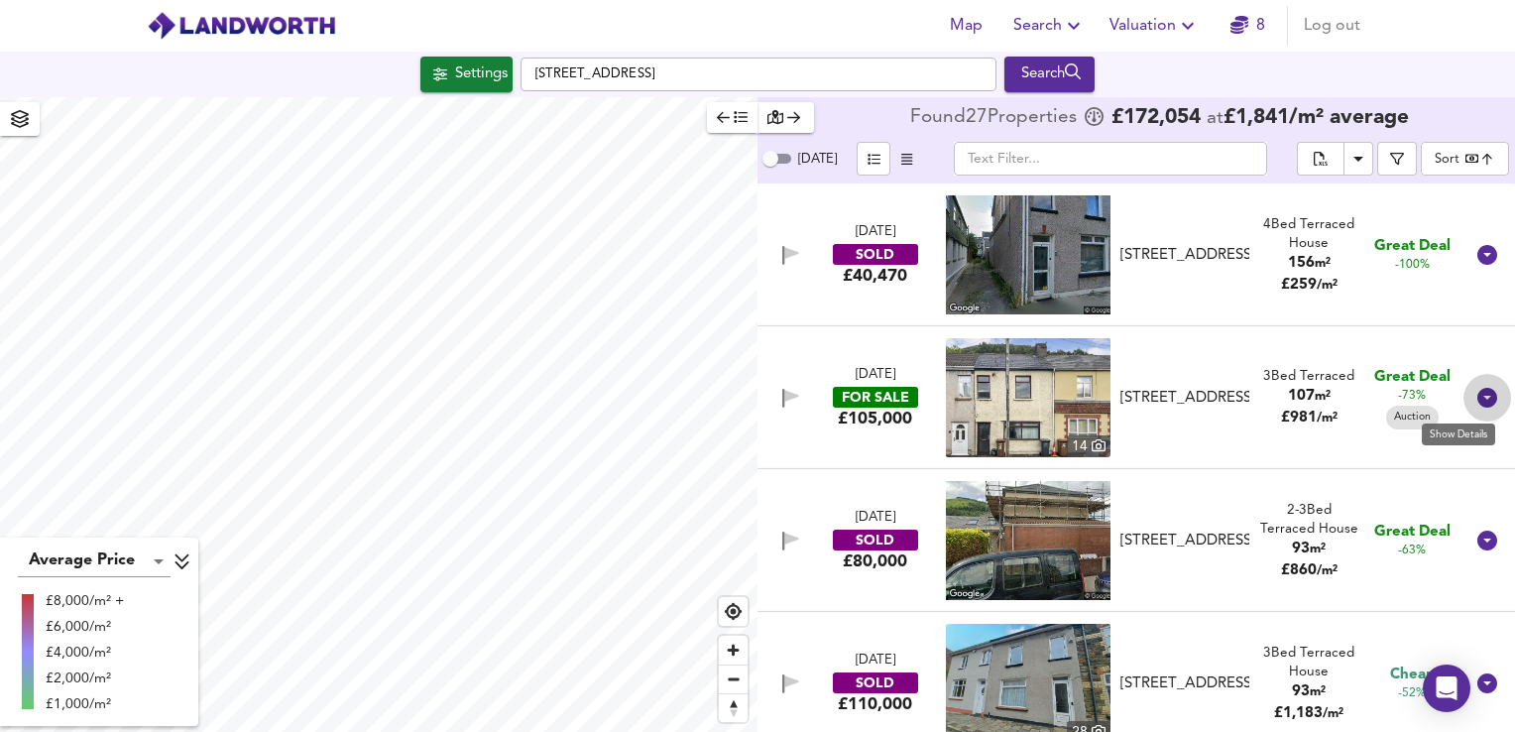
click at [1477, 390] on icon at bounding box center [1487, 398] width 20 height 20
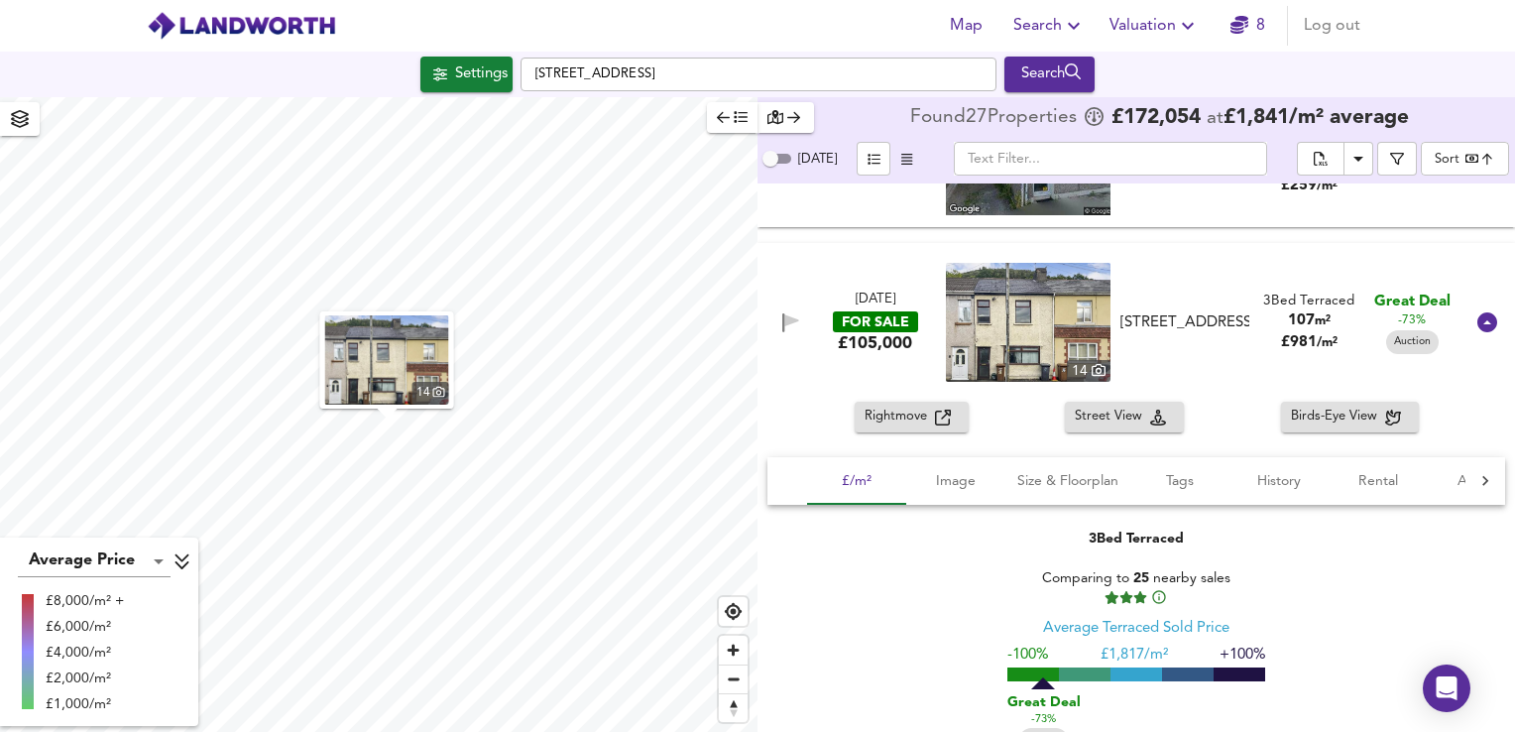
checkbox input "false"
checkbox input "true"
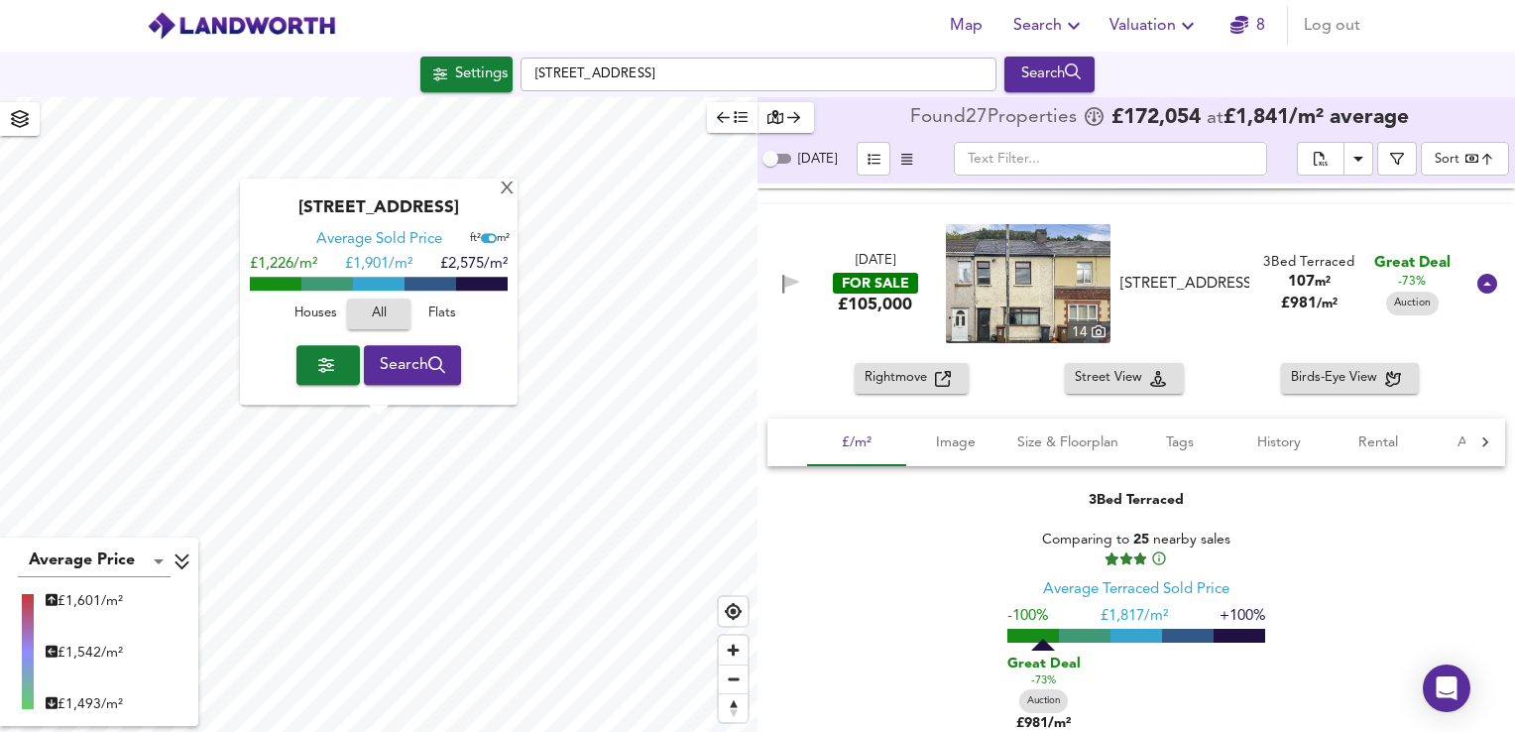
scroll to position [99, 0]
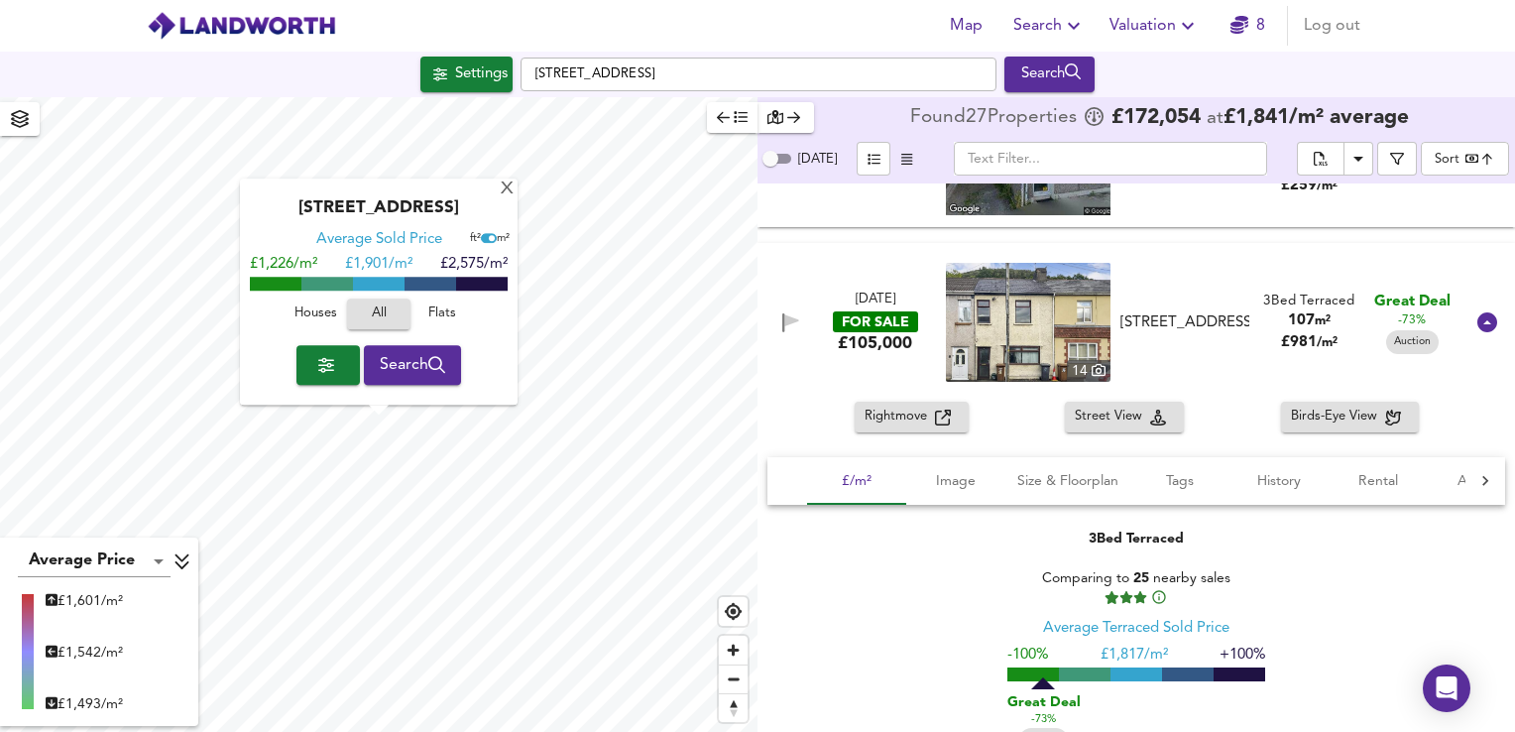
click at [1009, 323] on img at bounding box center [1028, 322] width 165 height 119
click at [322, 370] on icon "button" at bounding box center [326, 365] width 16 height 15
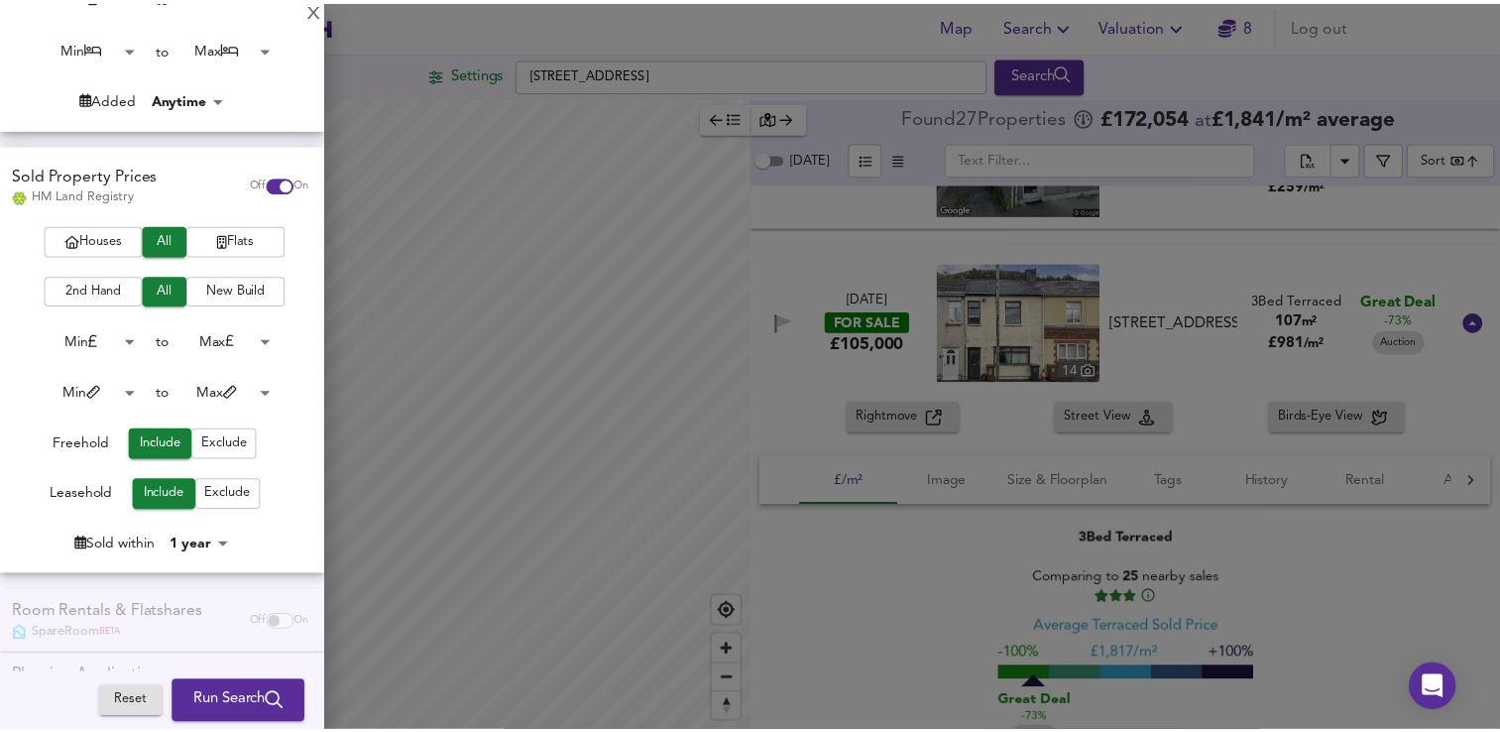
scroll to position [460, 0]
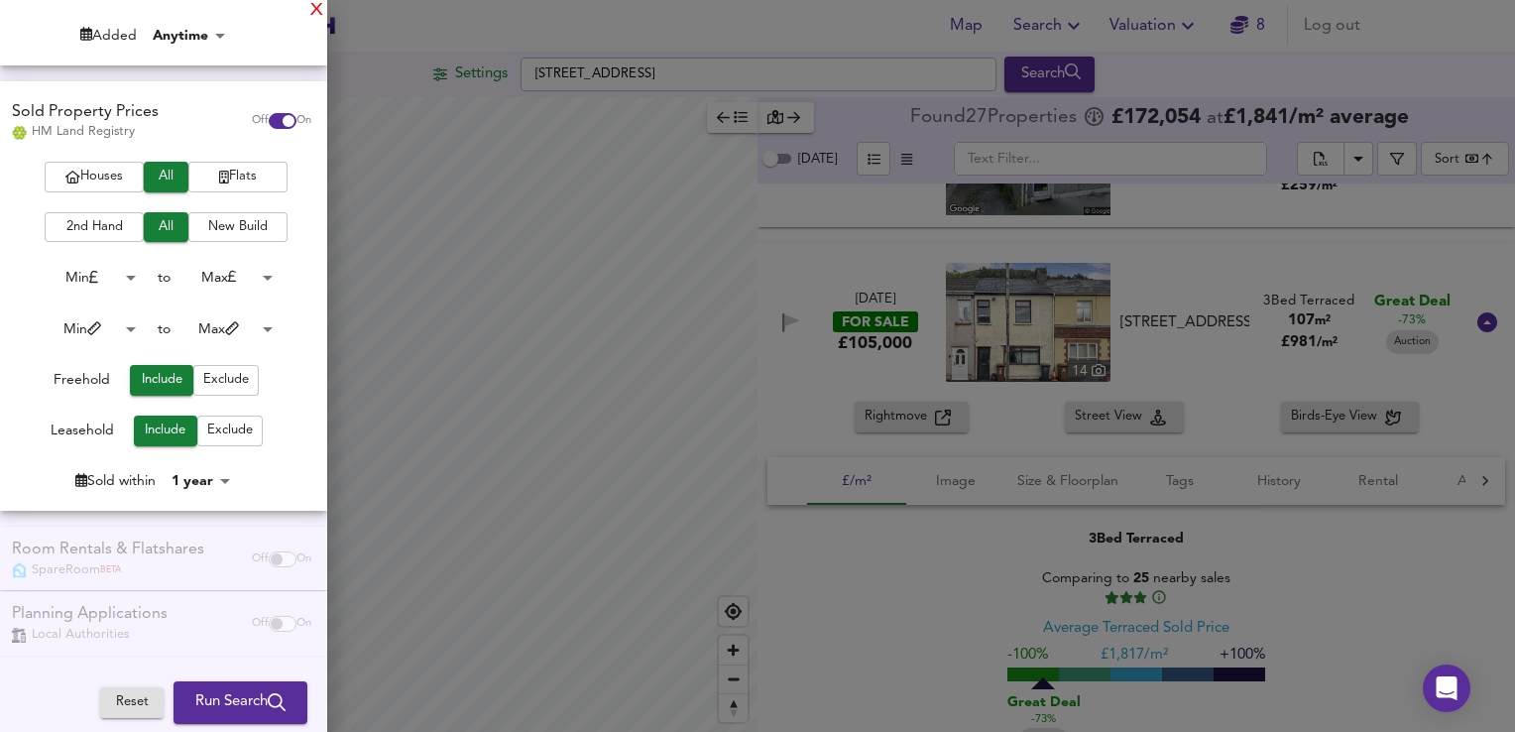
click at [314, 13] on div "X" at bounding box center [316, 11] width 13 height 14
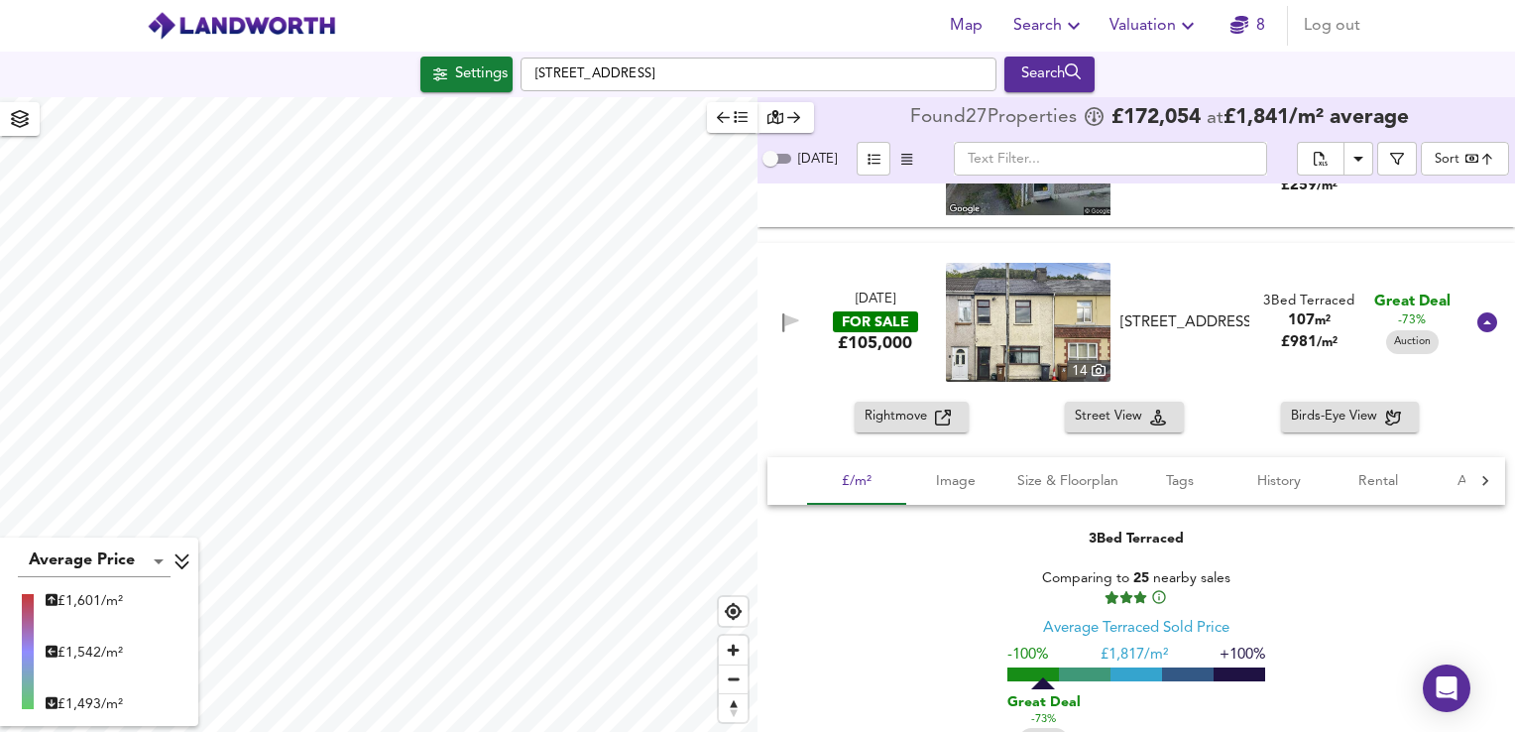
click at [1155, 29] on span "Valuation" at bounding box center [1154, 26] width 90 height 28
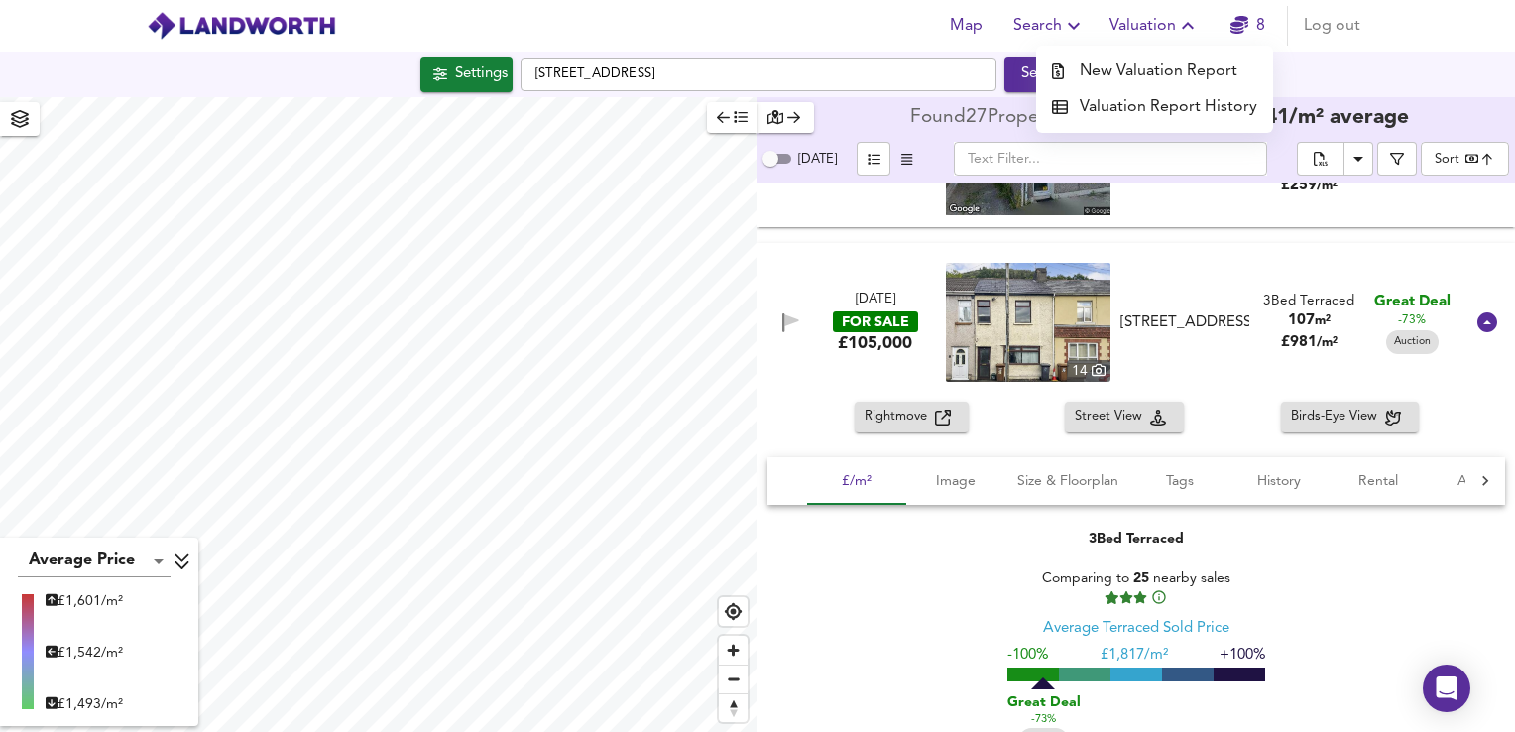
click at [1154, 75] on li "New Valuation Report" at bounding box center [1154, 72] width 237 height 36
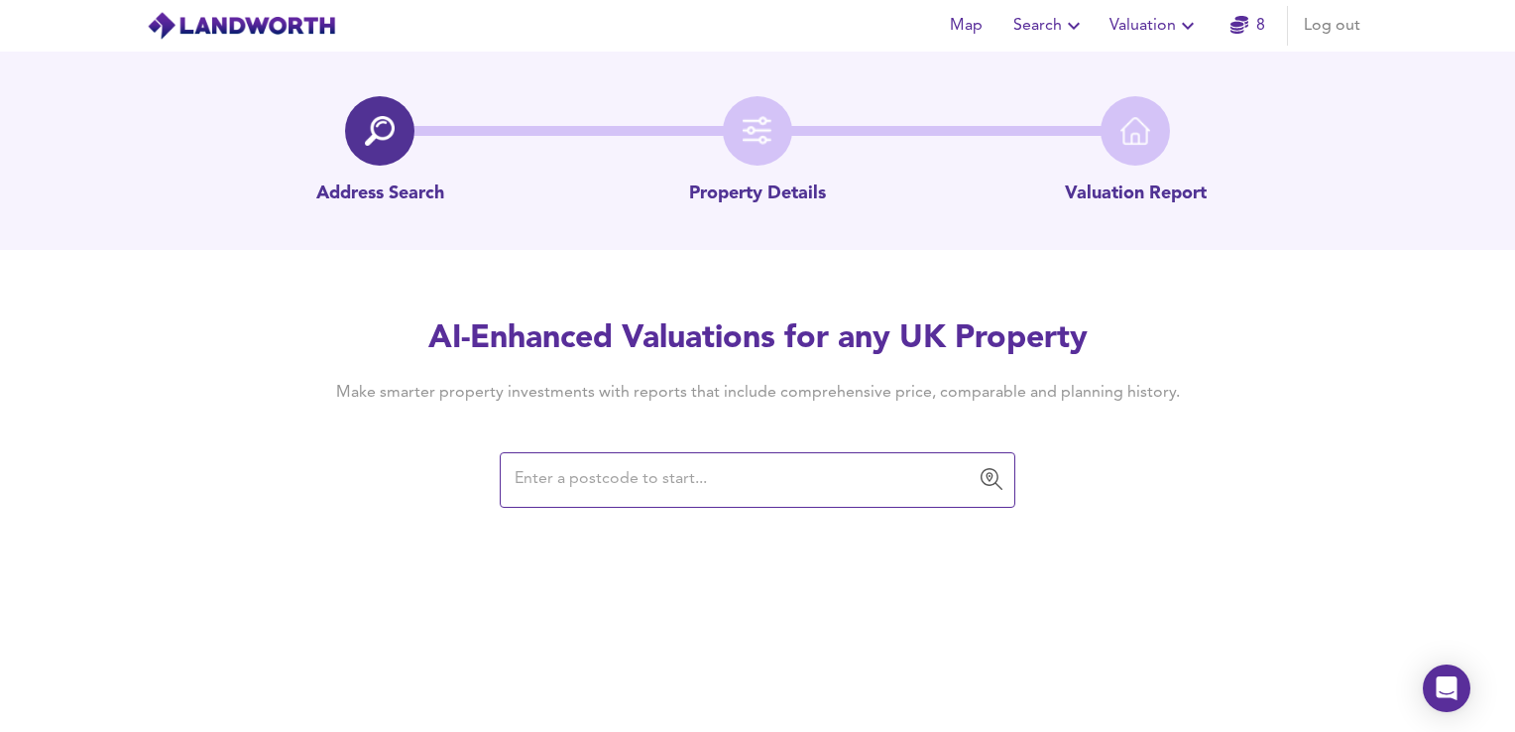
paste input "NP11 7DG"
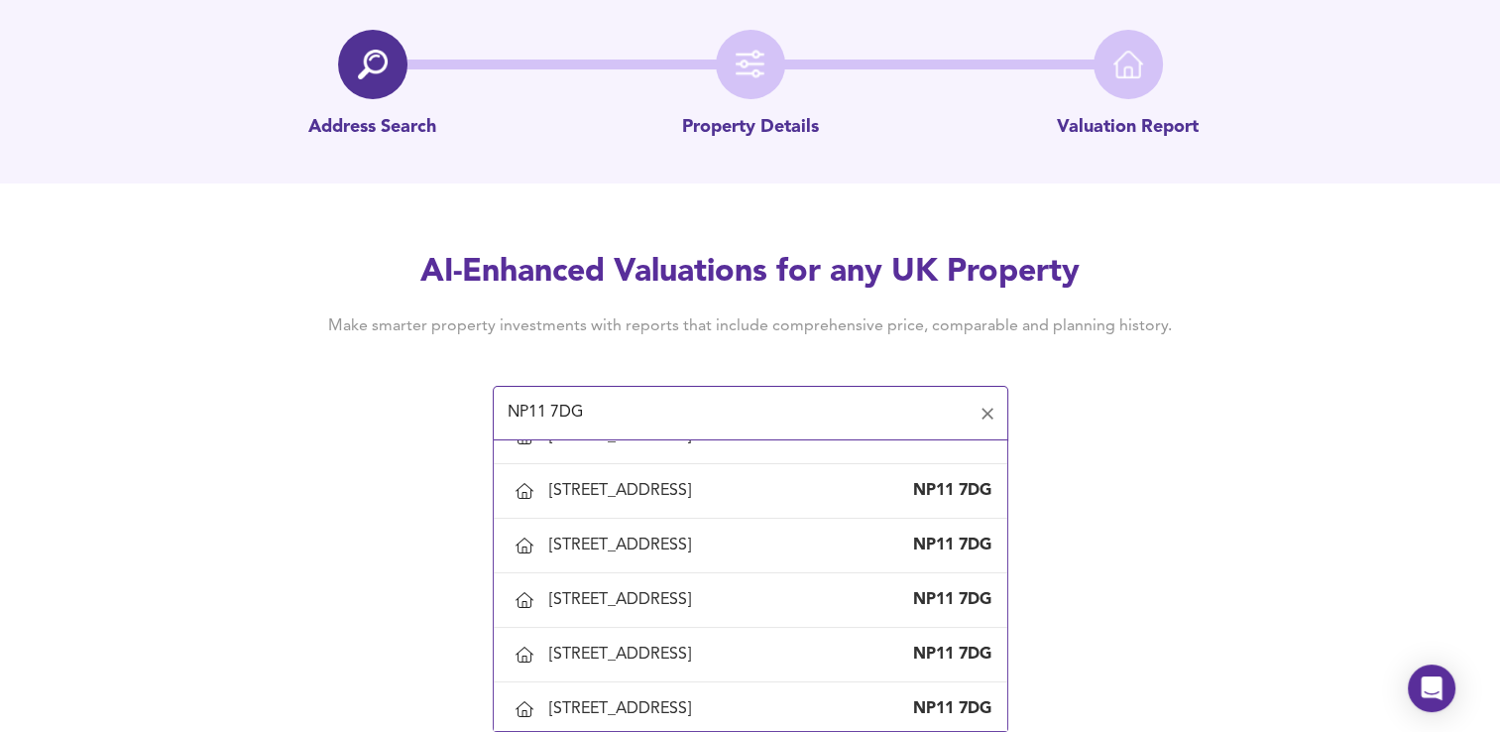
scroll to position [2082, 0]
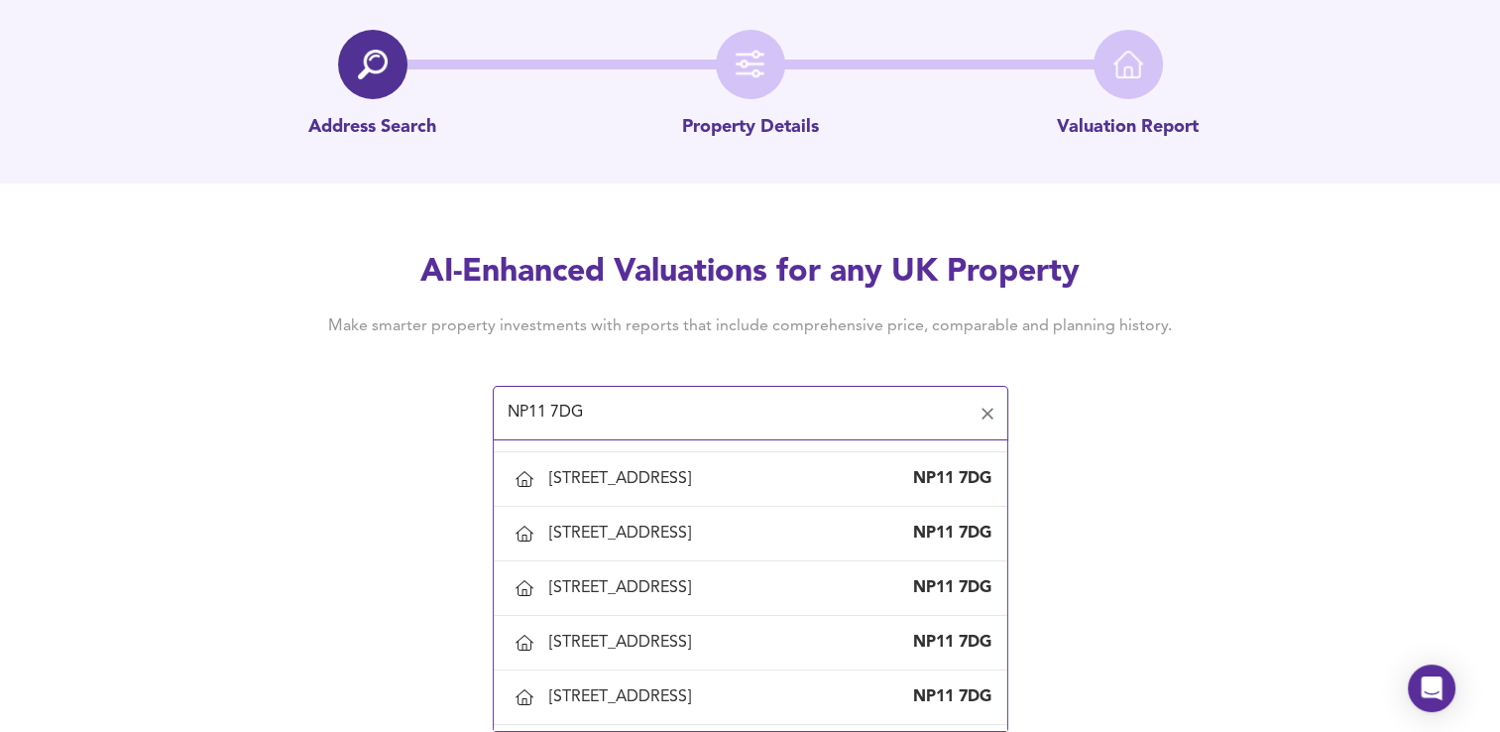
type input "[STREET_ADDRESS]"
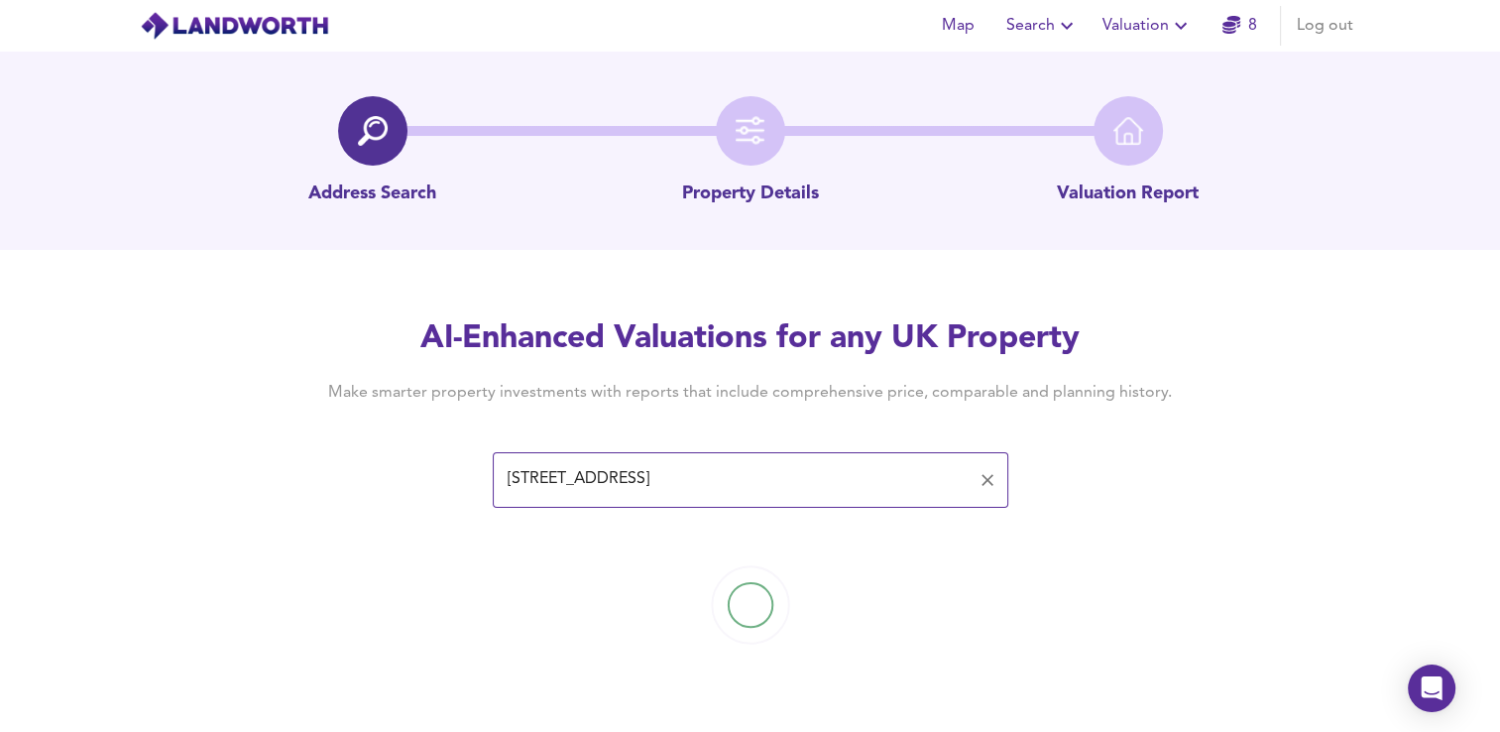
scroll to position [0, 0]
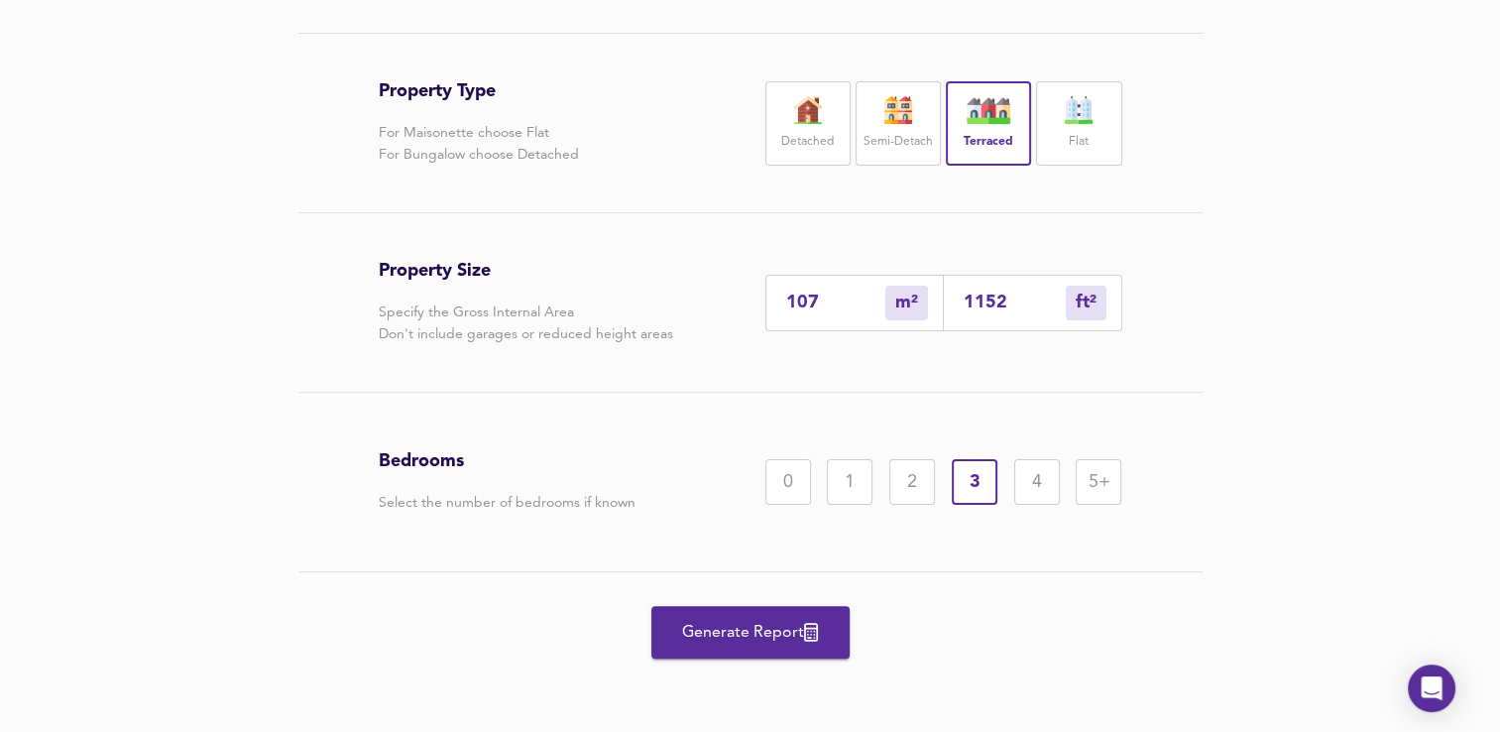
scroll to position [448, 0]
click at [746, 636] on span "Generate Report" at bounding box center [750, 633] width 159 height 28
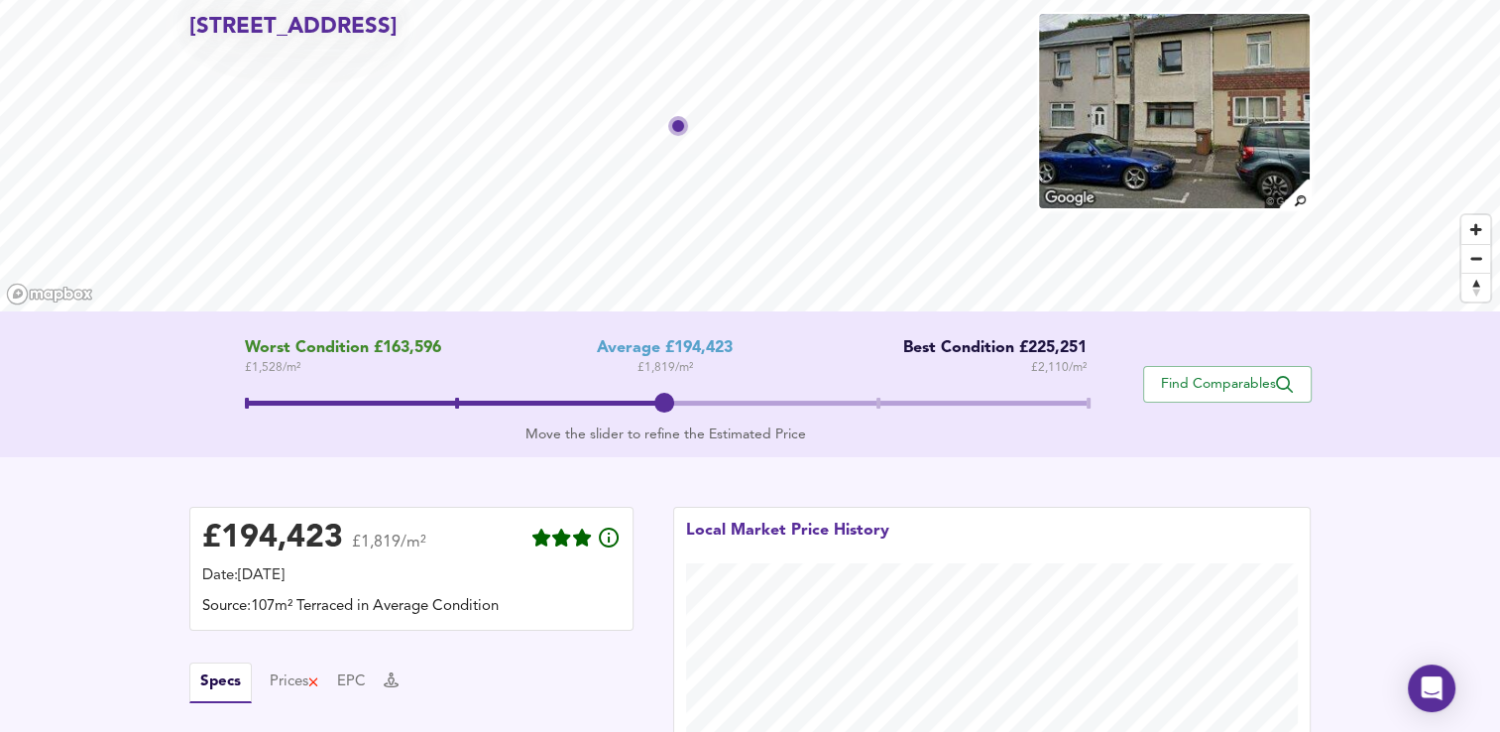
scroll to position [397, 0]
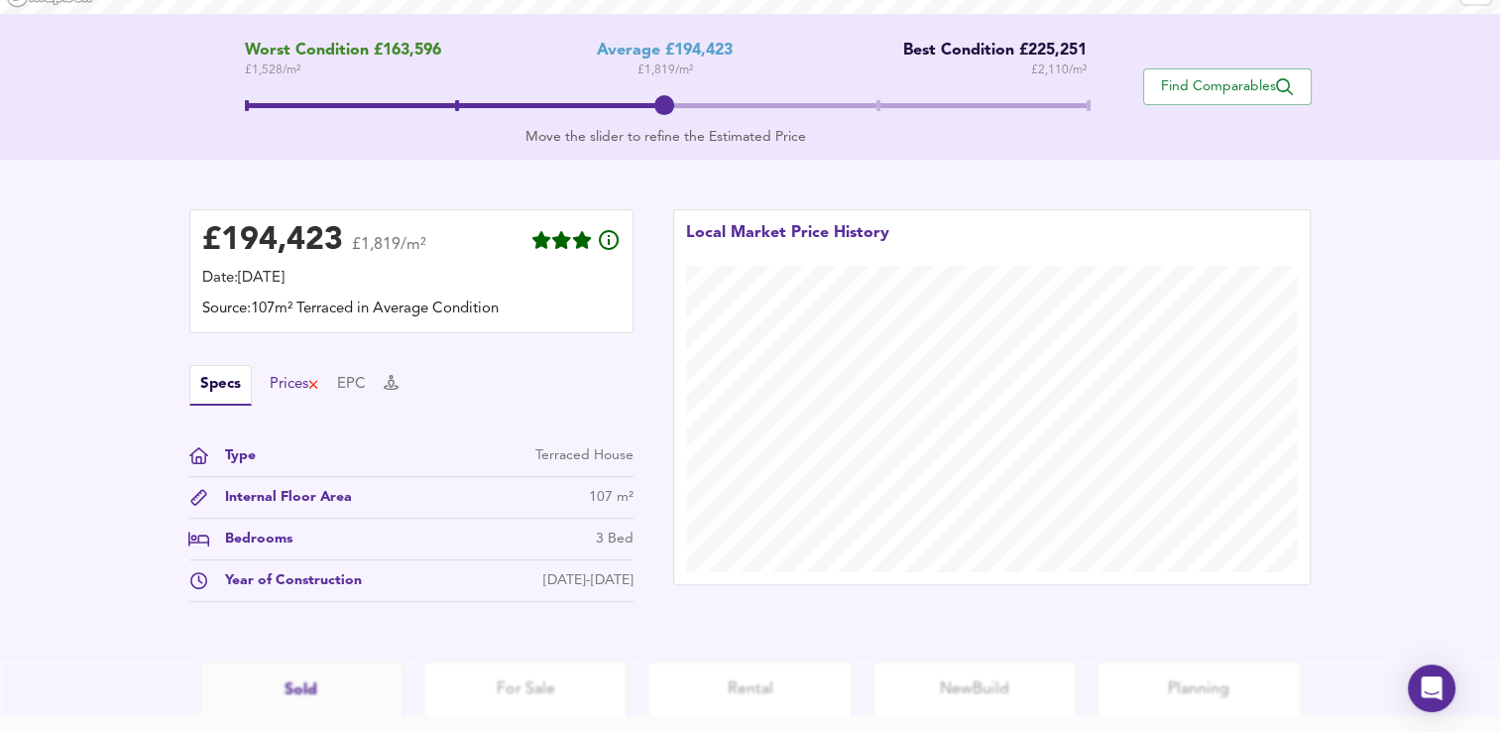
click at [274, 385] on div "Prices" at bounding box center [295, 385] width 51 height 22
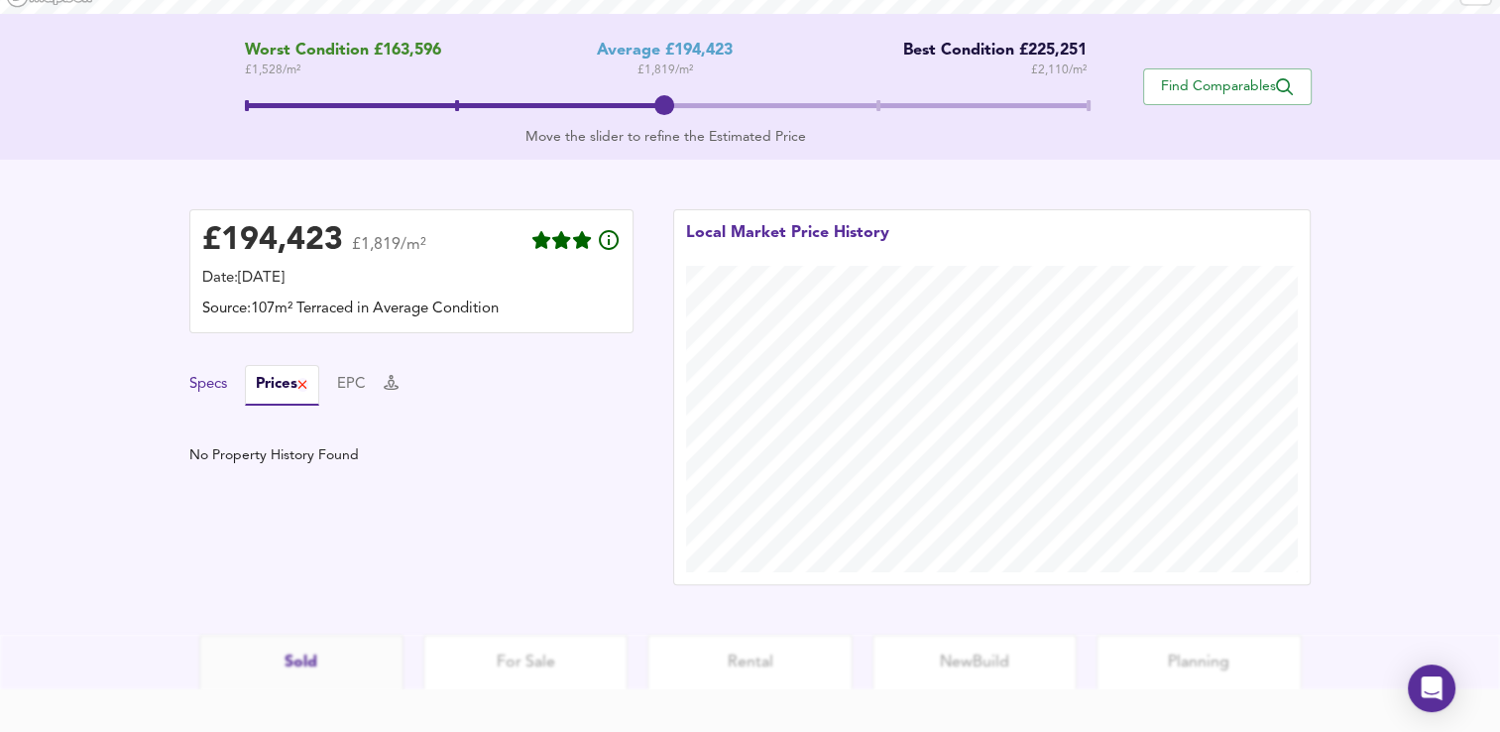
click at [214, 391] on button "Specs" at bounding box center [208, 385] width 38 height 22
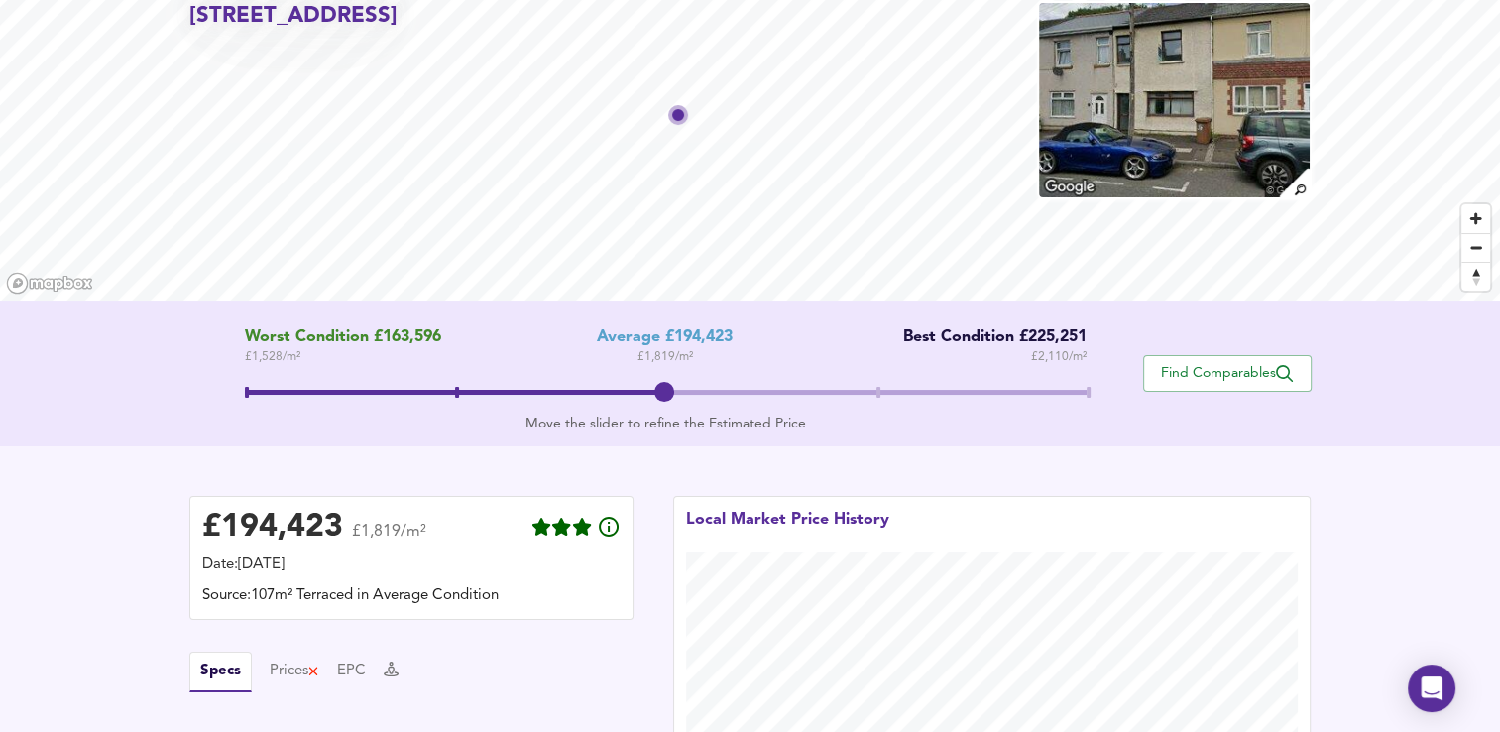
scroll to position [99, 0]
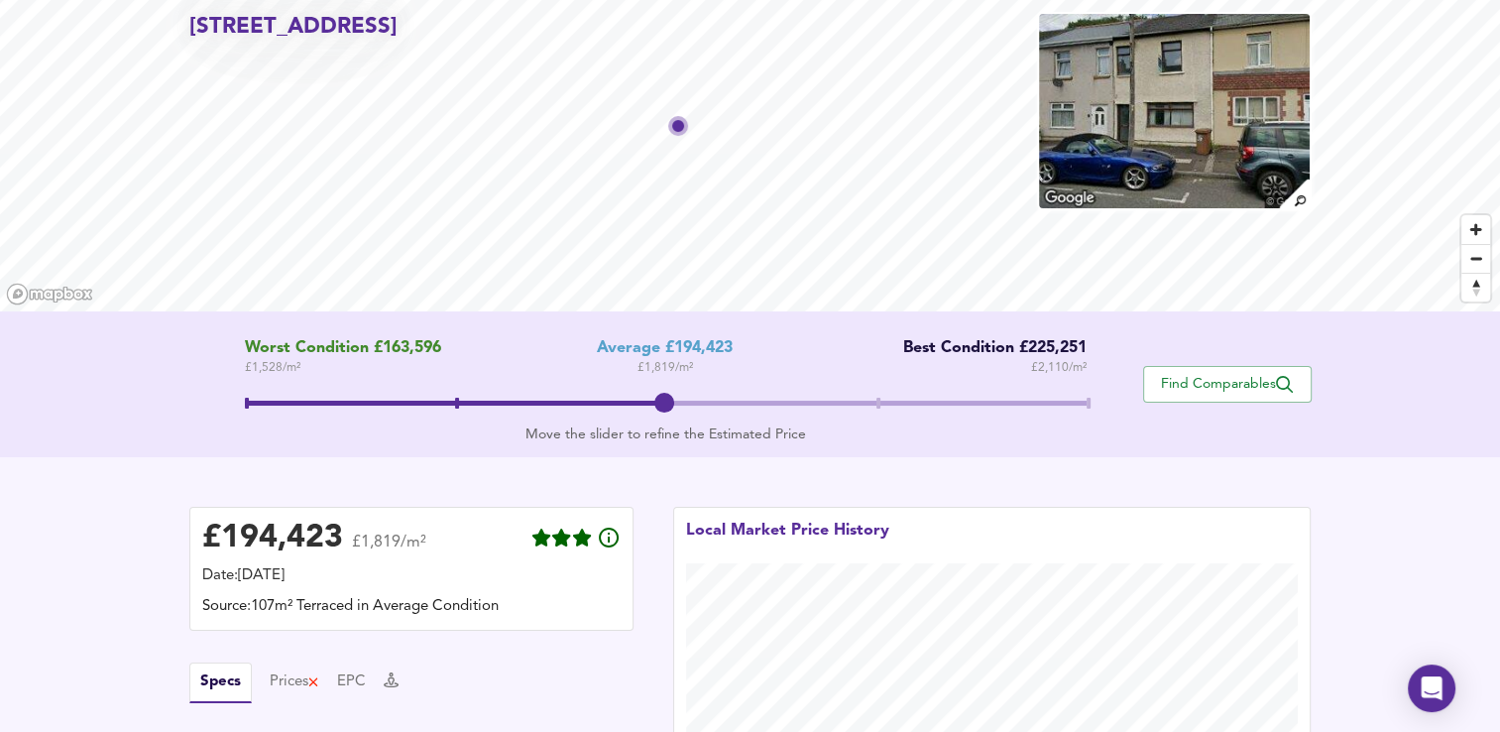
click at [1200, 379] on span "Find Comparables" at bounding box center [1227, 384] width 147 height 19
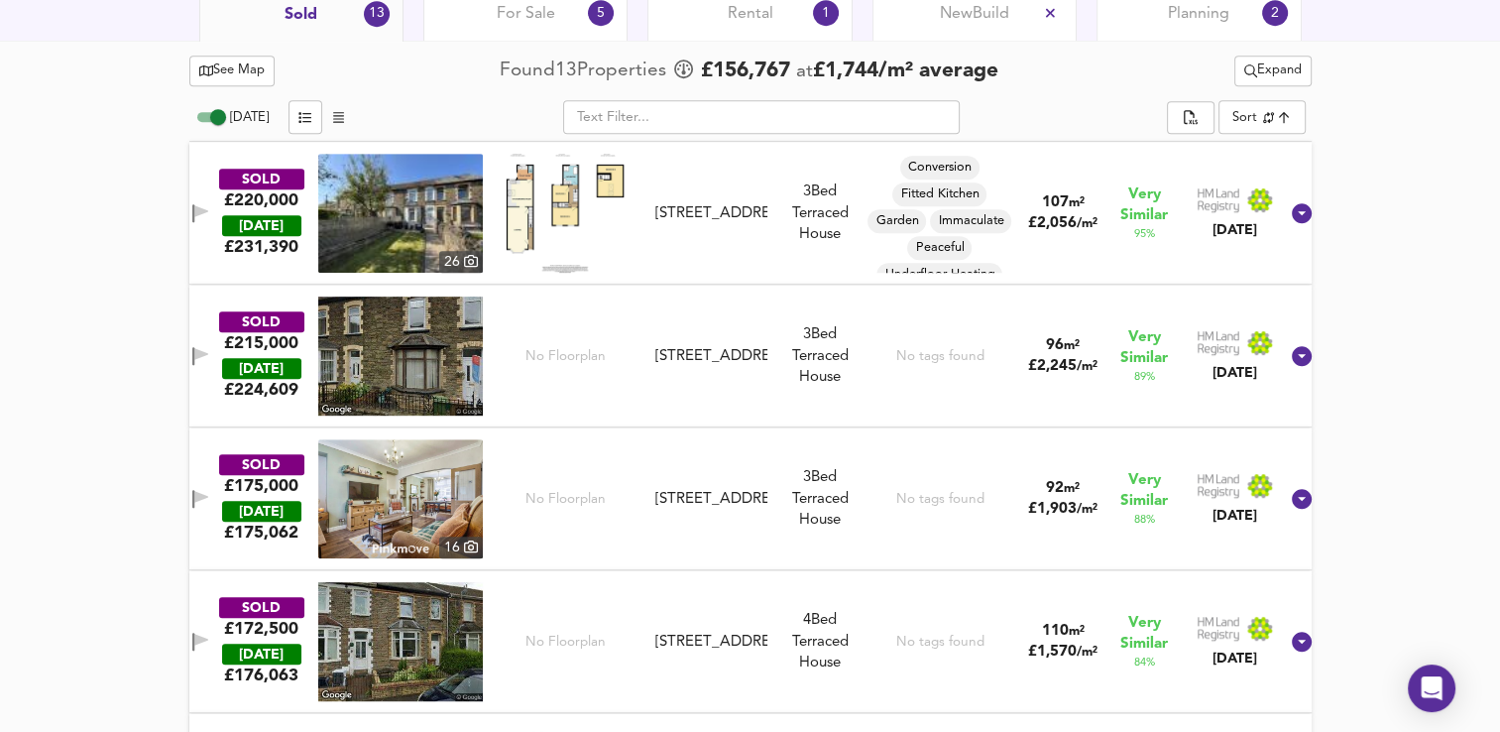
scroll to position [1023, 0]
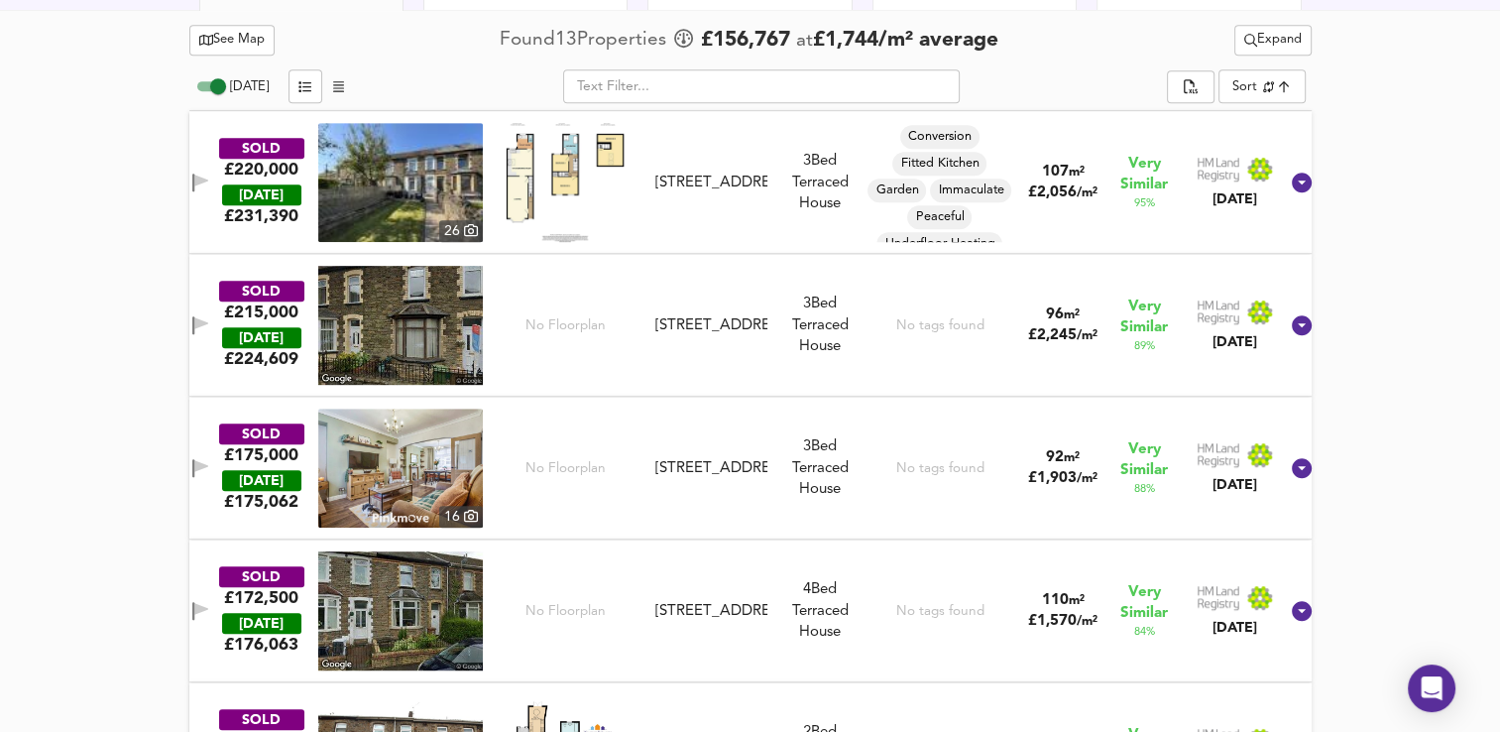
click at [620, 71] on input "text" at bounding box center [761, 86] width 397 height 34
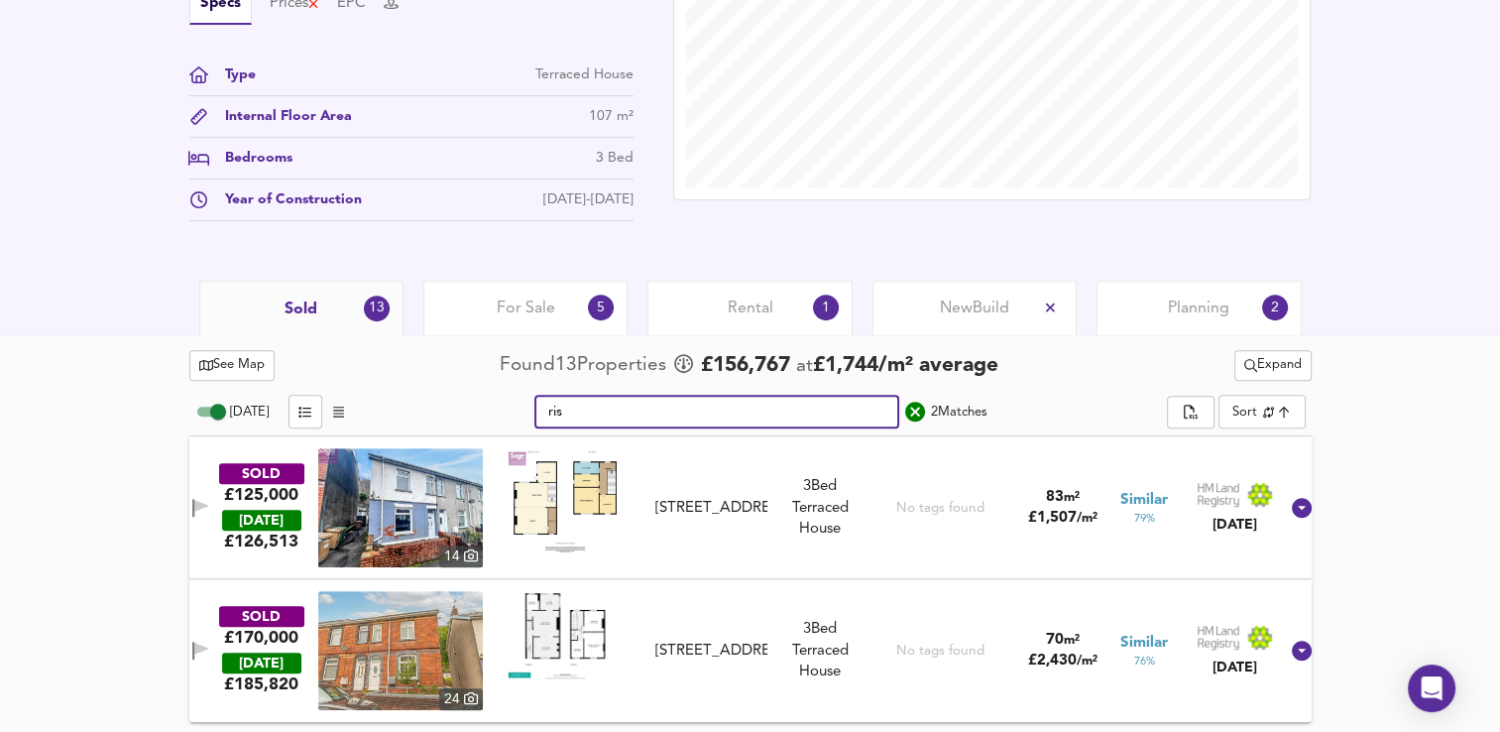
scroll to position [695, 0]
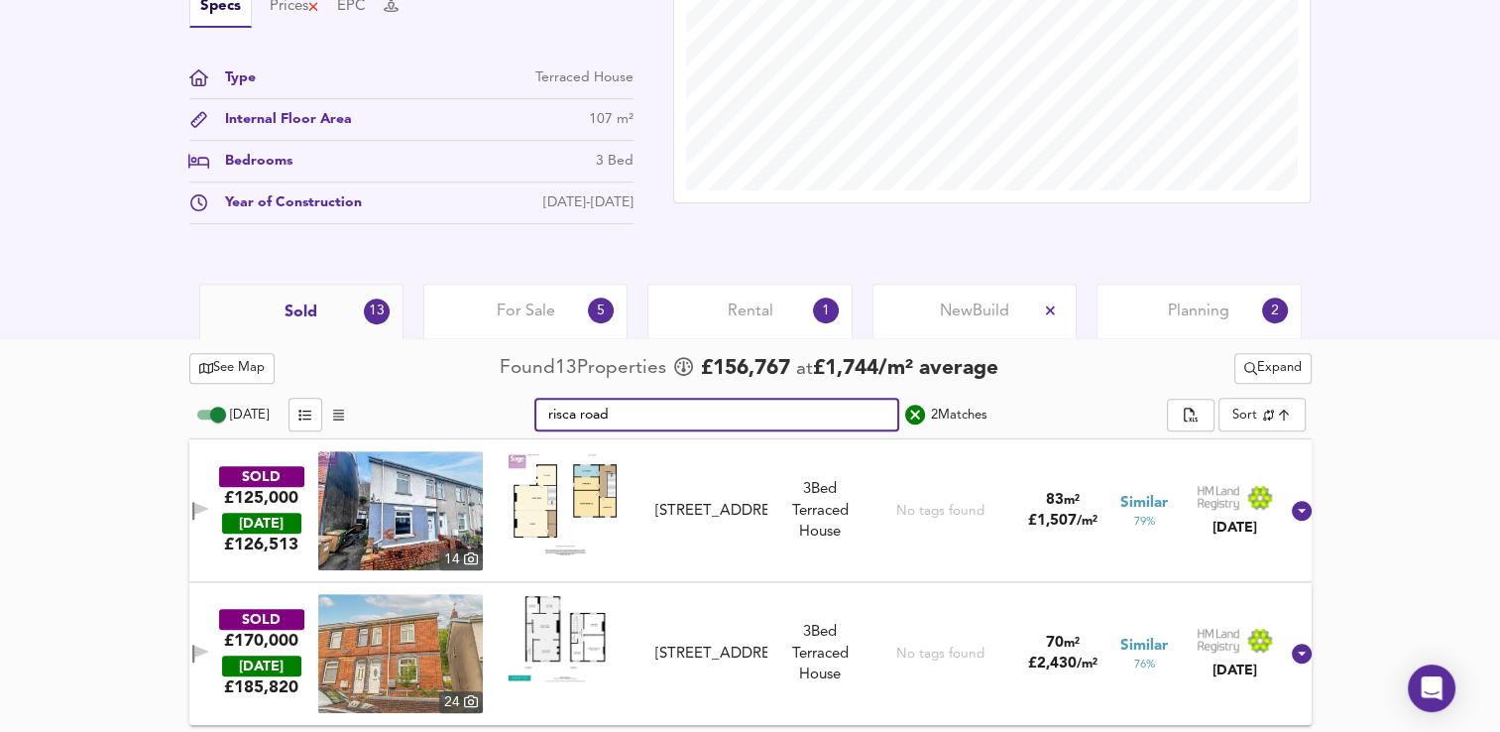
type input "risca road"
click at [61, 462] on div "See Map Found 13 Propert ies £ 156,767 at £ 1,744 / m² average Expand [DATE] [S…" at bounding box center [750, 536] width 1500 height 397
click at [441, 639] on img at bounding box center [400, 653] width 165 height 119
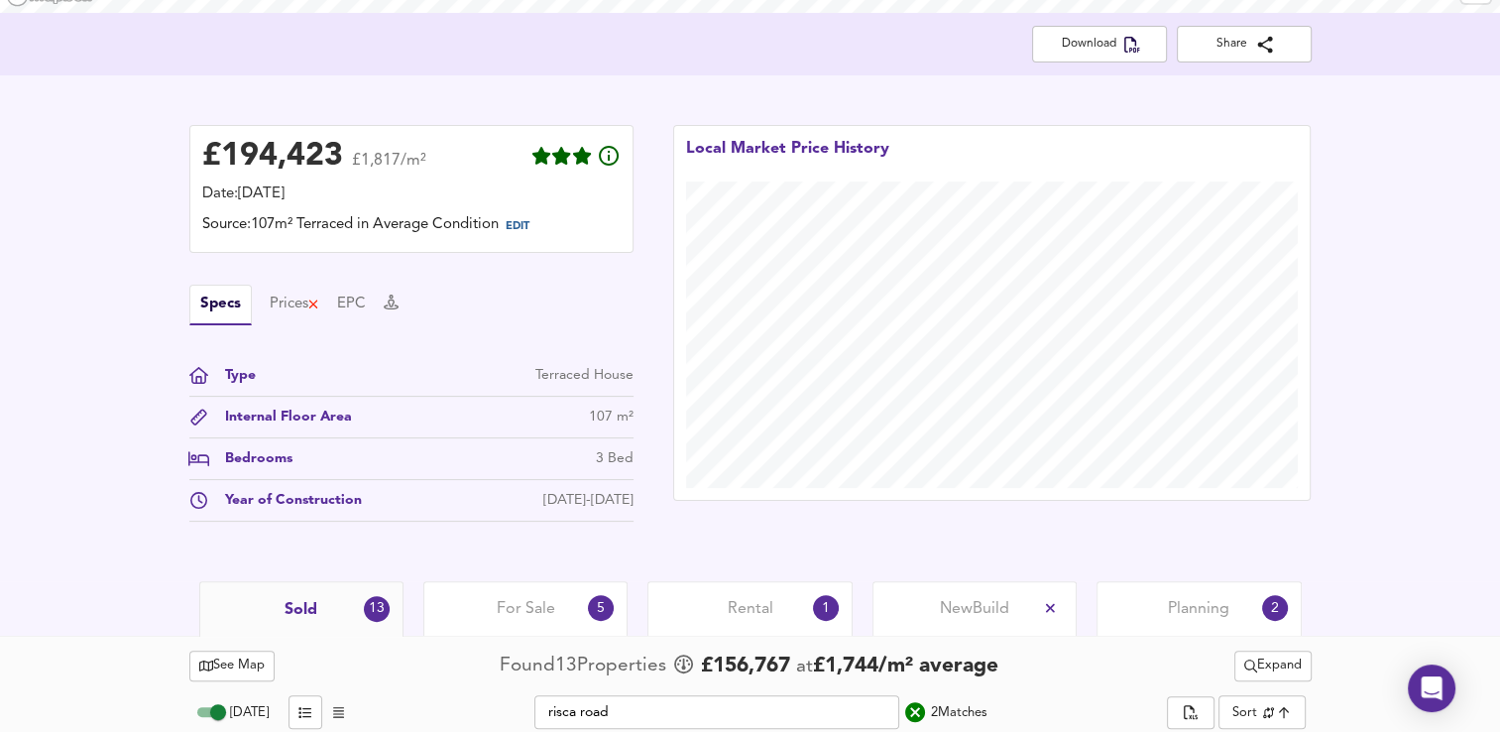
scroll to position [0, 0]
